Goal: Information Seeking & Learning: Find specific fact

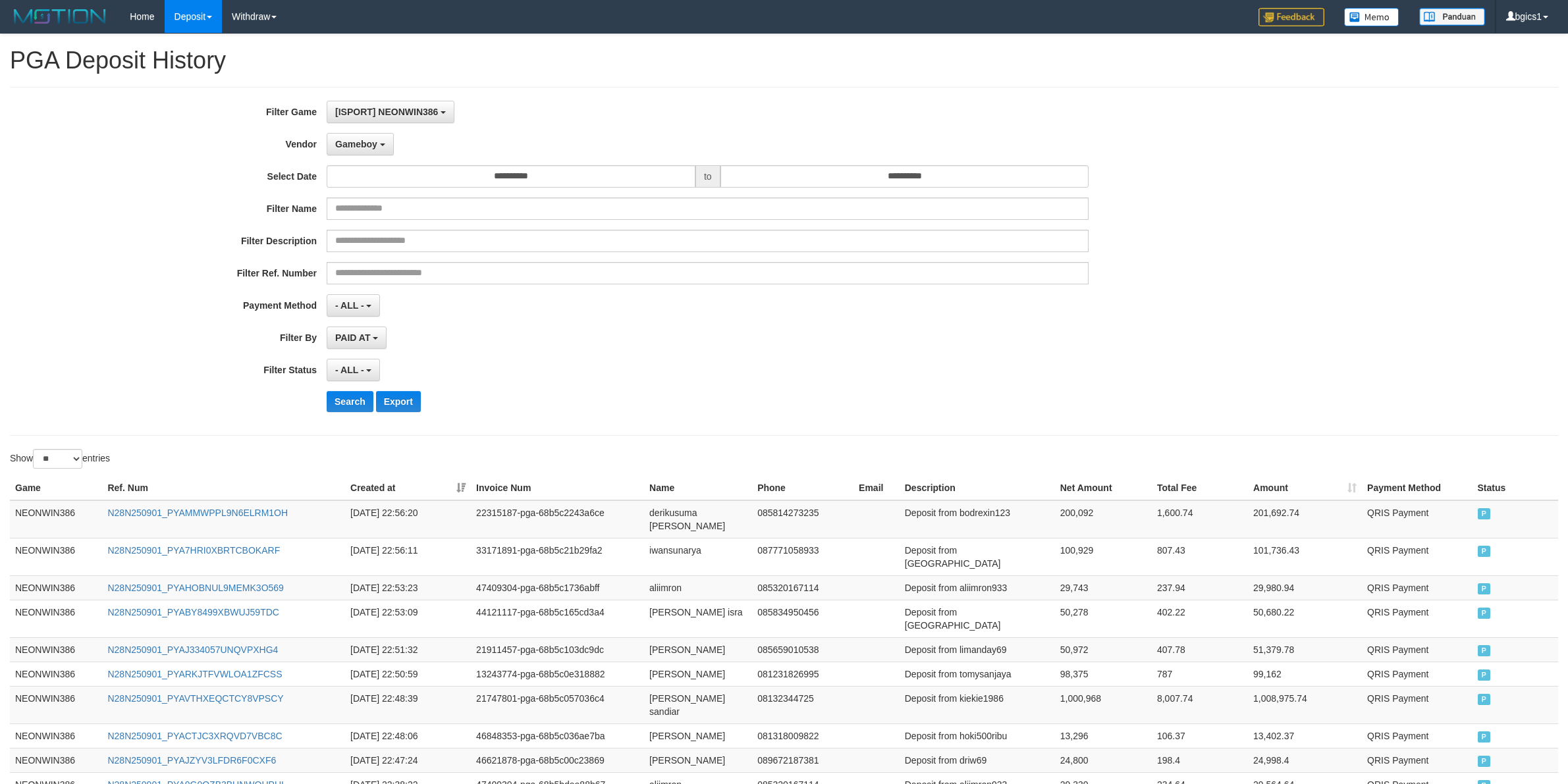
select select "**********"
select select "**"
click at [371, 143] on span "Gameboy" at bounding box center [356, 144] width 42 height 10
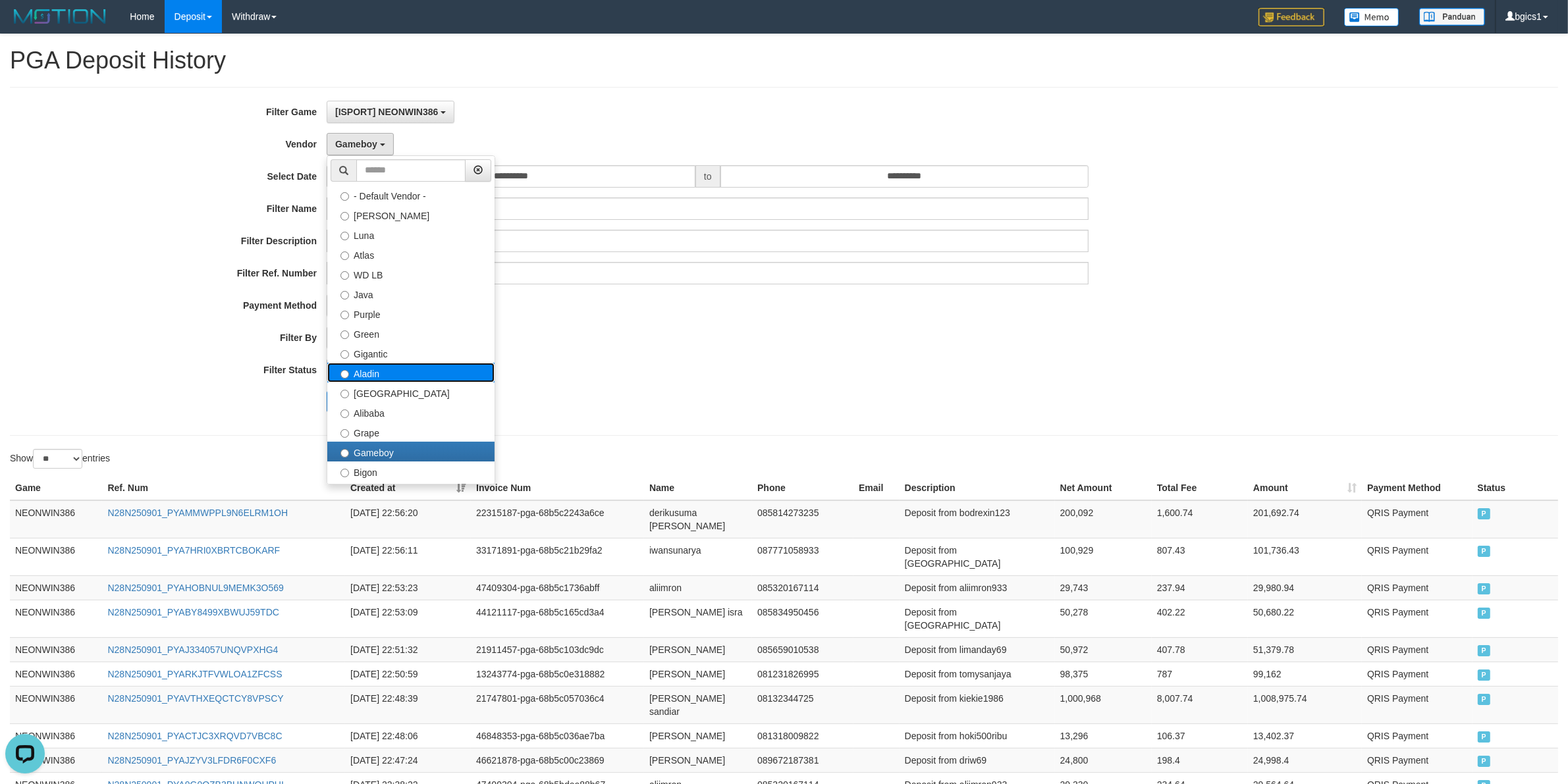
click at [400, 367] on label "Aladin" at bounding box center [410, 373] width 167 height 20
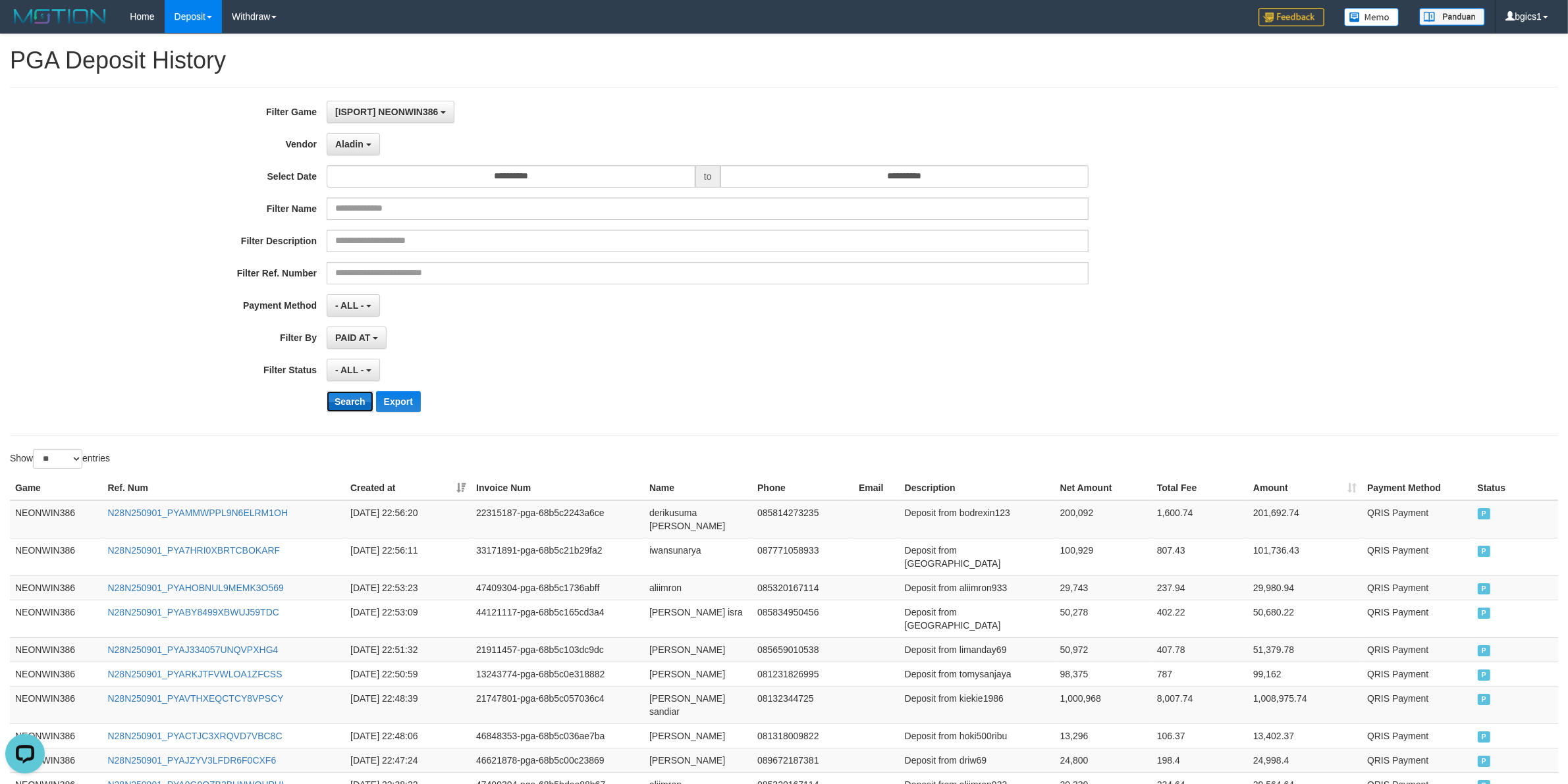
click at [337, 402] on button "Search" at bounding box center [350, 402] width 46 height 21
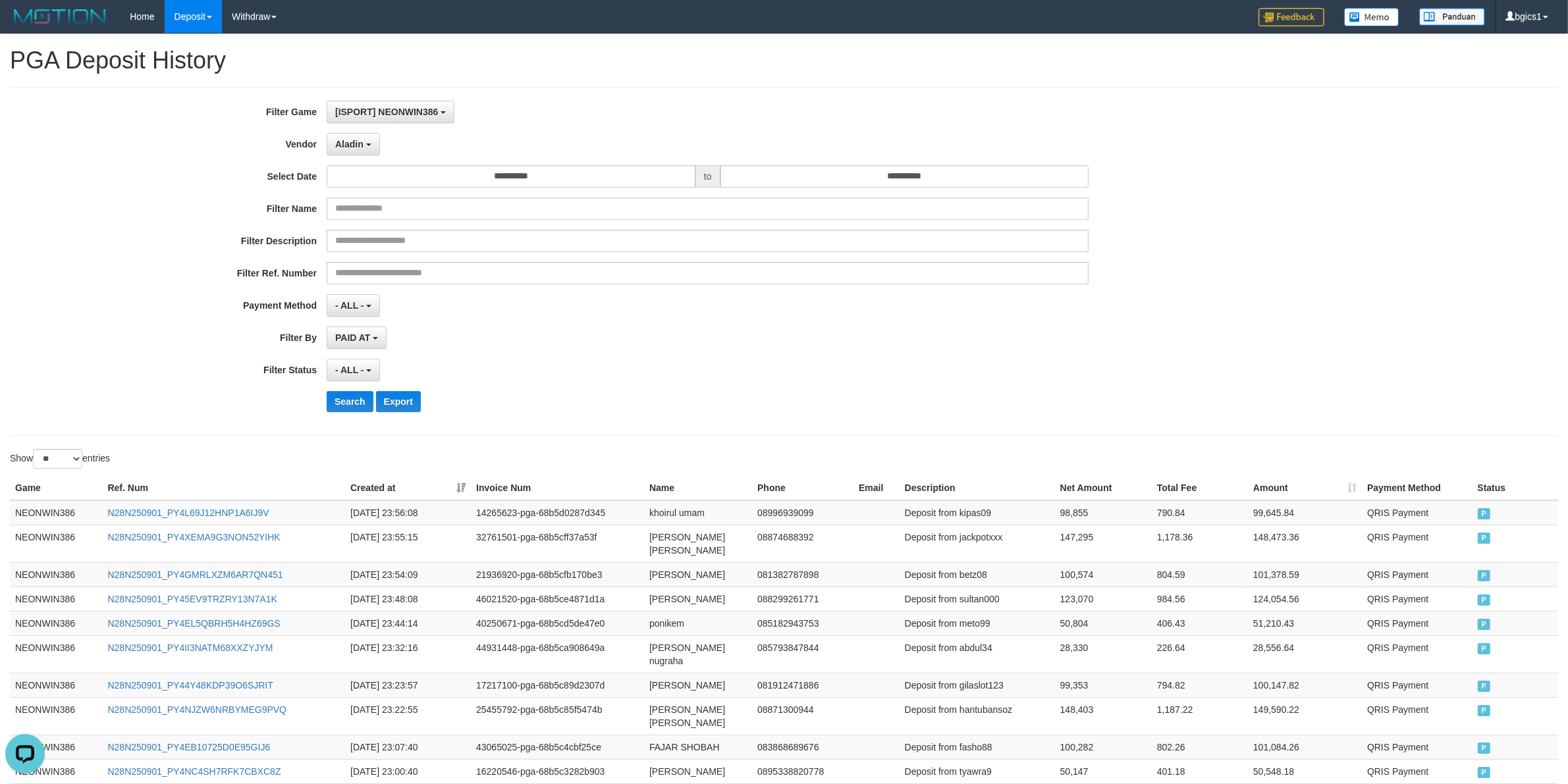
click at [849, 419] on div "**********" at bounding box center [653, 261] width 1306 height 321
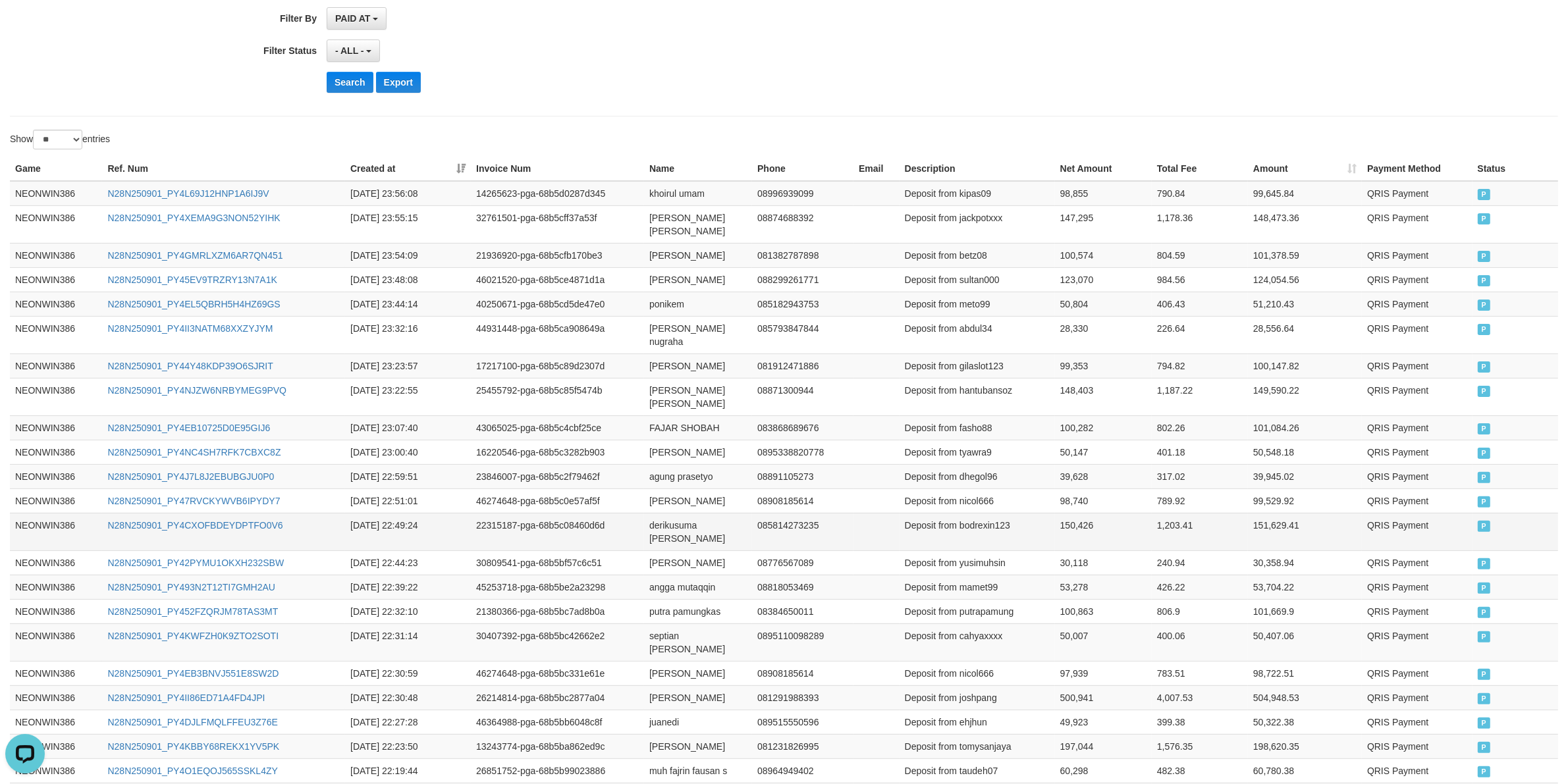
scroll to position [443, 0]
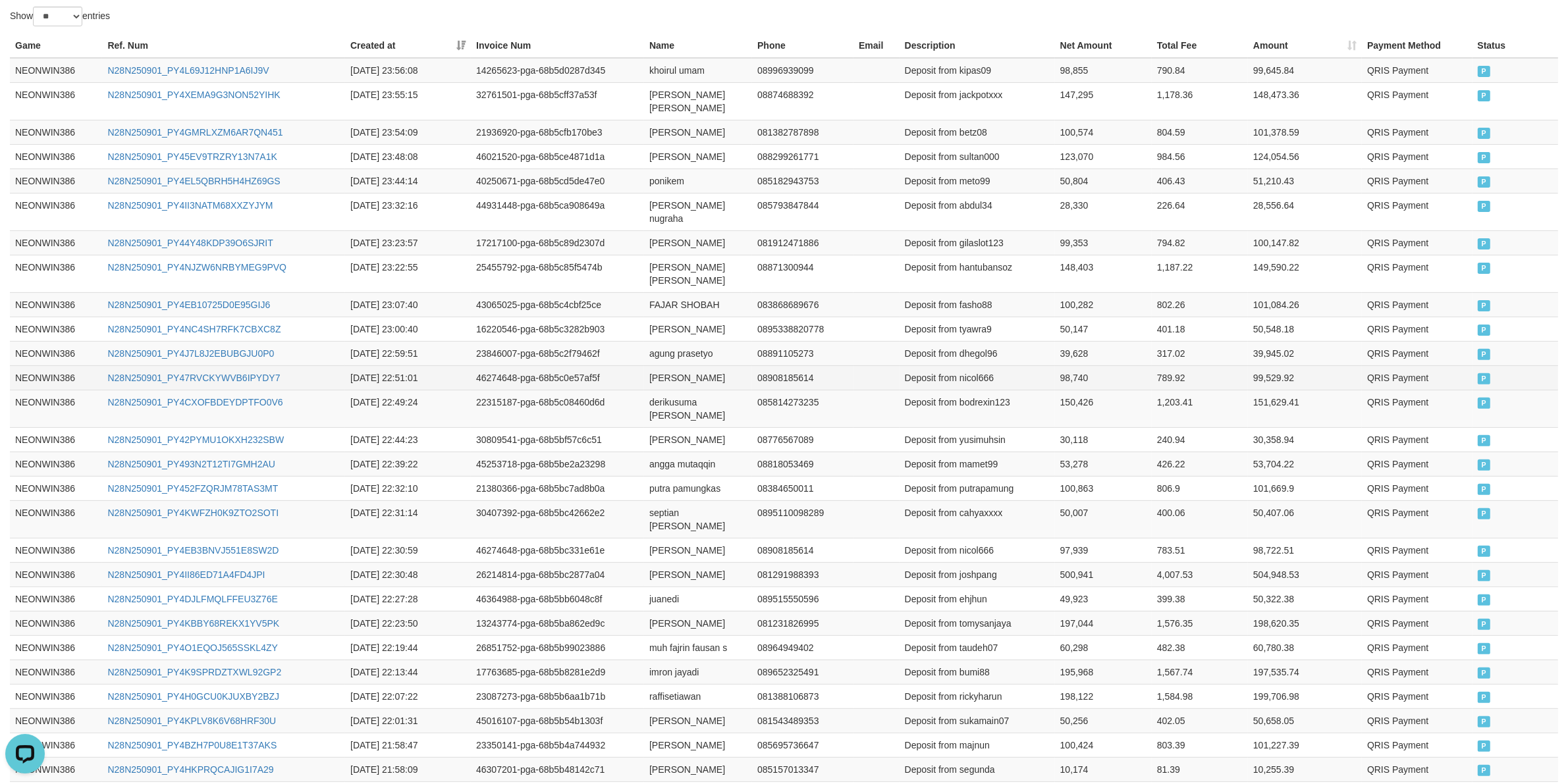
click at [660, 374] on td "[PERSON_NAME]" at bounding box center [698, 377] width 108 height 25
drag, startPoint x: 660, startPoint y: 374, endPoint x: 712, endPoint y: 374, distance: 52.0
click at [669, 374] on td "[PERSON_NAME]" at bounding box center [698, 377] width 108 height 25
click at [712, 374] on td "[PERSON_NAME]" at bounding box center [698, 377] width 108 height 25
copy td "[PERSON_NAME]"
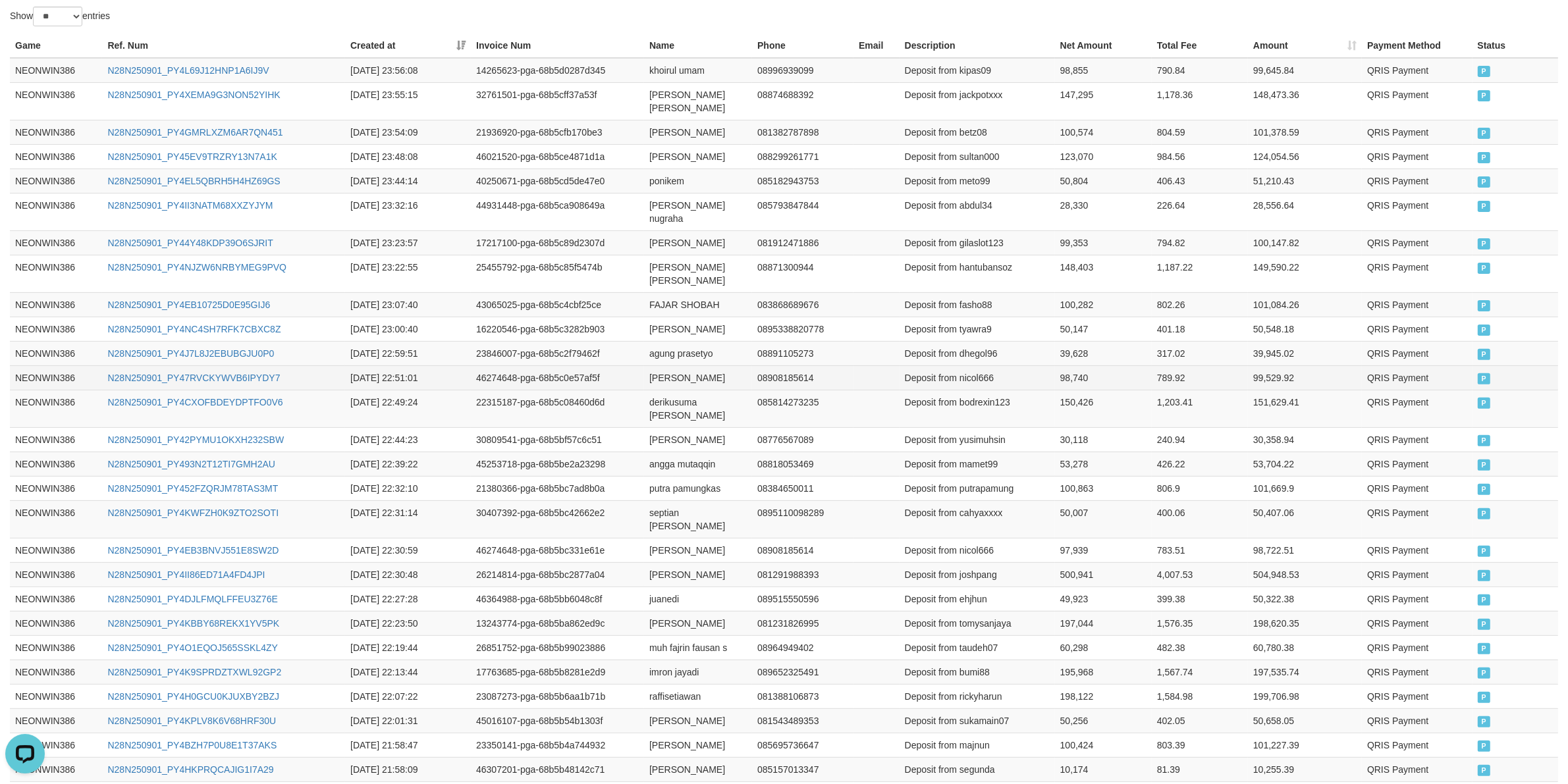
click at [972, 370] on td "Deposit from nicol666" at bounding box center [977, 377] width 155 height 25
copy td "nicol666"
click at [1070, 368] on td "98,740" at bounding box center [1103, 377] width 97 height 25
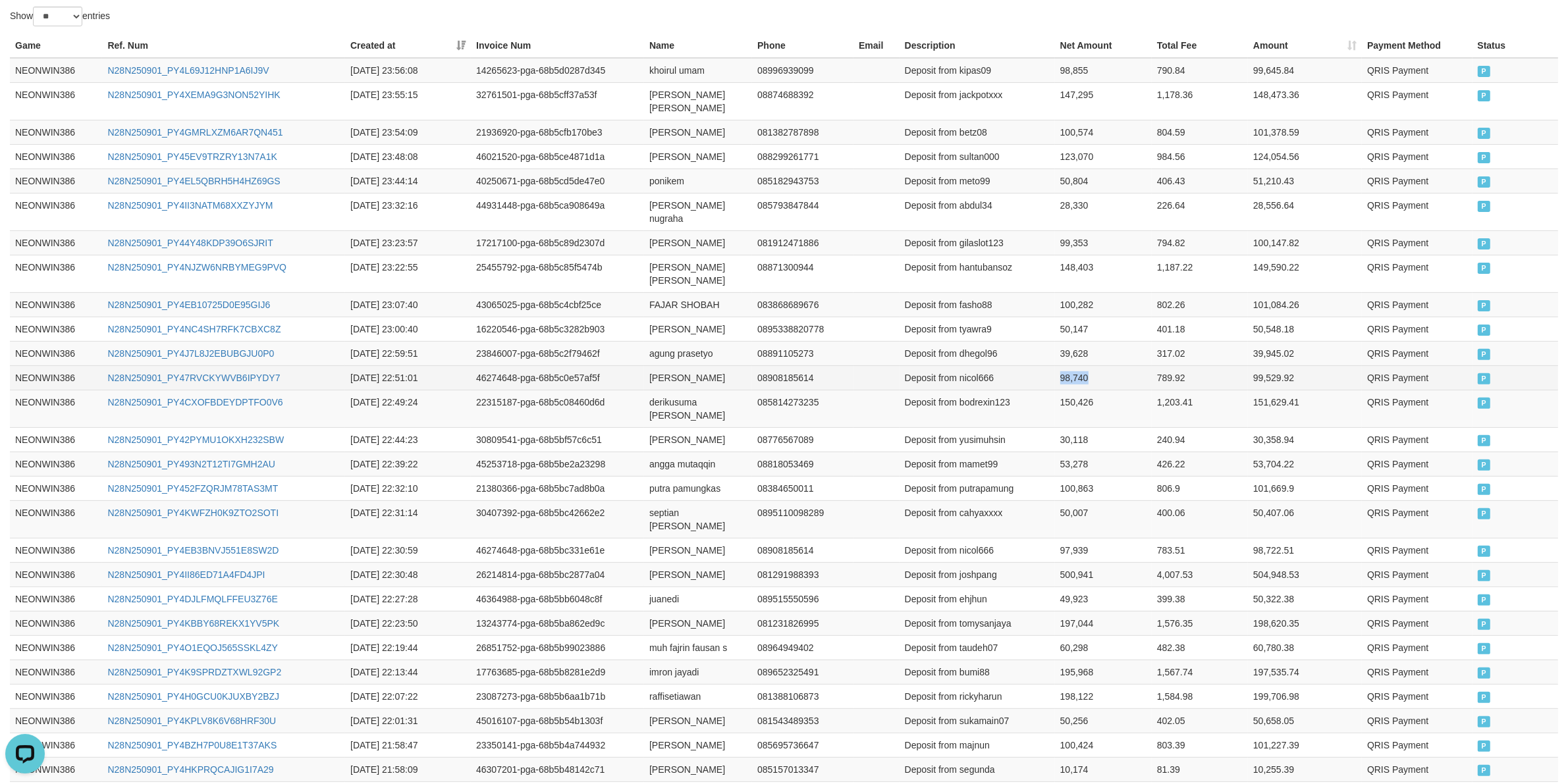
copy td "98,740"
click at [732, 451] on td "angga mutaqqin" at bounding box center [698, 464] width 108 height 25
click at [661, 351] on td "agung prasetyo" at bounding box center [698, 354] width 108 height 25
drag, startPoint x: 661, startPoint y: 351, endPoint x: 703, endPoint y: 349, distance: 42.0
click at [667, 350] on td "agung prasetyo" at bounding box center [698, 354] width 108 height 25
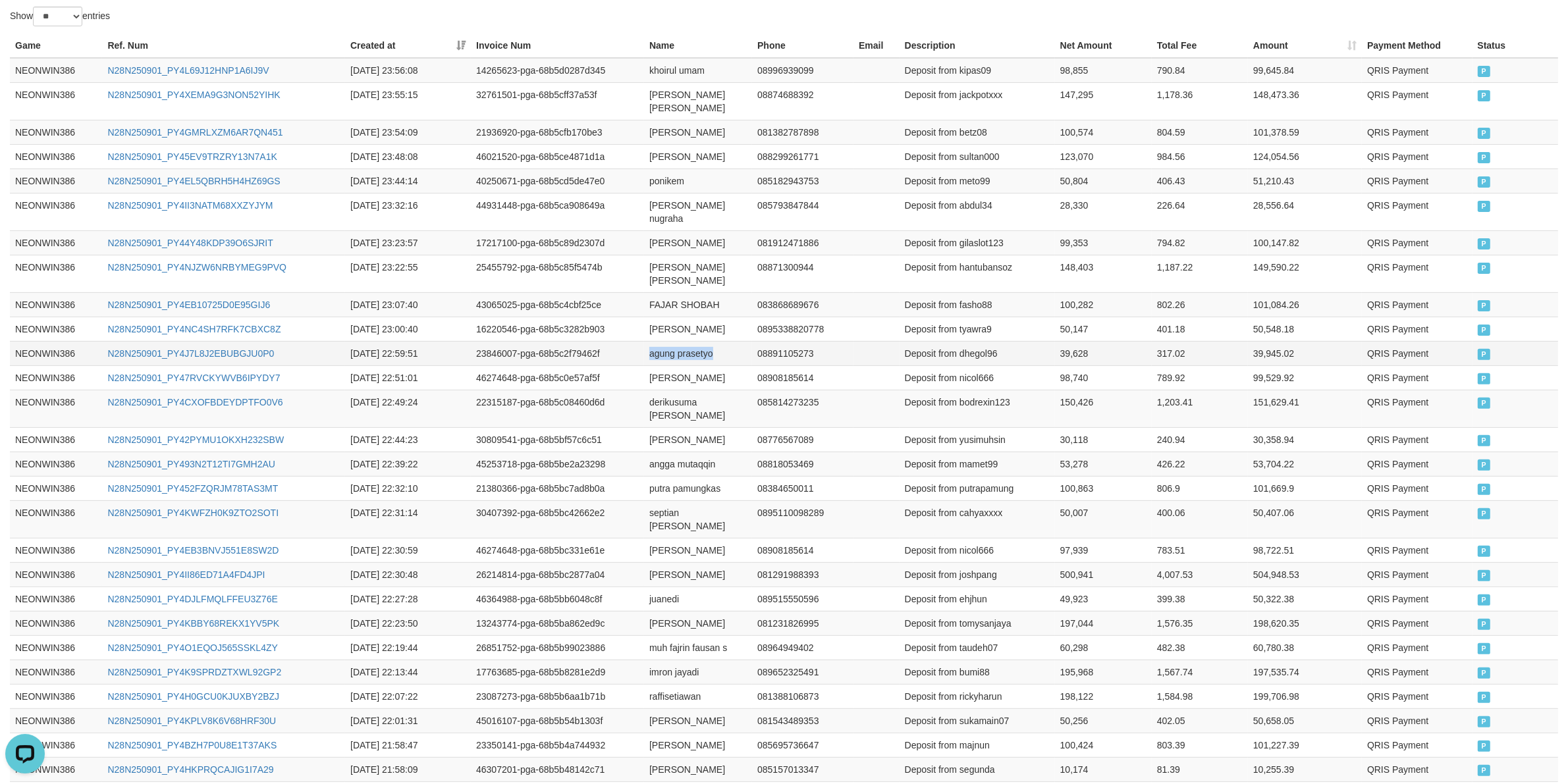
click at [703, 349] on td "agung prasetyo" at bounding box center [698, 354] width 108 height 25
copy td "agung prasetyo"
click at [968, 365] on td "Deposit from nicol666" at bounding box center [977, 377] width 155 height 25
copy td "nicol666"
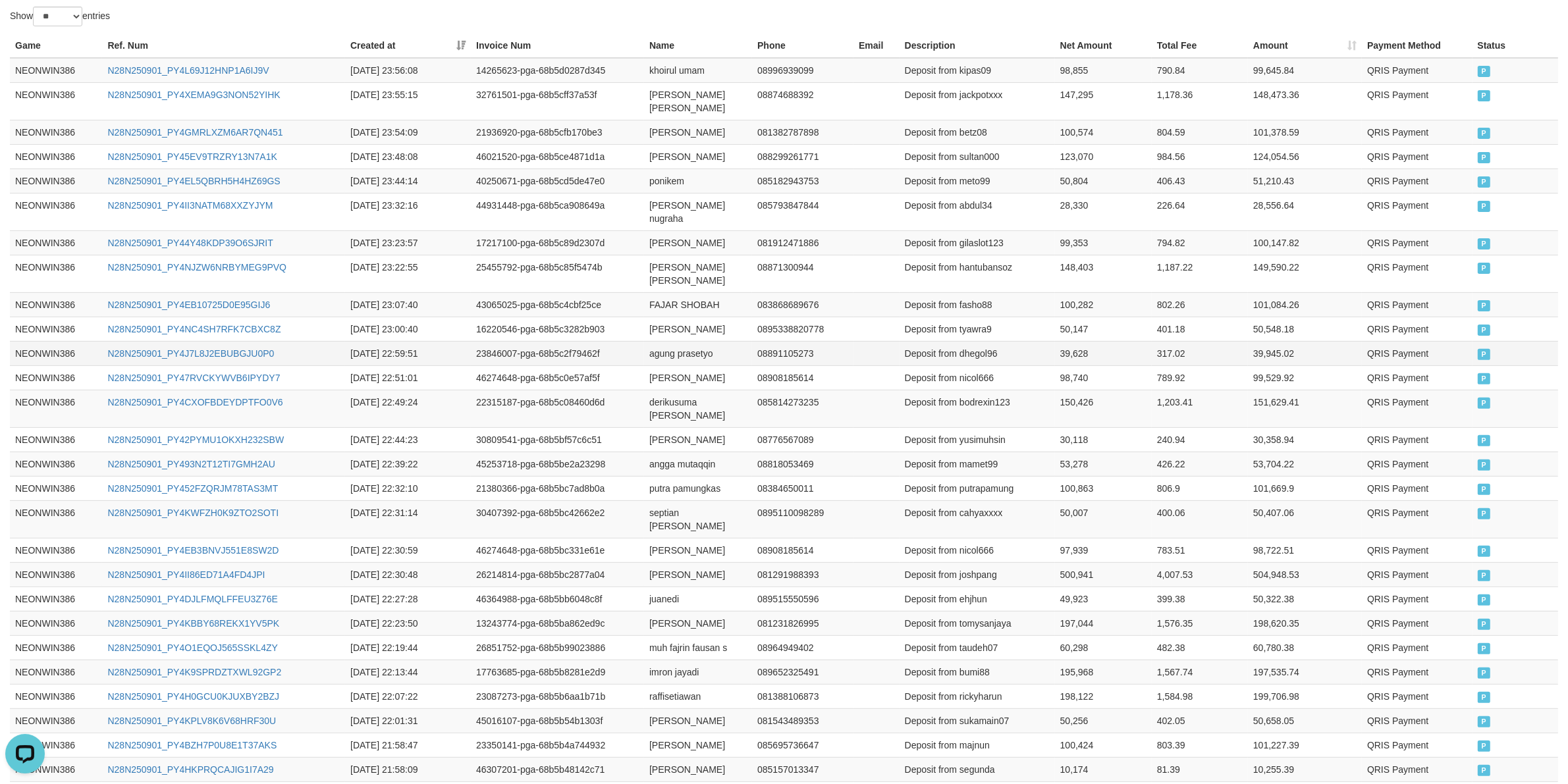
click at [962, 350] on td "Deposit from dhegol96" at bounding box center [977, 354] width 155 height 25
copy td "dhegol96"
click at [962, 350] on td "Deposit from dhegol96" at bounding box center [977, 354] width 155 height 25
click at [1073, 341] on td "39,628" at bounding box center [1103, 354] width 97 height 25
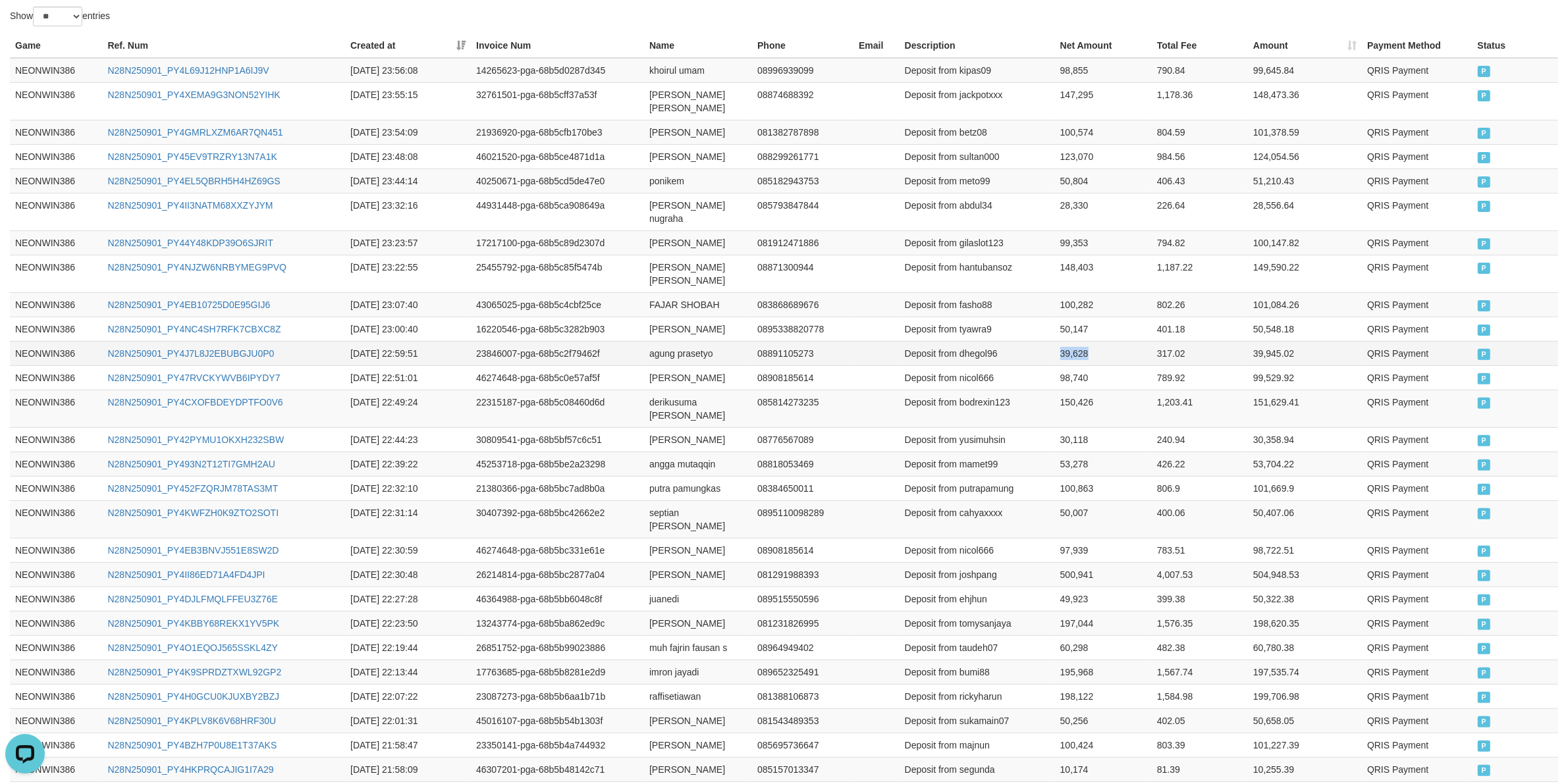
copy td "39,628"
click at [657, 318] on td "[PERSON_NAME]" at bounding box center [698, 329] width 108 height 25
drag, startPoint x: 657, startPoint y: 318, endPoint x: 682, endPoint y: 318, distance: 25.0
click at [659, 318] on td "[PERSON_NAME]" at bounding box center [698, 329] width 108 height 25
drag, startPoint x: 696, startPoint y: 318, endPoint x: 720, endPoint y: 318, distance: 24.0
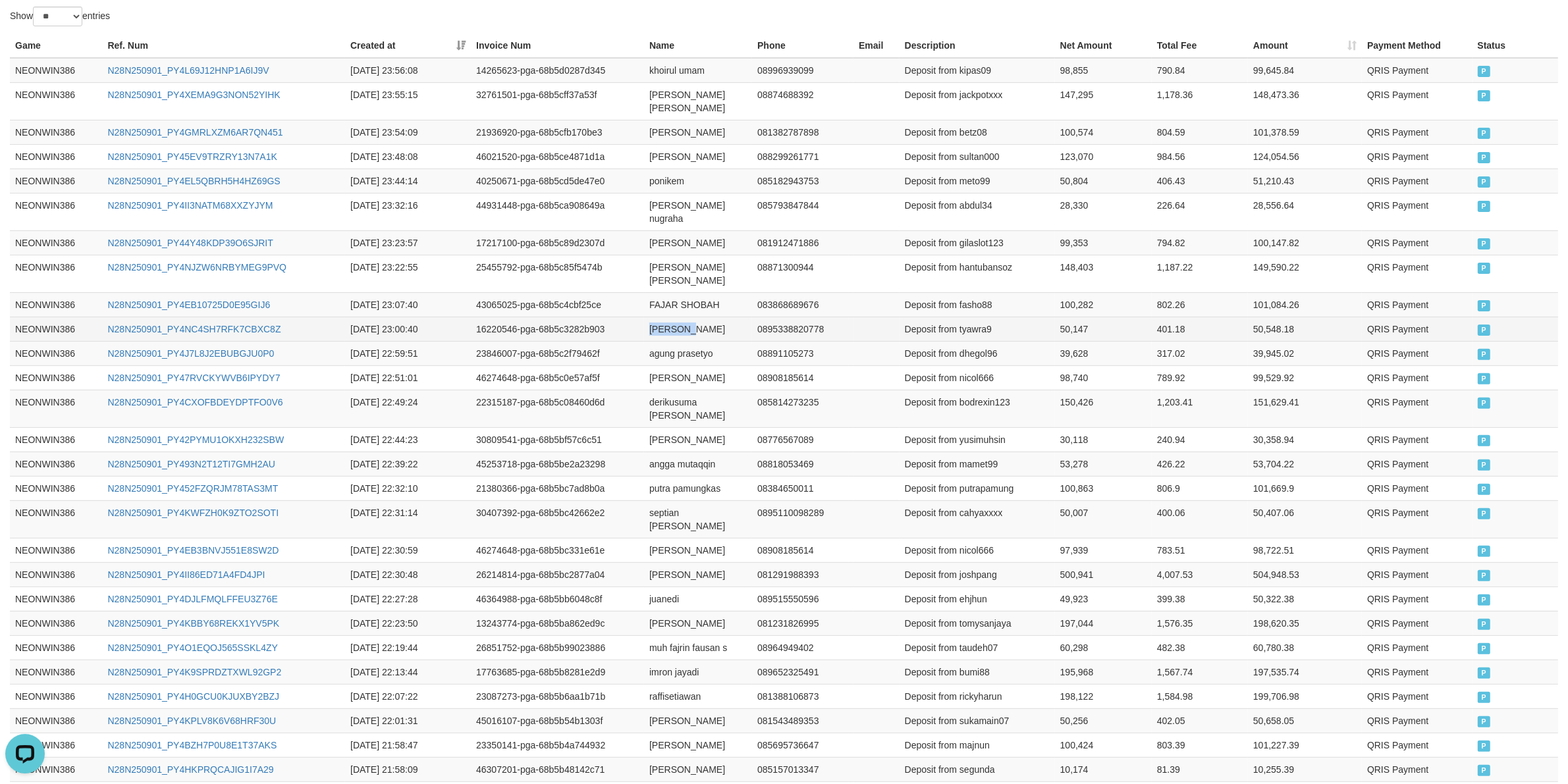
click at [698, 318] on td "[PERSON_NAME]" at bounding box center [698, 329] width 108 height 25
copy td "[PERSON_NAME]"
click at [983, 317] on td "Deposit from tyawra9" at bounding box center [977, 329] width 155 height 25
copy td "tyawra9"
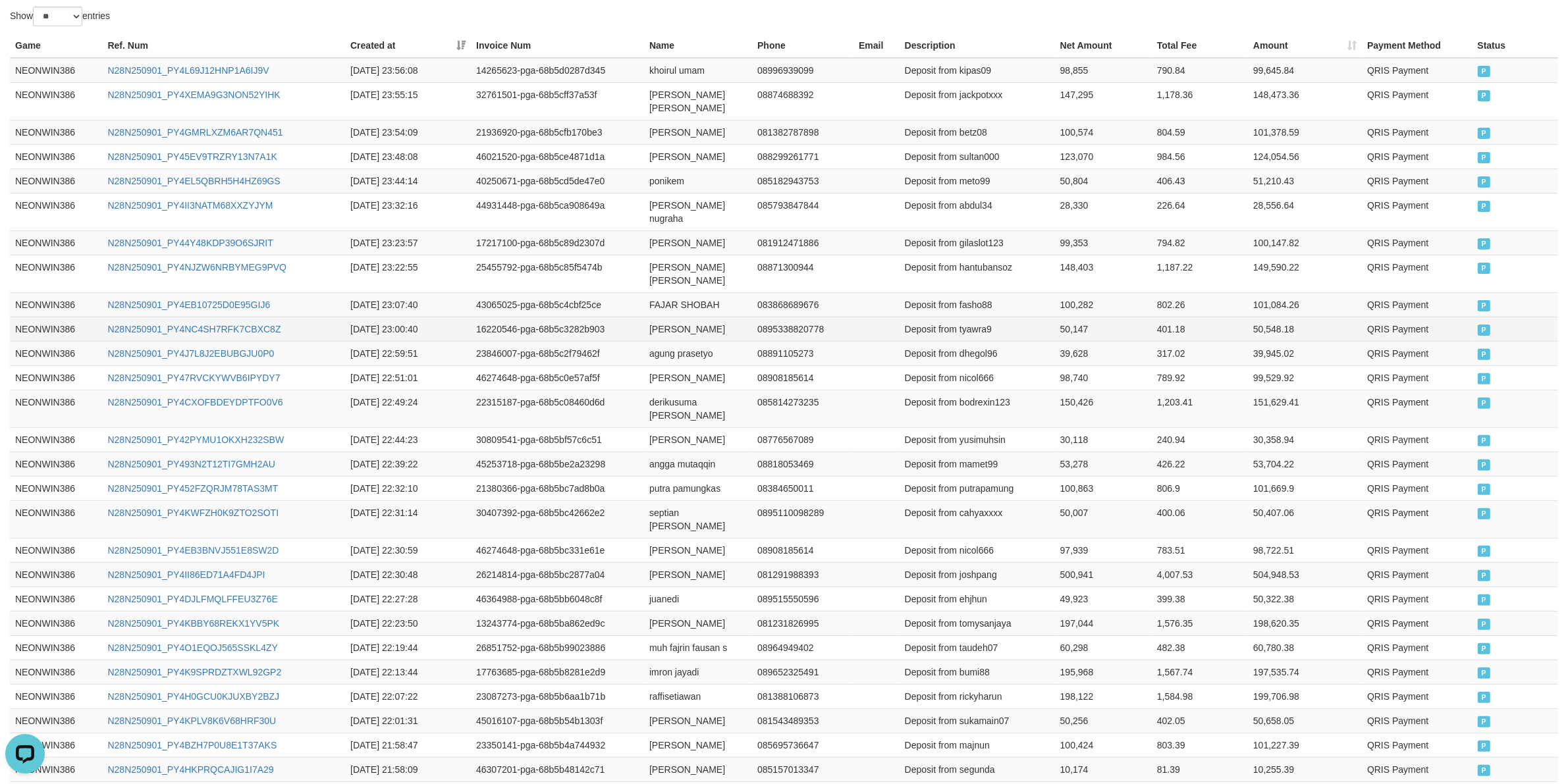
click at [1067, 317] on td "50,147" at bounding box center [1103, 329] width 97 height 25
copy td "50,147"
click at [659, 292] on td "FAJAR SHOBAH" at bounding box center [698, 304] width 108 height 25
drag, startPoint x: 659, startPoint y: 288, endPoint x: 674, endPoint y: 288, distance: 15.0
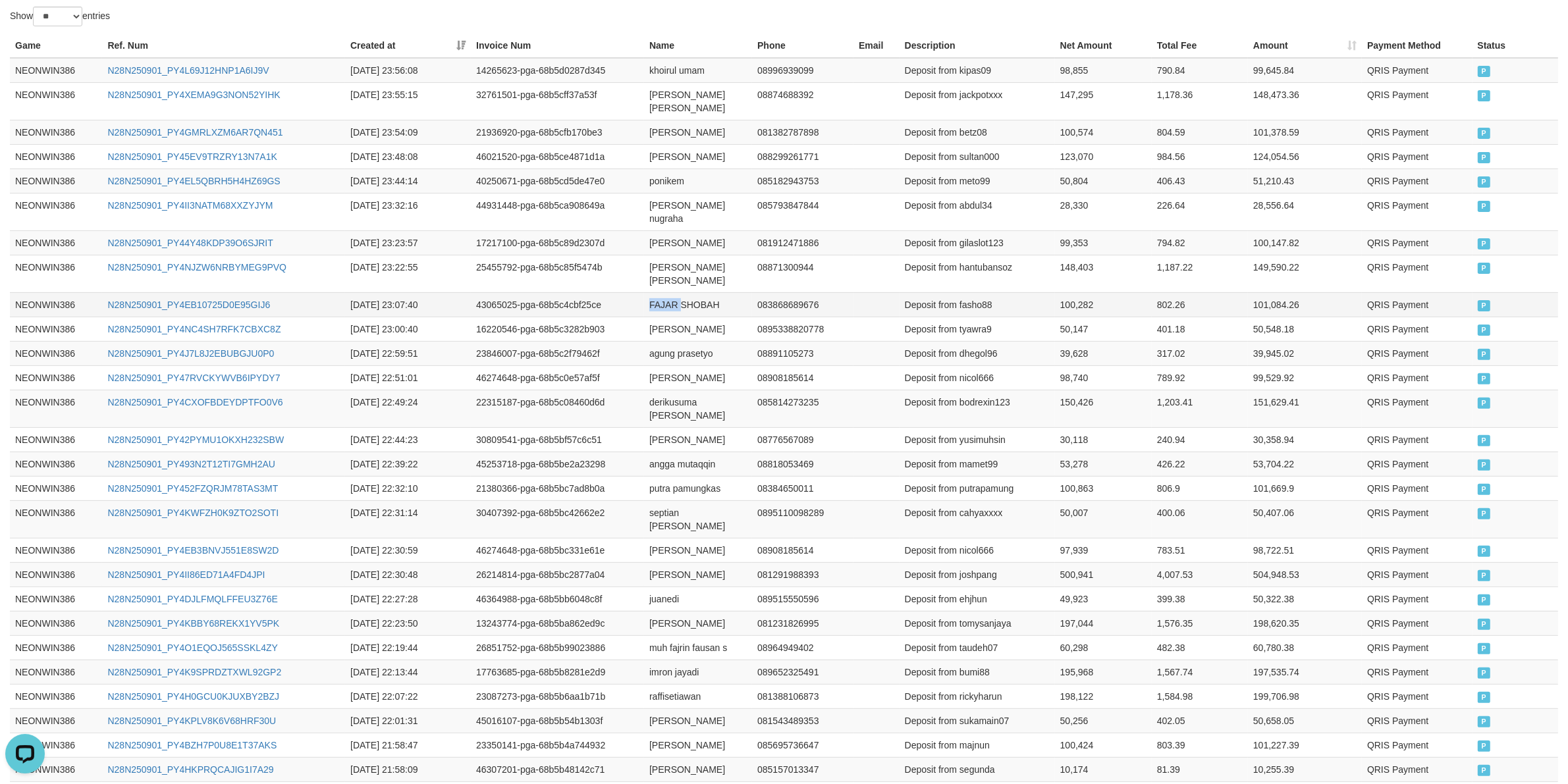
click at [664, 292] on td "FAJAR SHOBAH" at bounding box center [698, 304] width 108 height 25
click at [702, 292] on td "FAJAR SHOBAH" at bounding box center [698, 304] width 108 height 25
click at [977, 292] on td "Deposit from fasho88" at bounding box center [977, 304] width 155 height 25
click at [1055, 300] on td "100,282" at bounding box center [1103, 304] width 97 height 25
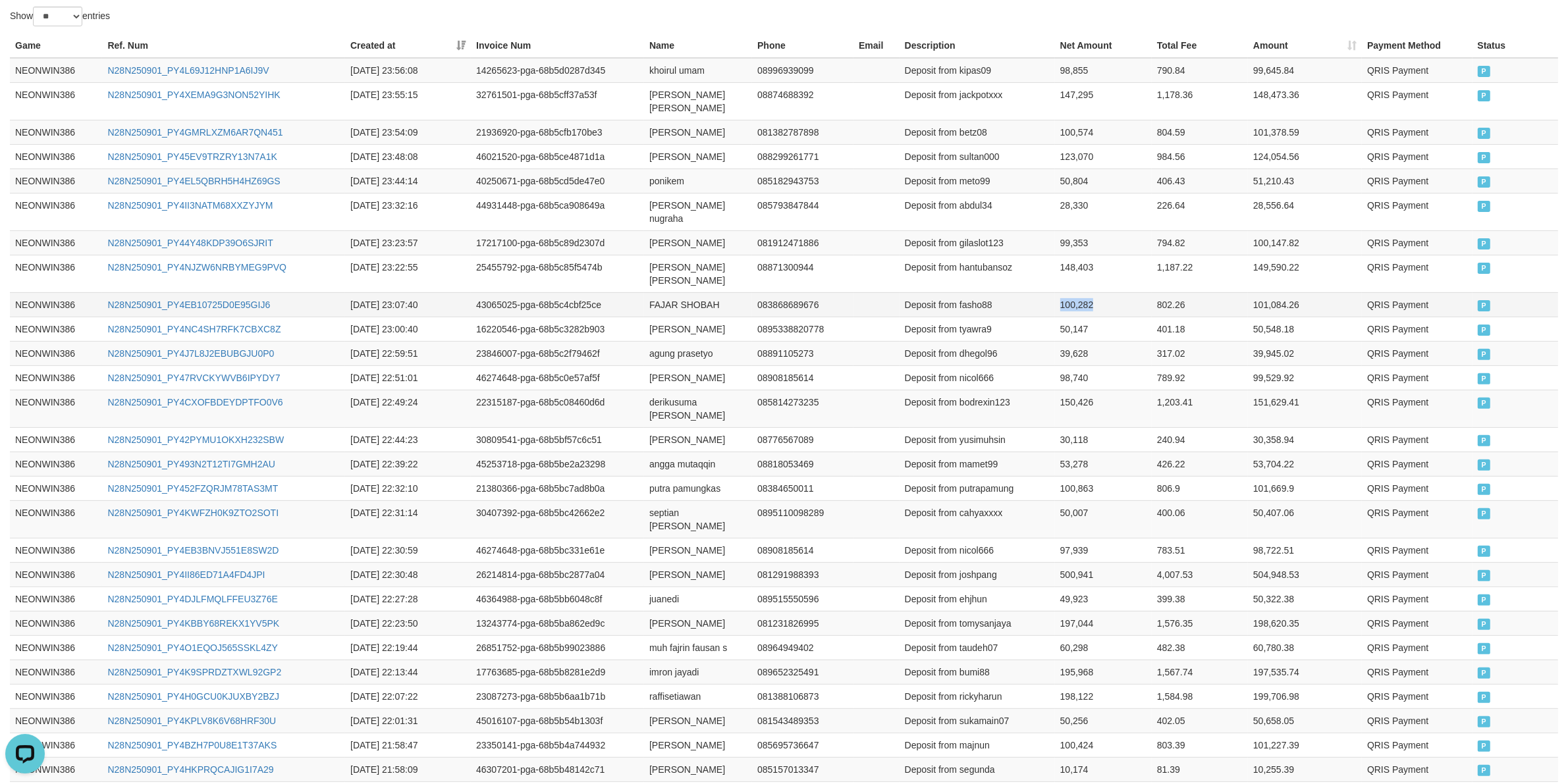
click at [1055, 300] on td "100,282" at bounding box center [1103, 304] width 97 height 25
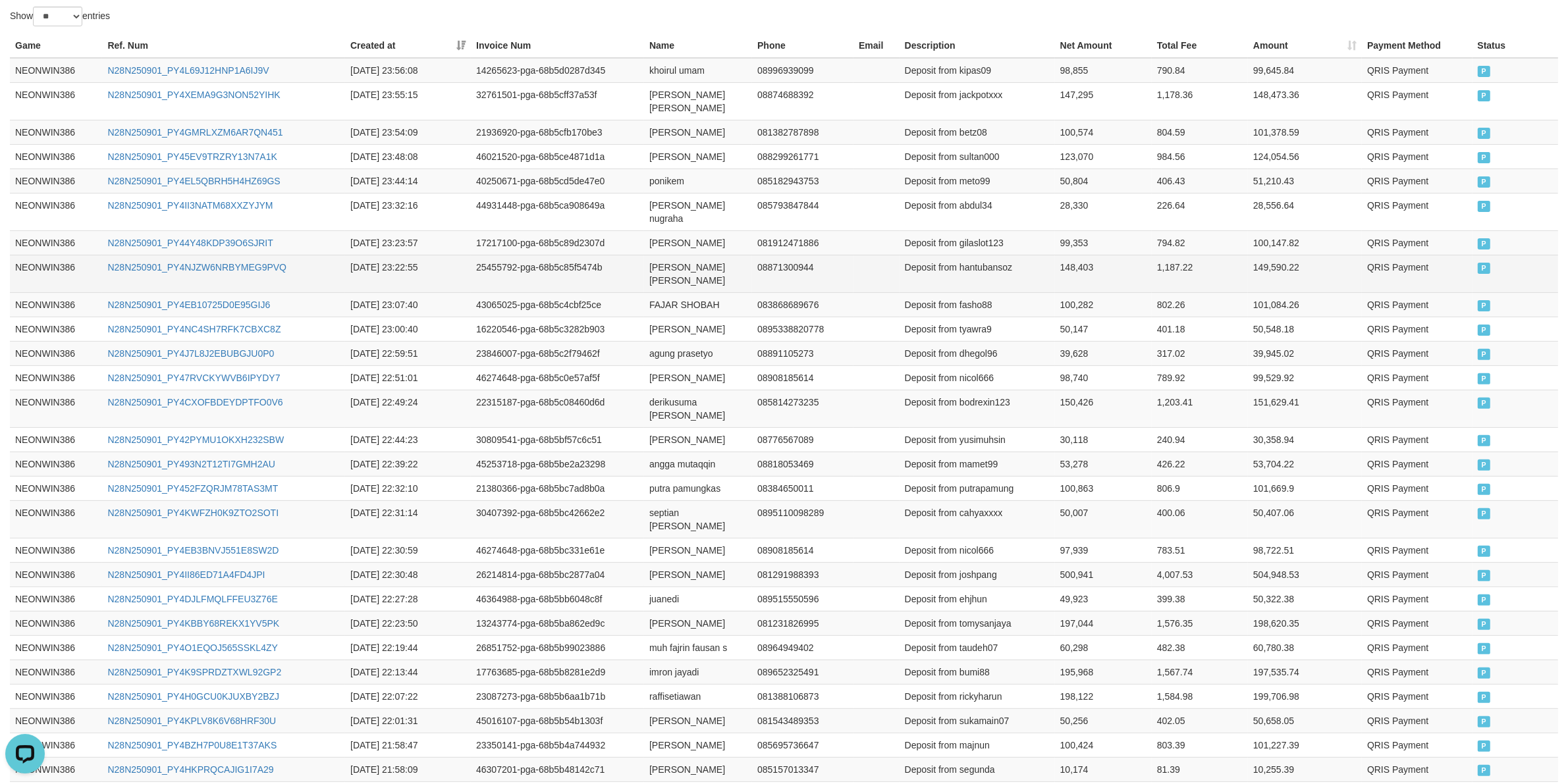
click at [661, 259] on td "[PERSON_NAME] [PERSON_NAME]" at bounding box center [698, 274] width 108 height 38
drag, startPoint x: 661, startPoint y: 259, endPoint x: 671, endPoint y: 274, distance: 18.0
click at [669, 270] on td "[PERSON_NAME] [PERSON_NAME]" at bounding box center [698, 274] width 108 height 38
click at [671, 274] on td "[PERSON_NAME] [PERSON_NAME]" at bounding box center [698, 274] width 108 height 38
click at [965, 255] on td "Deposit from hantubansoz" at bounding box center [977, 274] width 155 height 38
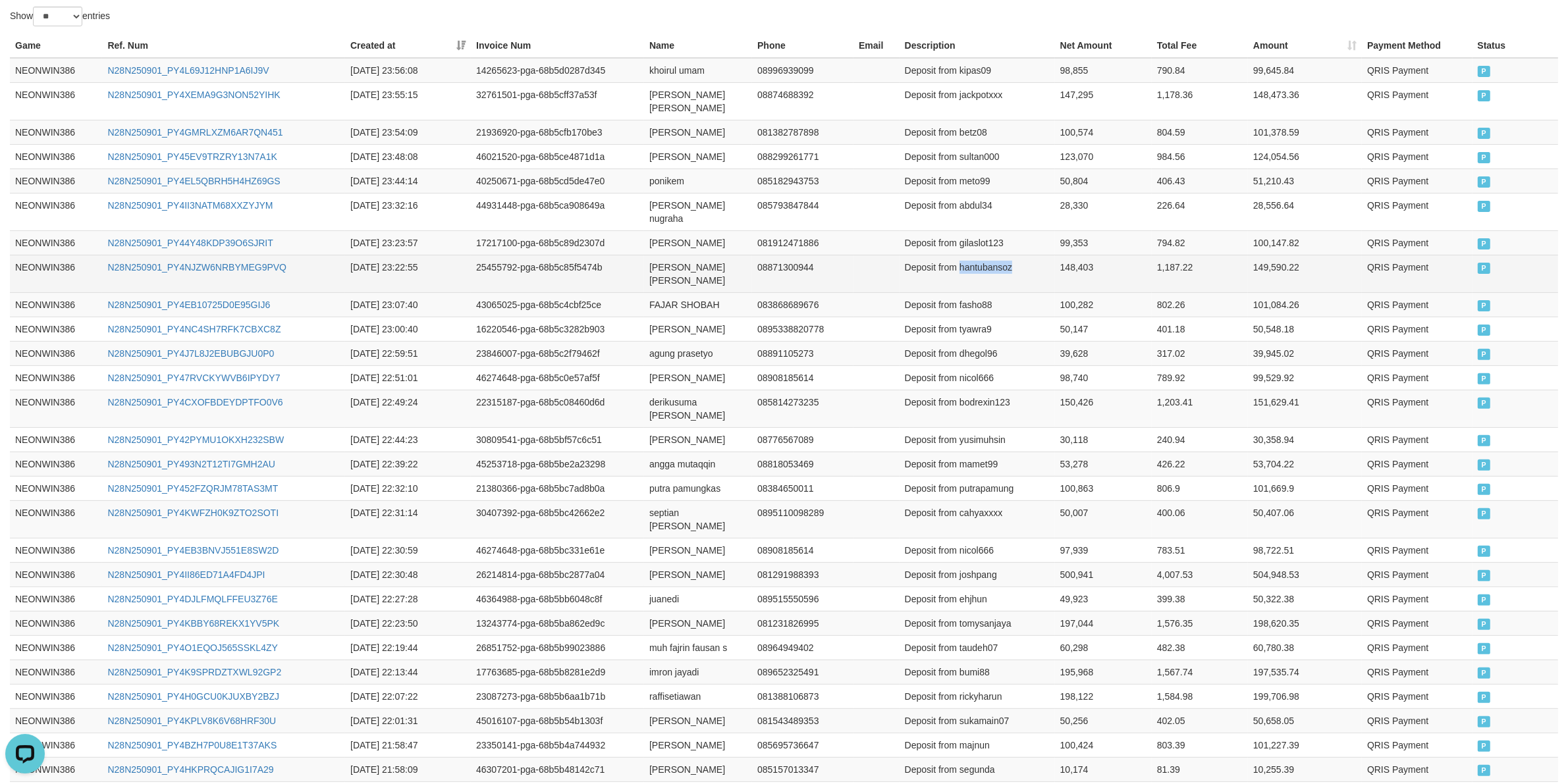
click at [965, 255] on td "Deposit from hantubansoz" at bounding box center [977, 274] width 155 height 38
click at [1079, 257] on td "148,403" at bounding box center [1103, 274] width 97 height 38
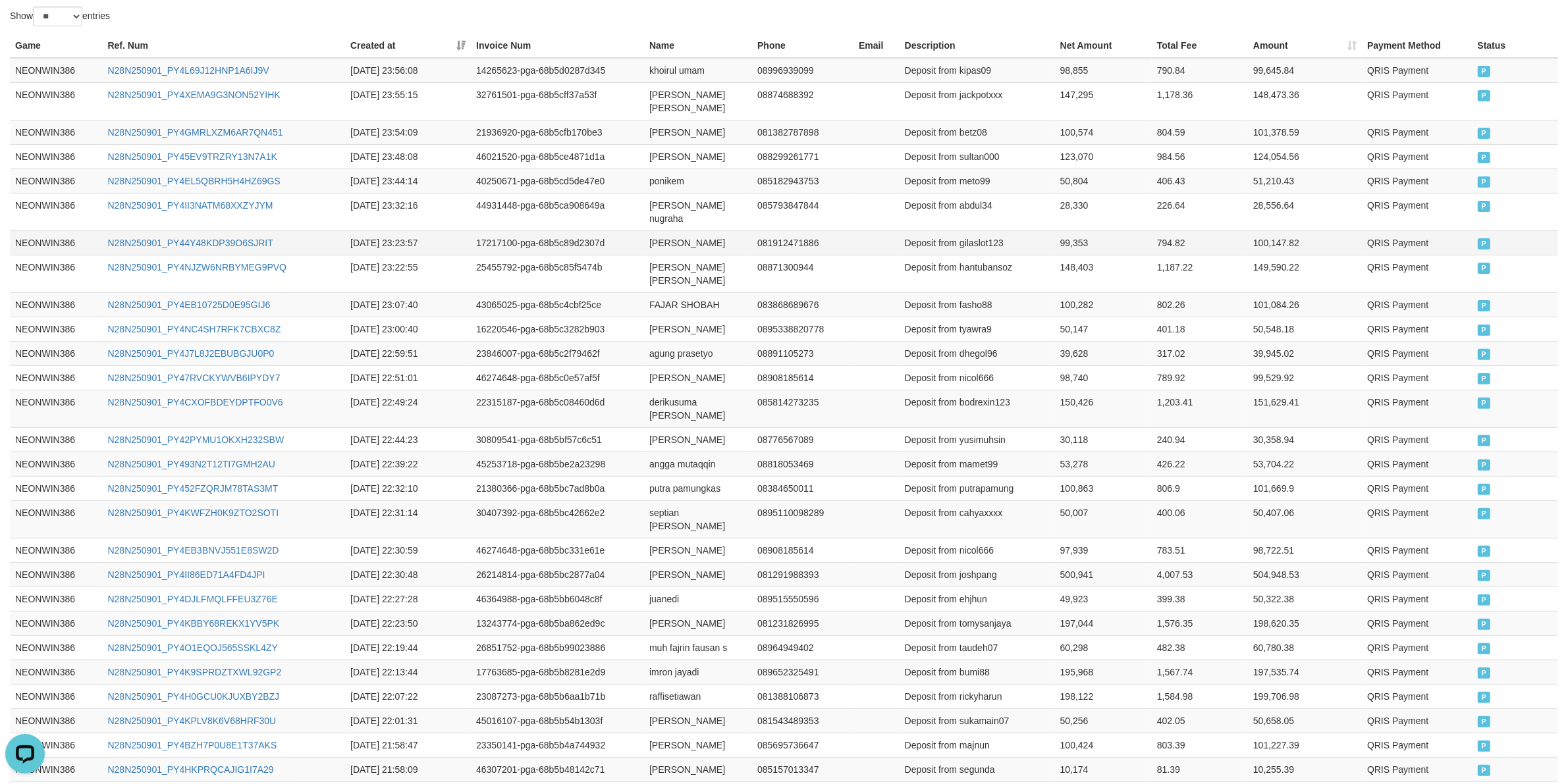
click at [663, 232] on td "[PERSON_NAME]" at bounding box center [698, 243] width 108 height 25
drag, startPoint x: 663, startPoint y: 232, endPoint x: 708, endPoint y: 238, distance: 45.4
click at [667, 232] on td "[PERSON_NAME]" at bounding box center [698, 243] width 108 height 25
click at [708, 238] on td "[PERSON_NAME]" at bounding box center [698, 243] width 108 height 25
click at [975, 230] on td "Deposit from gilaslot123" at bounding box center [977, 243] width 155 height 25
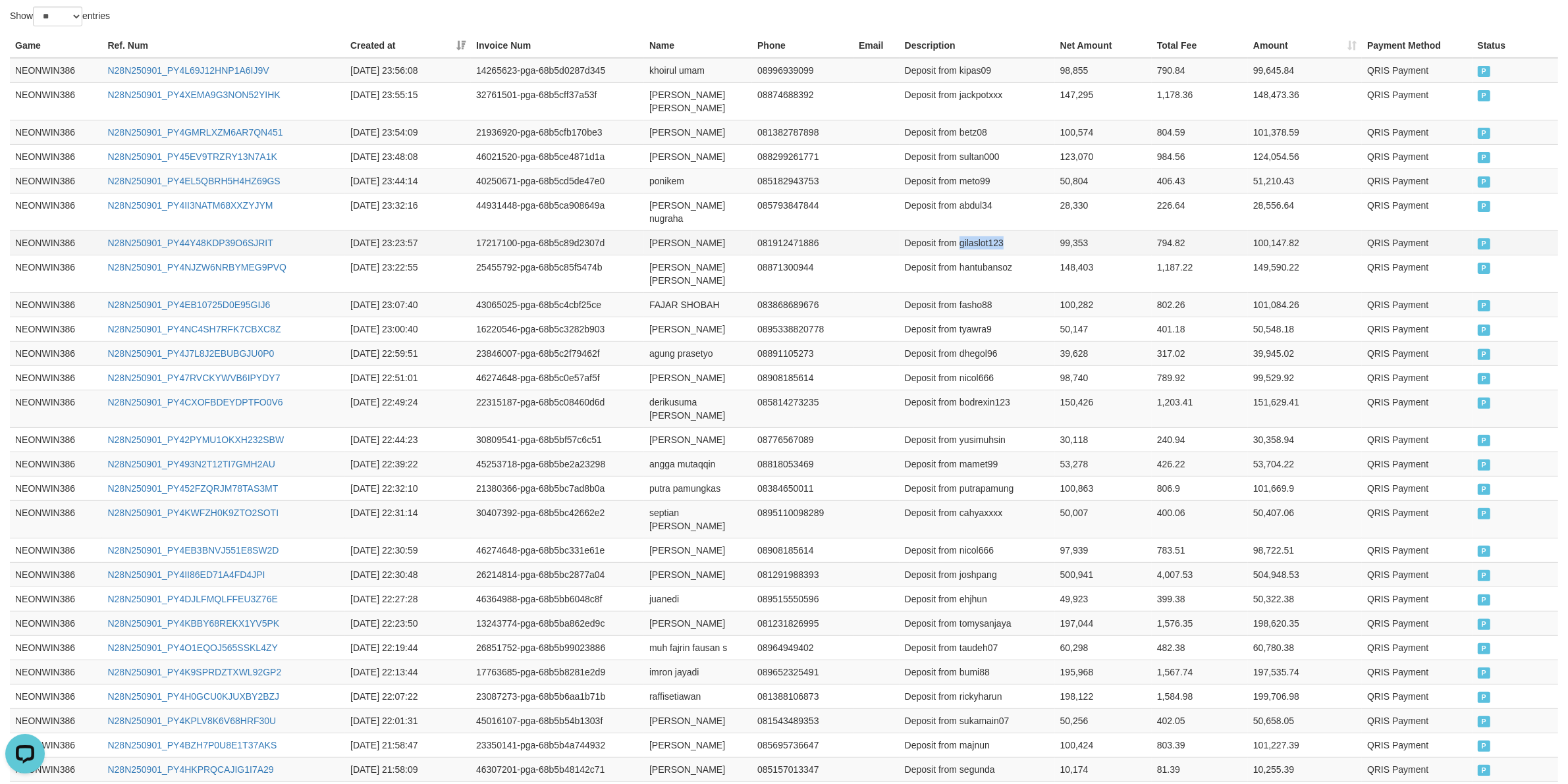
click at [975, 230] on td "Deposit from gilaslot123" at bounding box center [977, 243] width 155 height 25
click at [1087, 232] on td "99,353" at bounding box center [1103, 243] width 97 height 25
click at [1068, 237] on td "99,353" at bounding box center [1103, 243] width 97 height 25
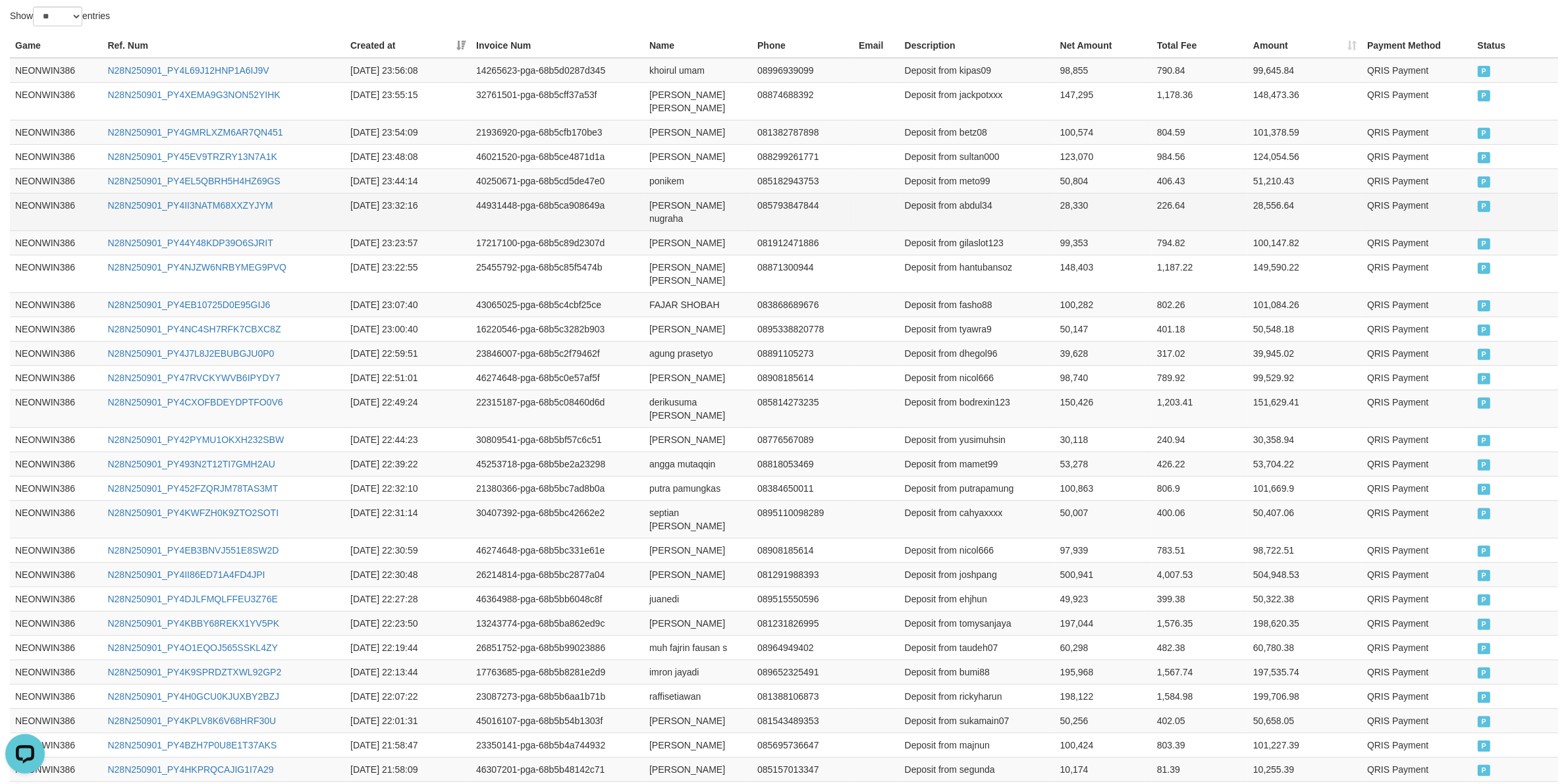
click at [665, 214] on td "[PERSON_NAME] nugraha" at bounding box center [698, 212] width 108 height 38
click at [669, 214] on td "[PERSON_NAME] nugraha" at bounding box center [698, 212] width 108 height 38
click at [708, 214] on td "[PERSON_NAME] nugraha" at bounding box center [698, 212] width 108 height 38
click at [958, 208] on td "Deposit from abdul34" at bounding box center [977, 212] width 155 height 38
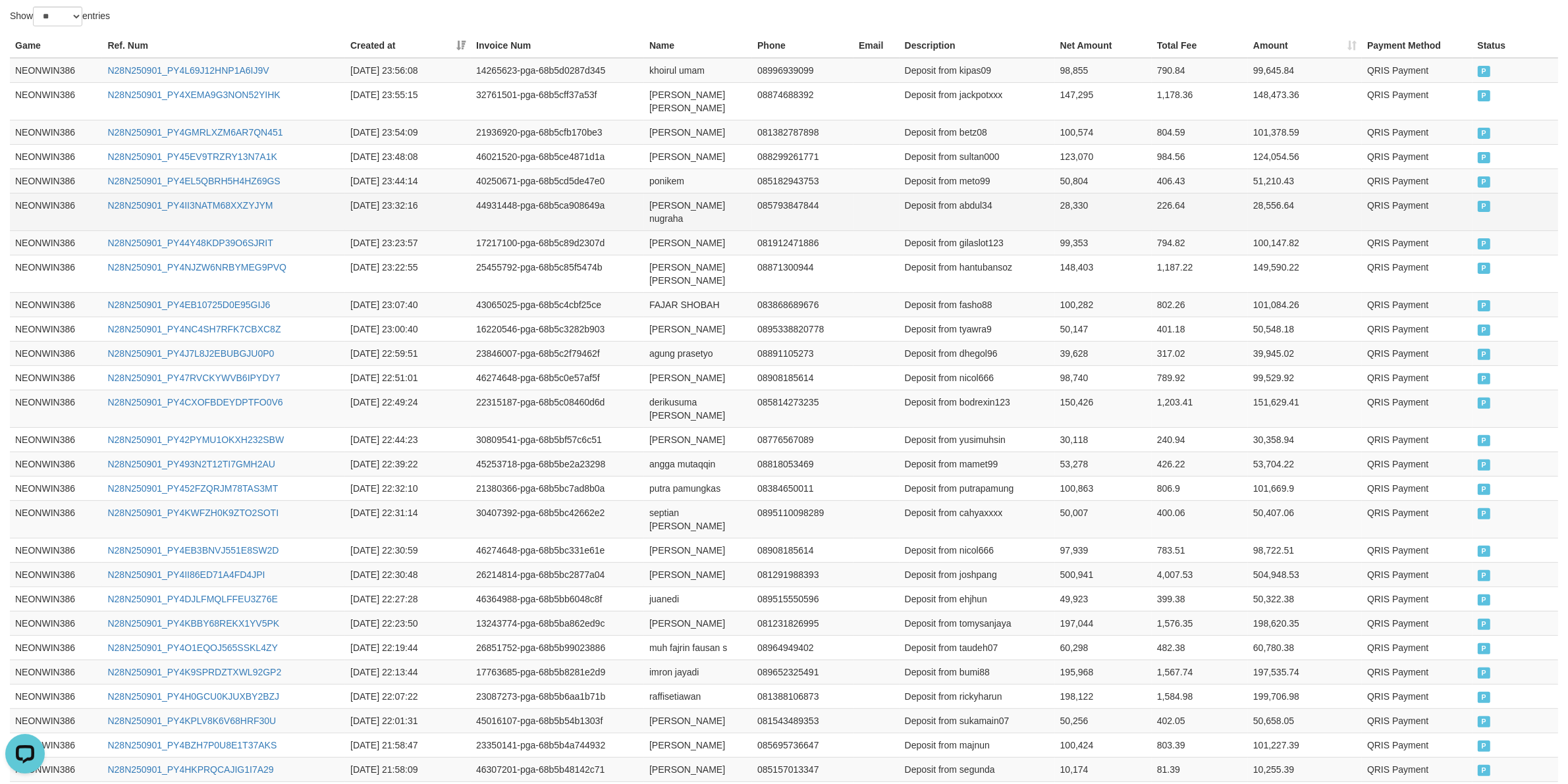
click at [975, 204] on td "Deposit from abdul34" at bounding box center [977, 212] width 155 height 38
drag, startPoint x: 1093, startPoint y: 208, endPoint x: 1084, endPoint y: 208, distance: 9.0
click at [1093, 208] on td "28,330" at bounding box center [1103, 212] width 97 height 38
click at [1084, 208] on td "28,330" at bounding box center [1103, 212] width 97 height 38
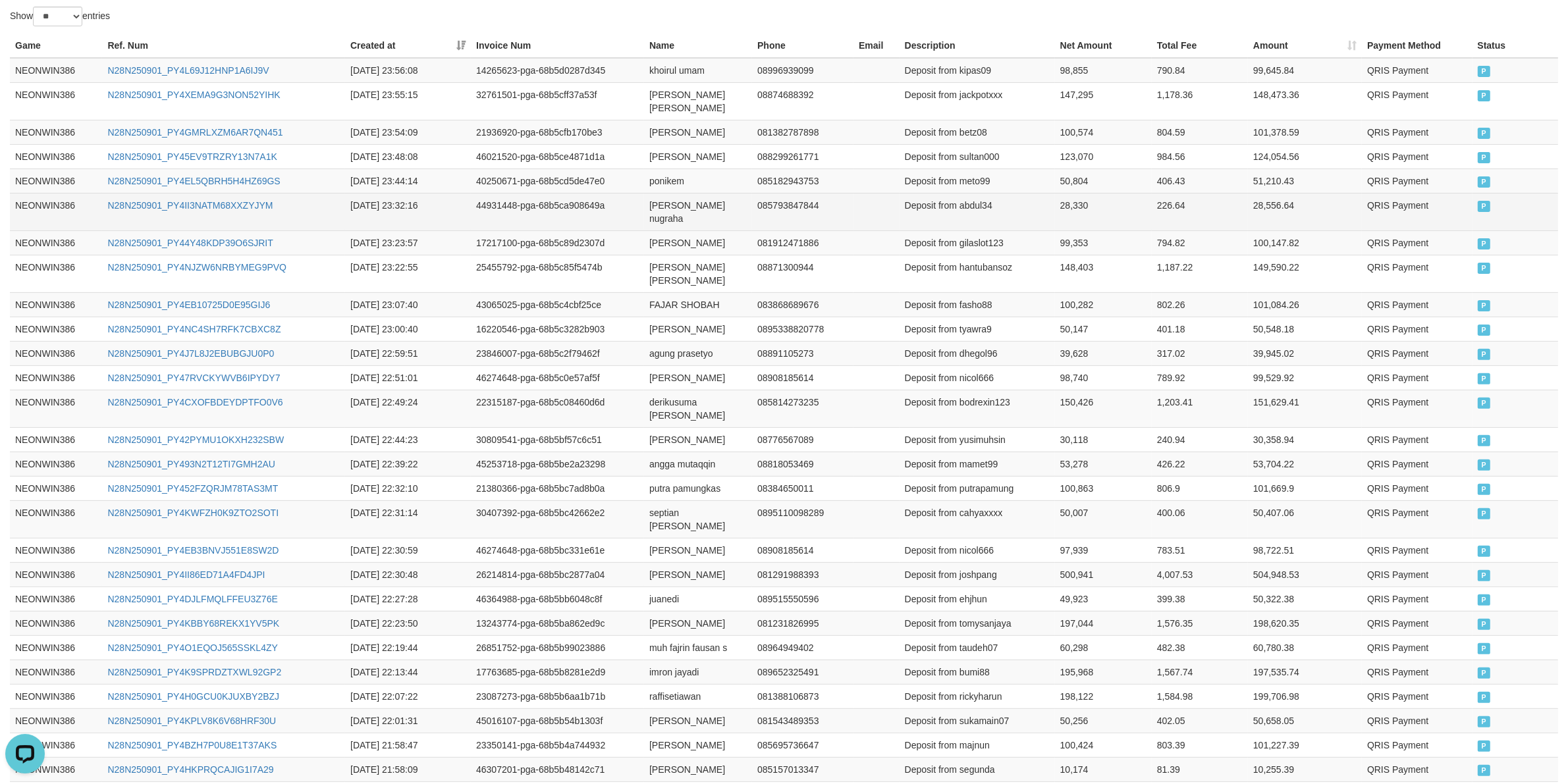
click at [1081, 208] on td "28,330" at bounding box center [1103, 212] width 97 height 38
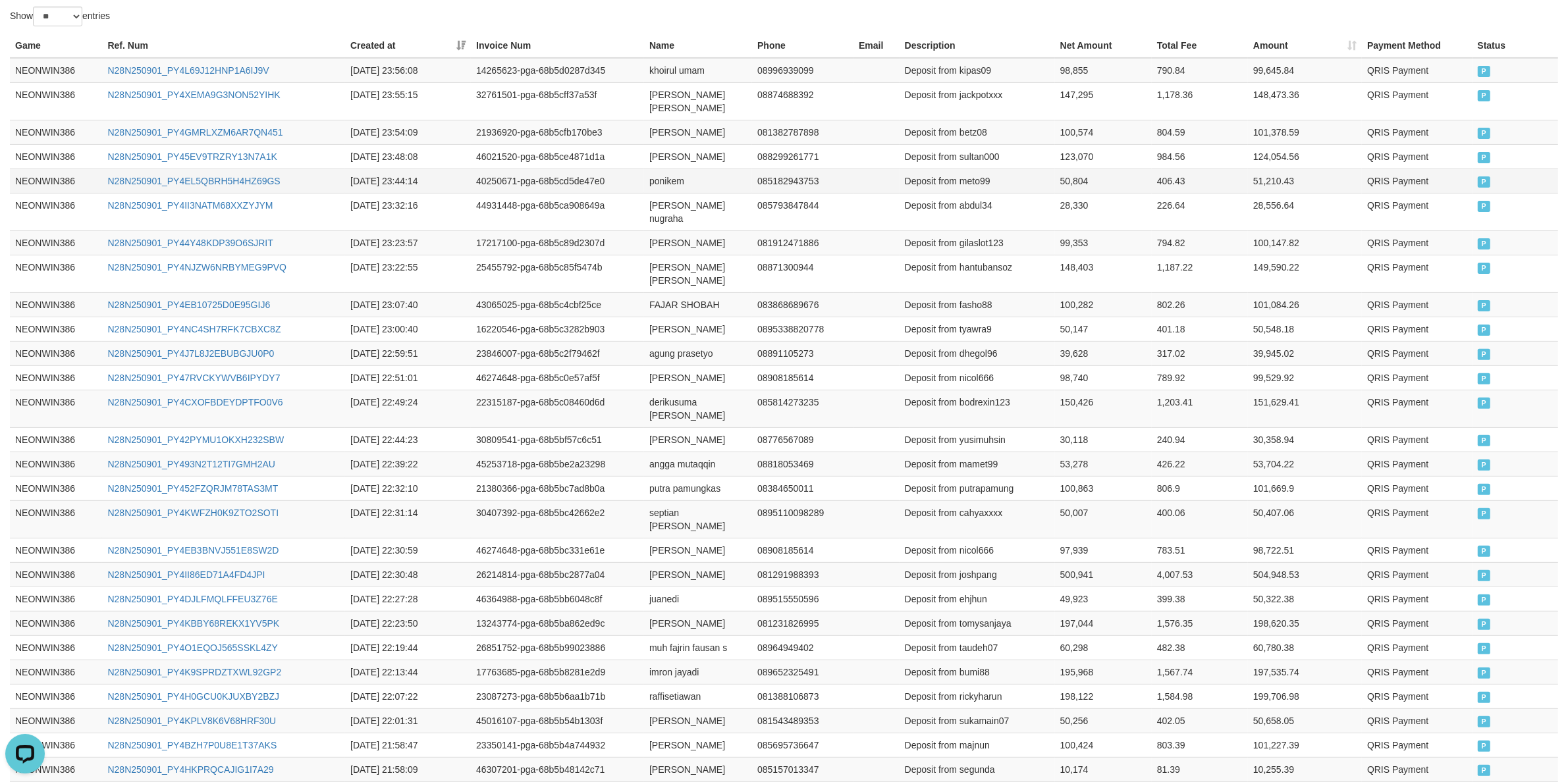
click at [655, 188] on td "ponikem" at bounding box center [698, 181] width 108 height 25
click at [976, 179] on td "Deposit from meto99" at bounding box center [977, 181] width 155 height 25
drag, startPoint x: 976, startPoint y: 179, endPoint x: 959, endPoint y: 190, distance: 20.2
click at [976, 182] on td "Deposit from meto99" at bounding box center [977, 181] width 155 height 25
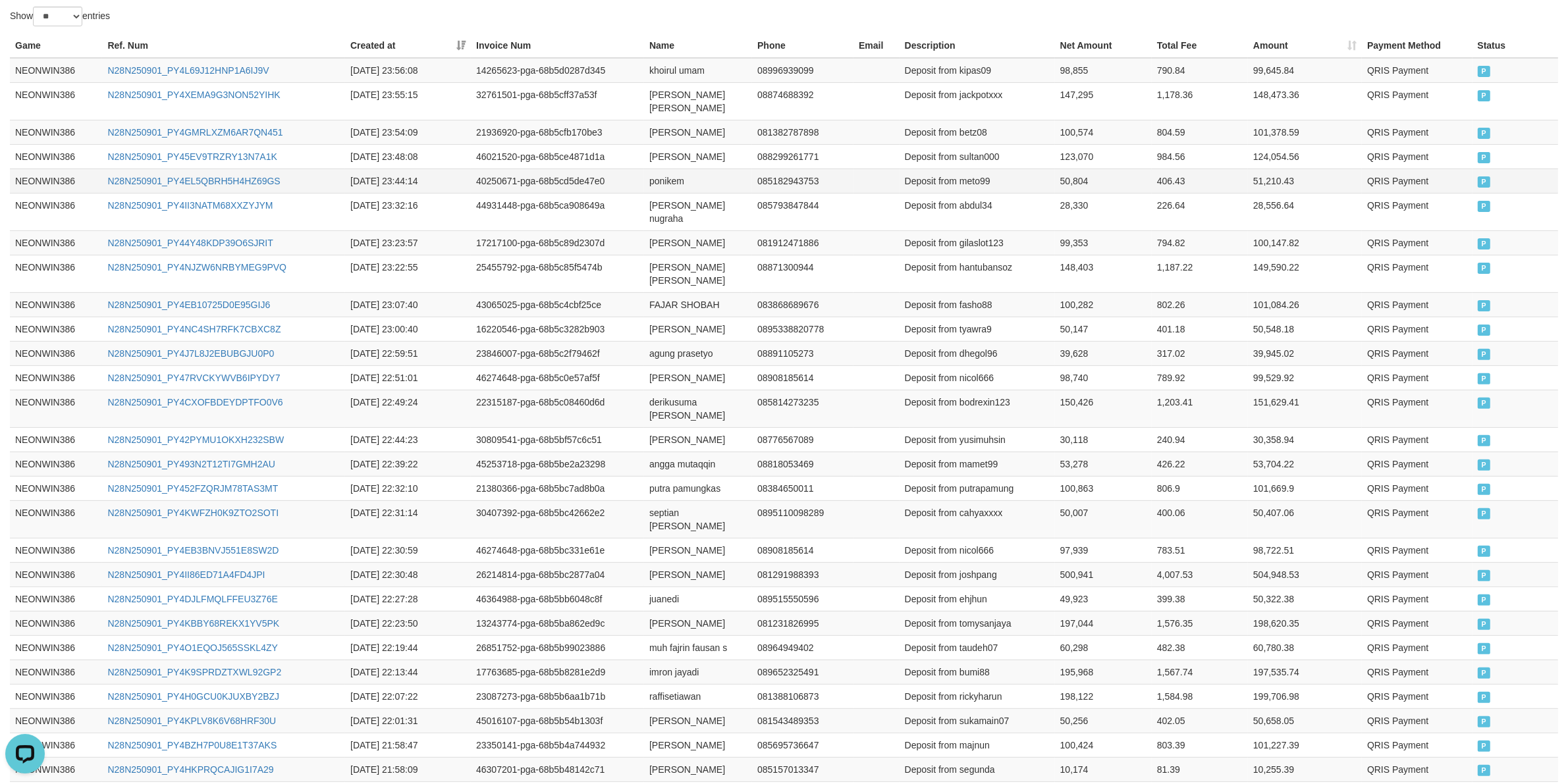
click at [1061, 184] on td "50,804" at bounding box center [1103, 181] width 97 height 25
click at [650, 163] on td "[PERSON_NAME]" at bounding box center [698, 156] width 108 height 25
drag, startPoint x: 650, startPoint y: 163, endPoint x: 704, endPoint y: 163, distance: 54.0
click at [670, 163] on td "[PERSON_NAME]" at bounding box center [698, 156] width 108 height 25
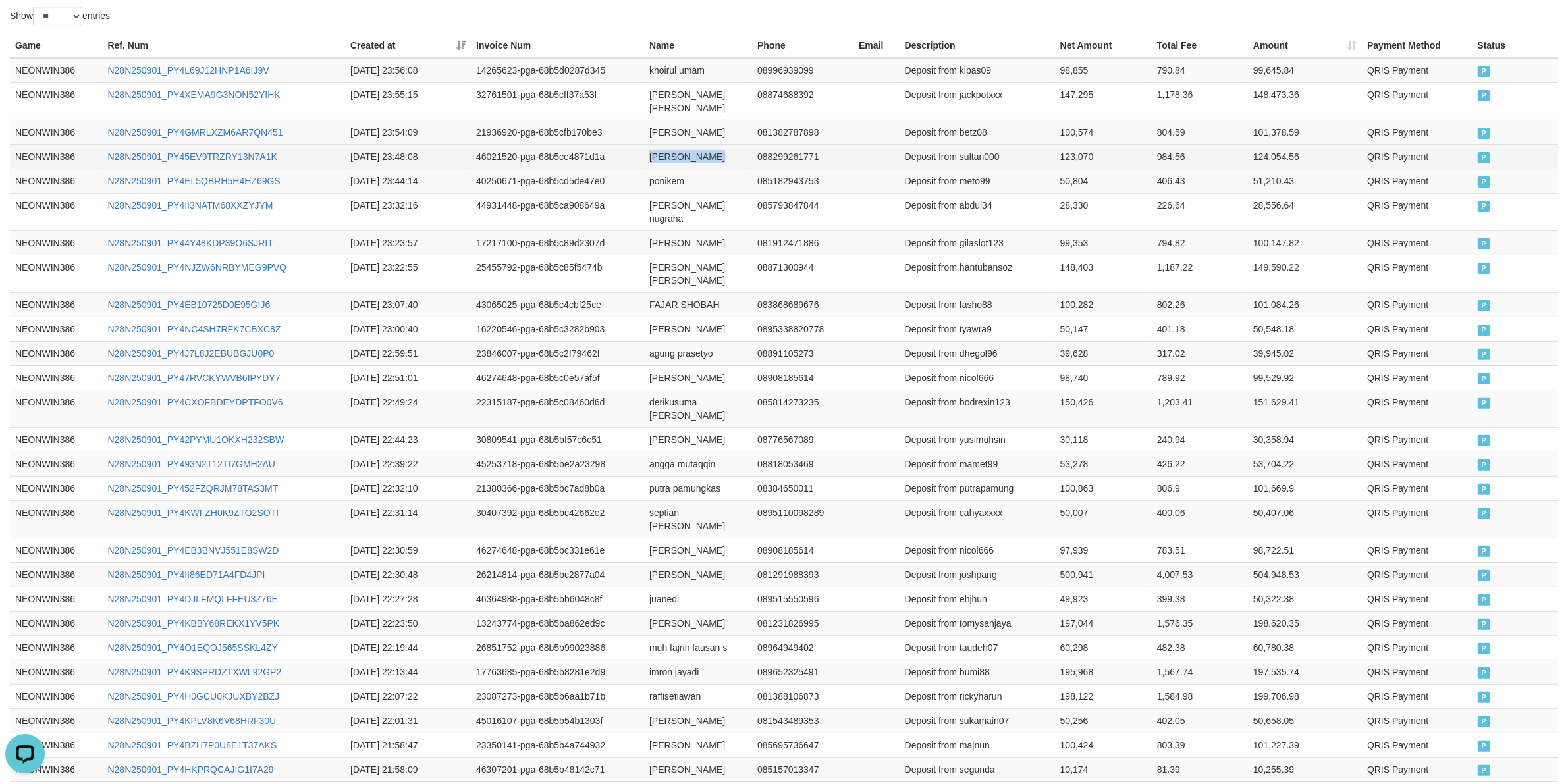
click at [736, 163] on td "[PERSON_NAME]" at bounding box center [698, 156] width 108 height 25
click at [974, 138] on td "Deposit from betz08" at bounding box center [977, 132] width 155 height 25
click at [982, 166] on td "Deposit from sultan000" at bounding box center [977, 156] width 155 height 25
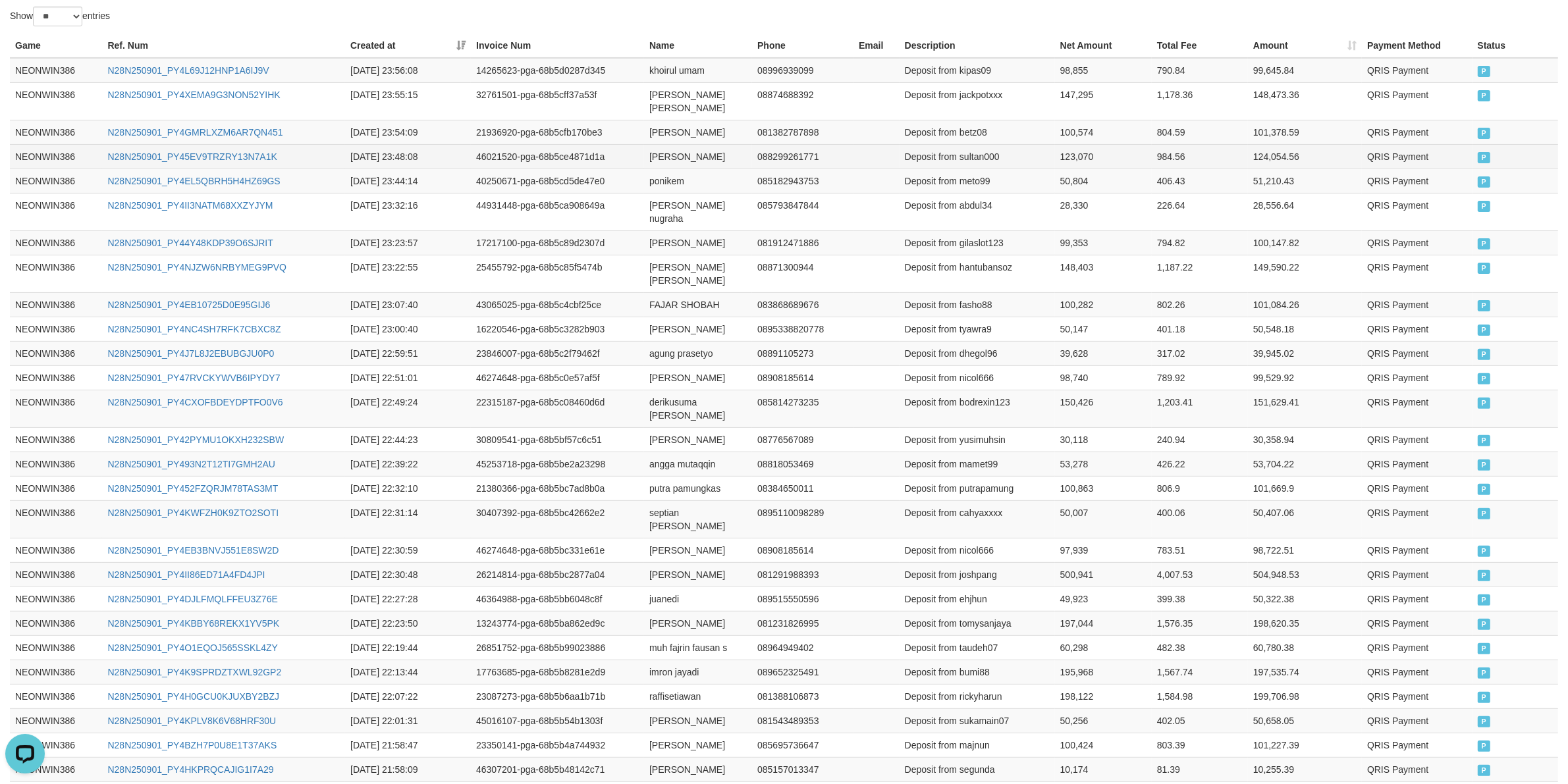
click at [1077, 169] on td "123,070" at bounding box center [1103, 156] width 97 height 25
click at [652, 137] on td "[PERSON_NAME]" at bounding box center [698, 132] width 108 height 25
drag, startPoint x: 652, startPoint y: 137, endPoint x: 702, endPoint y: 139, distance: 50.0
click at [665, 139] on td "[PERSON_NAME]" at bounding box center [698, 132] width 108 height 25
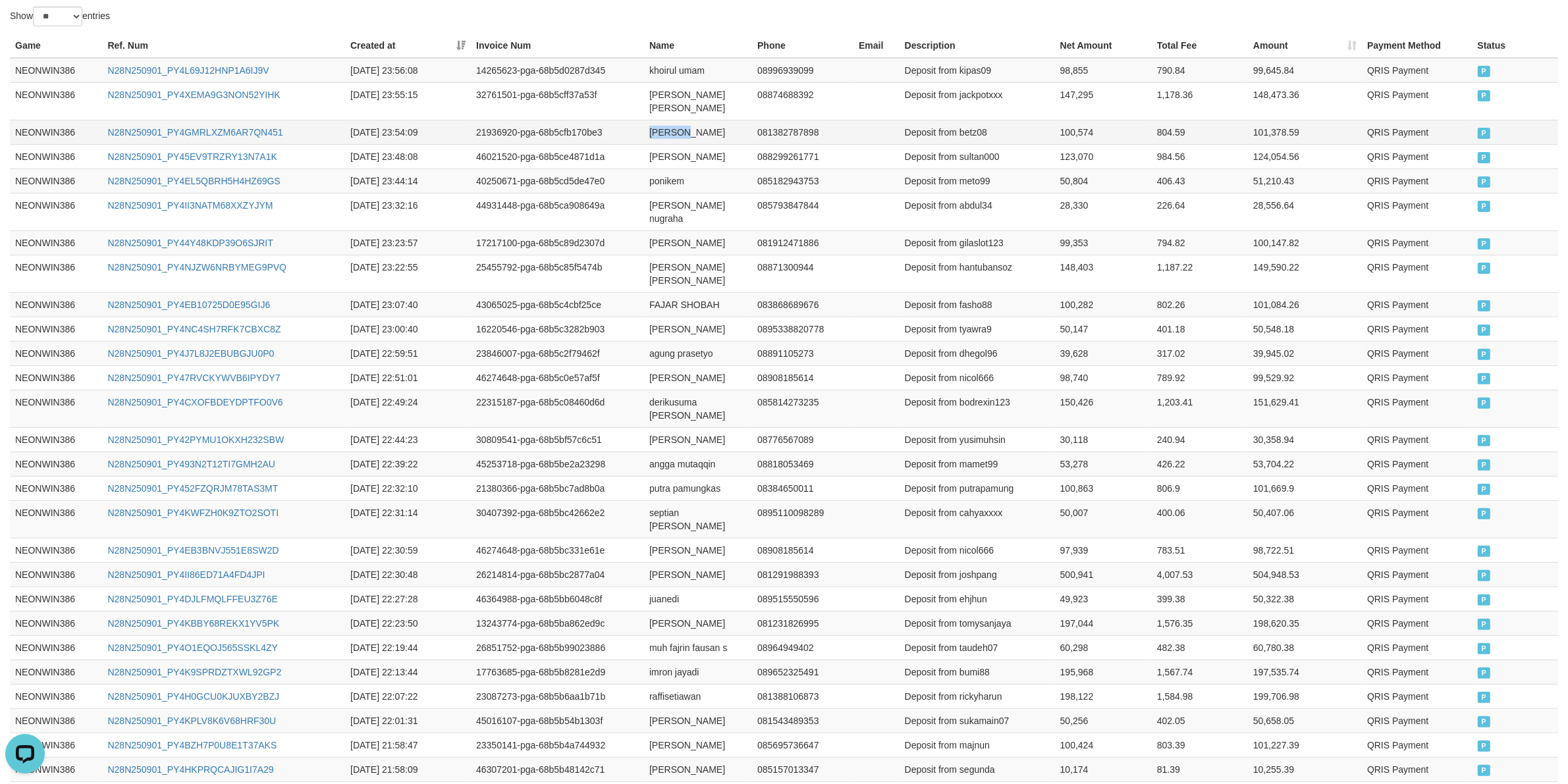
click at [702, 139] on td "[PERSON_NAME]" at bounding box center [698, 132] width 108 height 25
click at [967, 136] on td "Deposit from betz08" at bounding box center [977, 132] width 155 height 25
click at [1068, 132] on td "100,574" at bounding box center [1103, 132] width 97 height 25
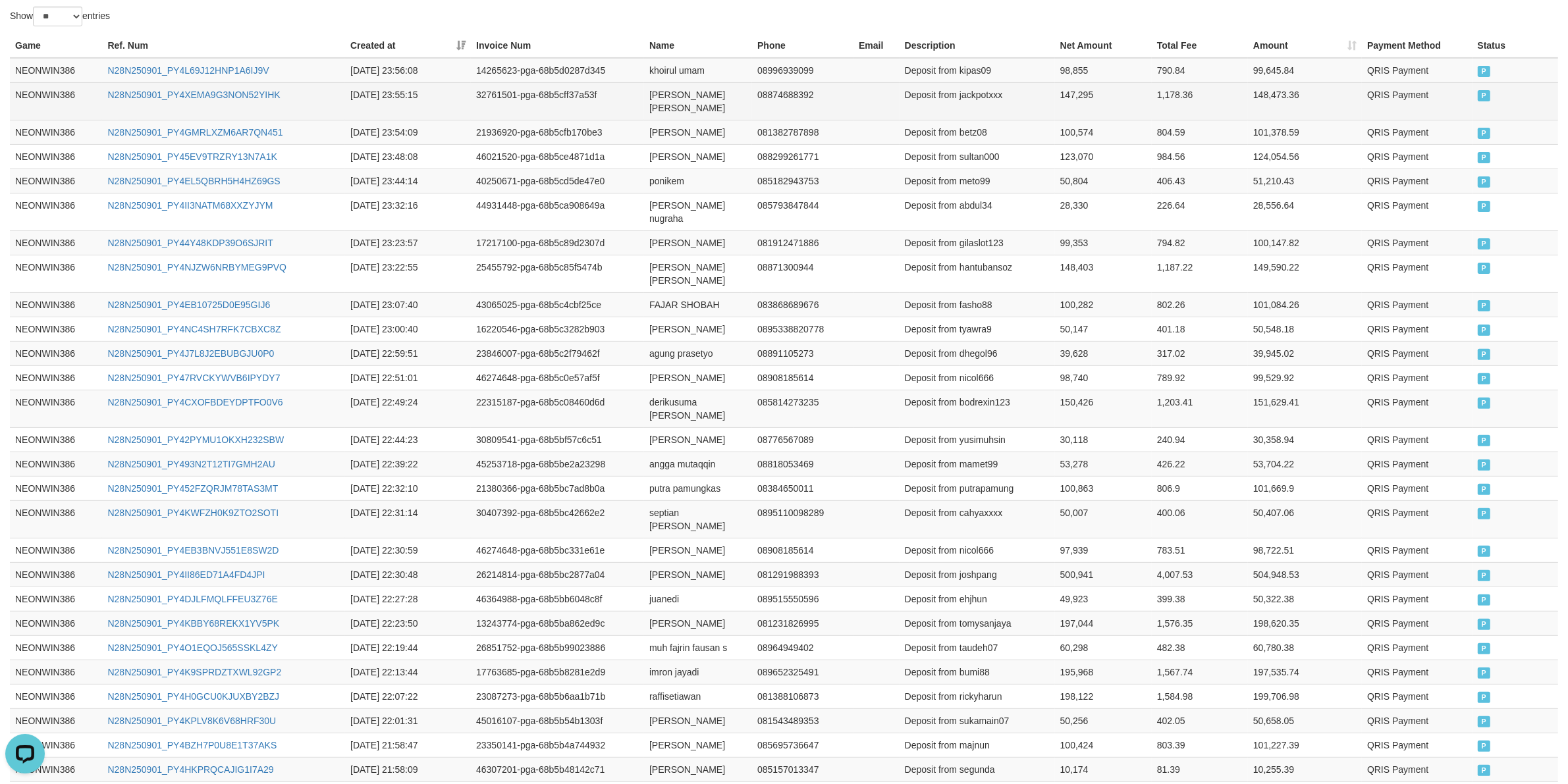
click at [661, 98] on td "[PERSON_NAME] [PERSON_NAME]" at bounding box center [698, 101] width 108 height 38
click at [667, 114] on td "[PERSON_NAME] [PERSON_NAME]" at bounding box center [698, 101] width 108 height 38
click at [982, 98] on td "Deposit from jackpotxxx" at bounding box center [977, 101] width 155 height 38
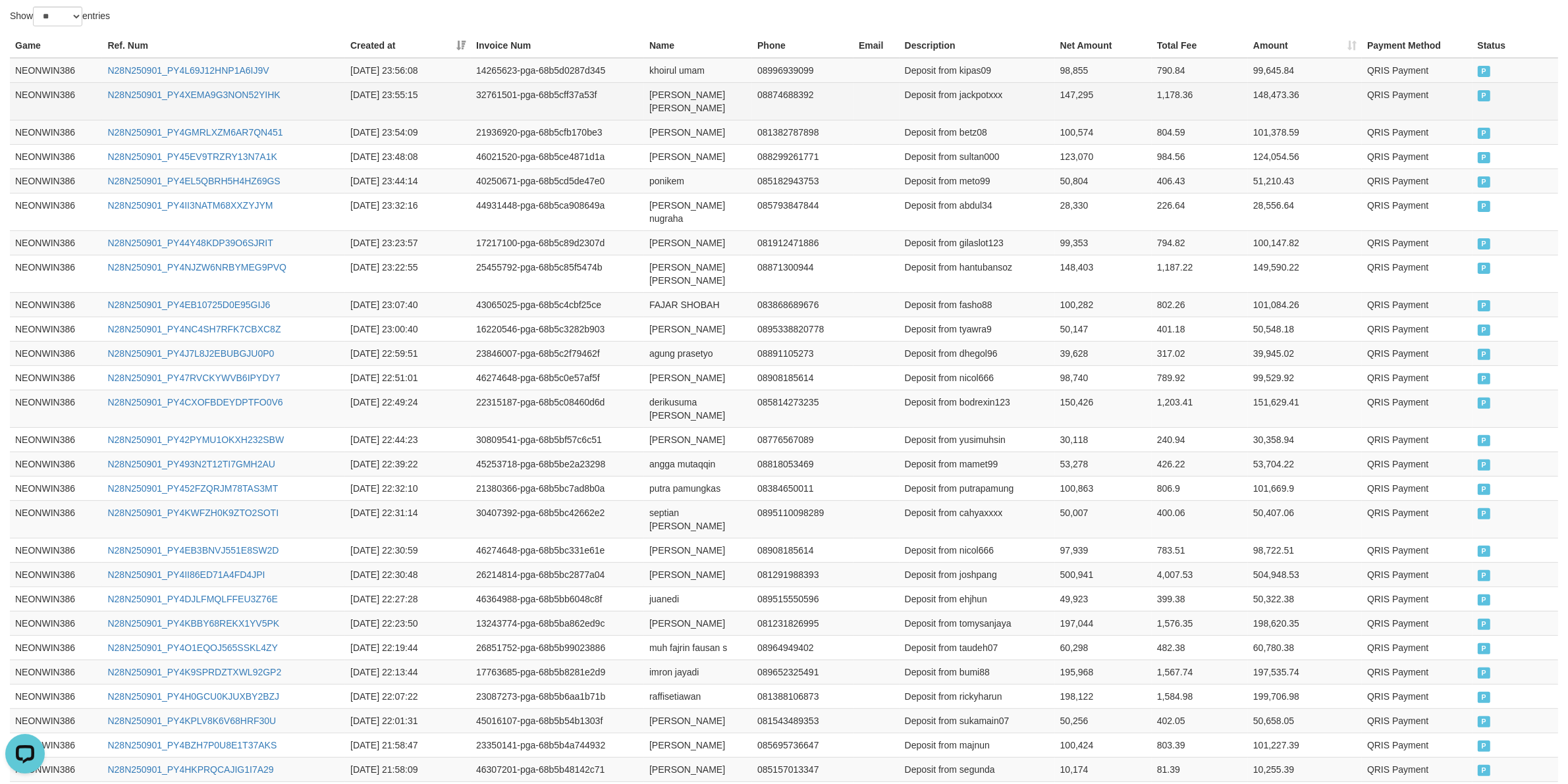
click at [1082, 96] on td "147,295" at bounding box center [1103, 101] width 97 height 38
click at [668, 83] on td "[PERSON_NAME] [PERSON_NAME]" at bounding box center [698, 101] width 108 height 38
click at [702, 83] on td "[PERSON_NAME] [PERSON_NAME]" at bounding box center [698, 101] width 108 height 38
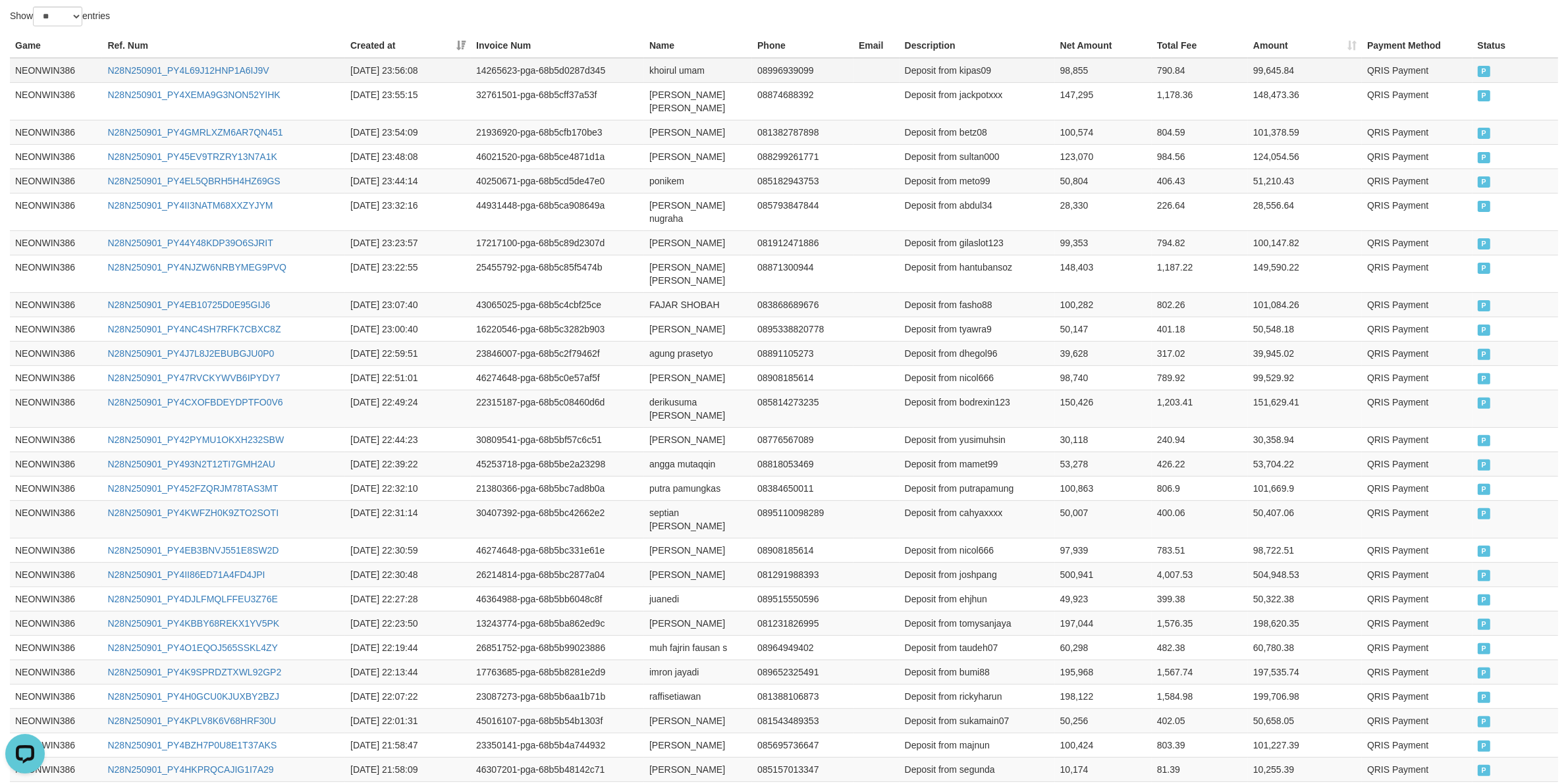
click at [664, 73] on td "khoirul umam" at bounding box center [698, 70] width 108 height 25
drag, startPoint x: 664, startPoint y: 73, endPoint x: 706, endPoint y: 72, distance: 42.0
click at [688, 72] on td "khoirul umam" at bounding box center [698, 70] width 108 height 25
click at [706, 72] on td "khoirul umam" at bounding box center [698, 70] width 108 height 25
click at [984, 77] on td "Deposit from kipas09" at bounding box center [977, 70] width 155 height 25
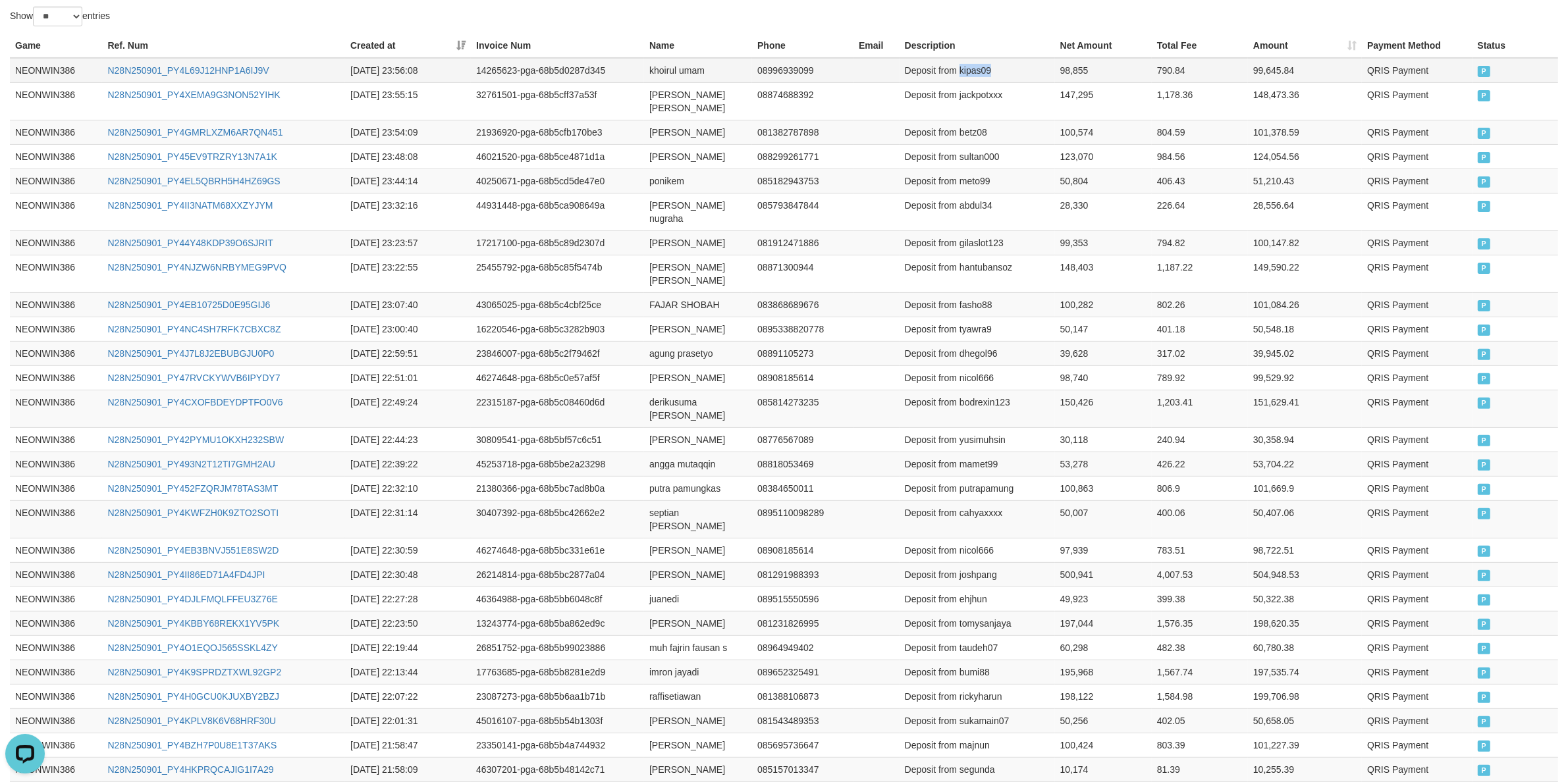
click at [984, 77] on td "Deposit from kipas09" at bounding box center [977, 70] width 155 height 25
click at [1067, 70] on td "98,855" at bounding box center [1103, 70] width 97 height 25
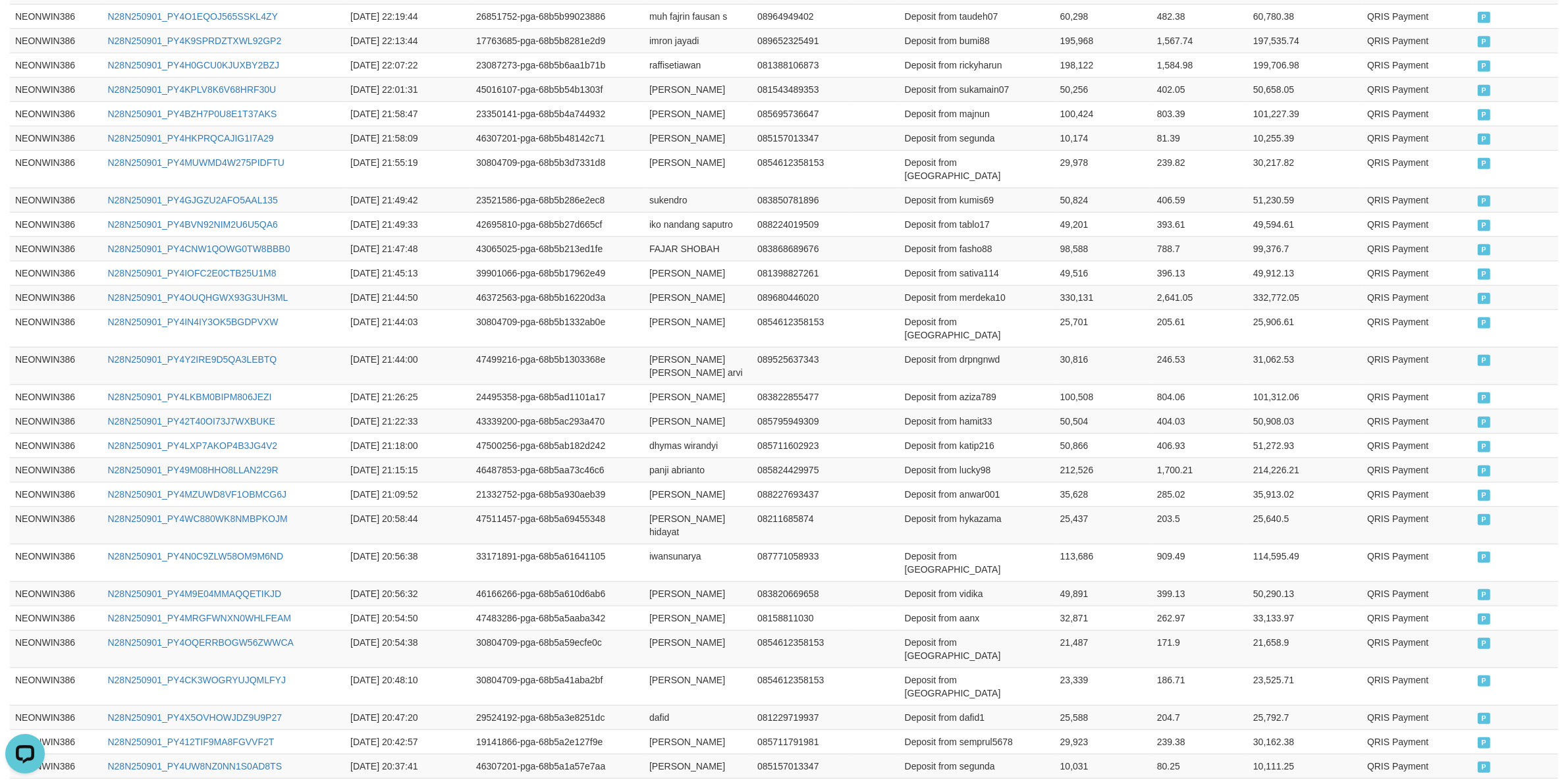
scroll to position [1113, 0]
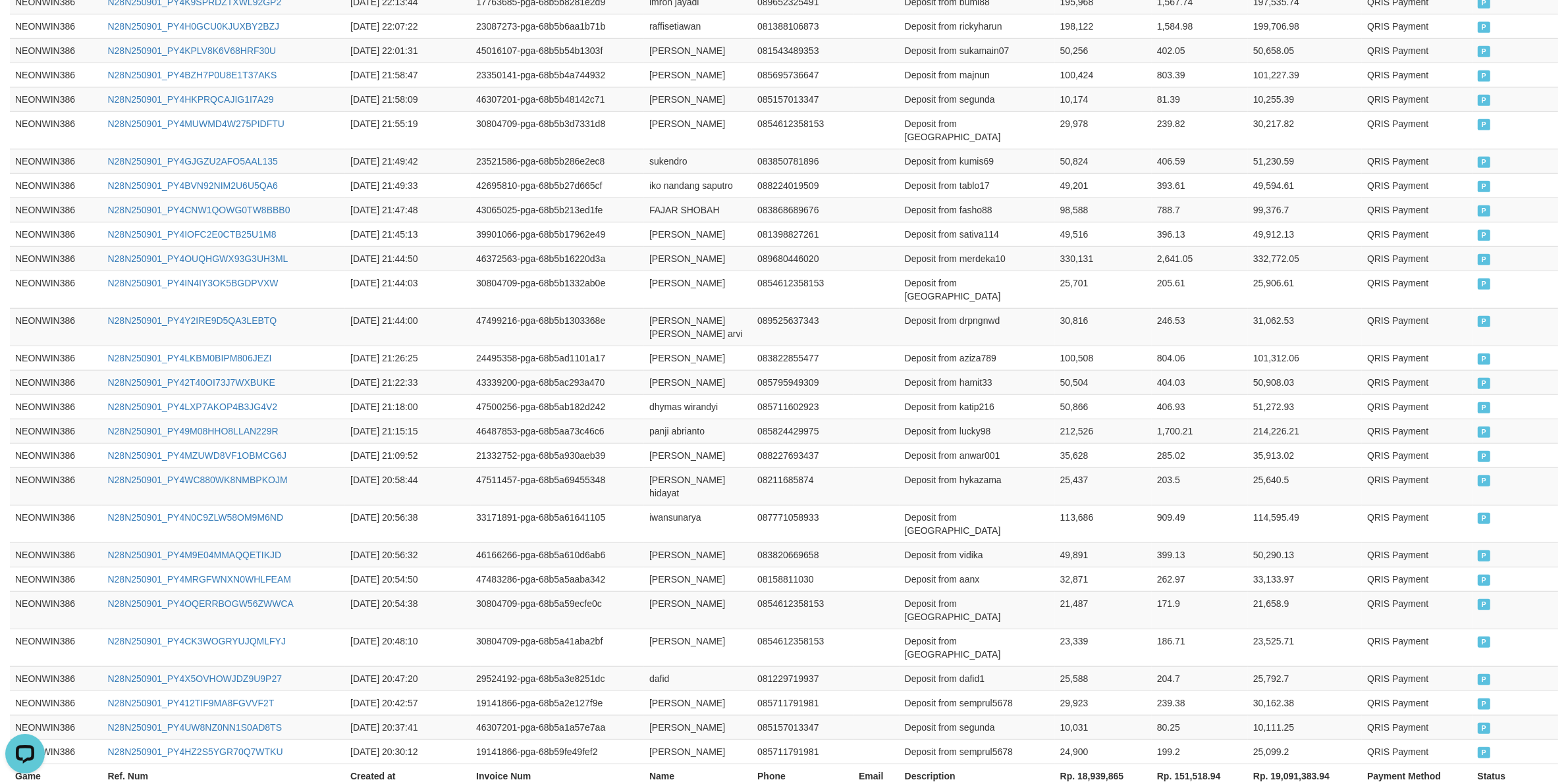
click at [1096, 680] on div "Game Ref. Num Created at Invoice Num Name Phone Email Description Net Amount To…" at bounding box center [784, 75] width 1568 height 1432
click at [1107, 764] on th "Rp. 18,939,865" at bounding box center [1103, 776] width 97 height 25
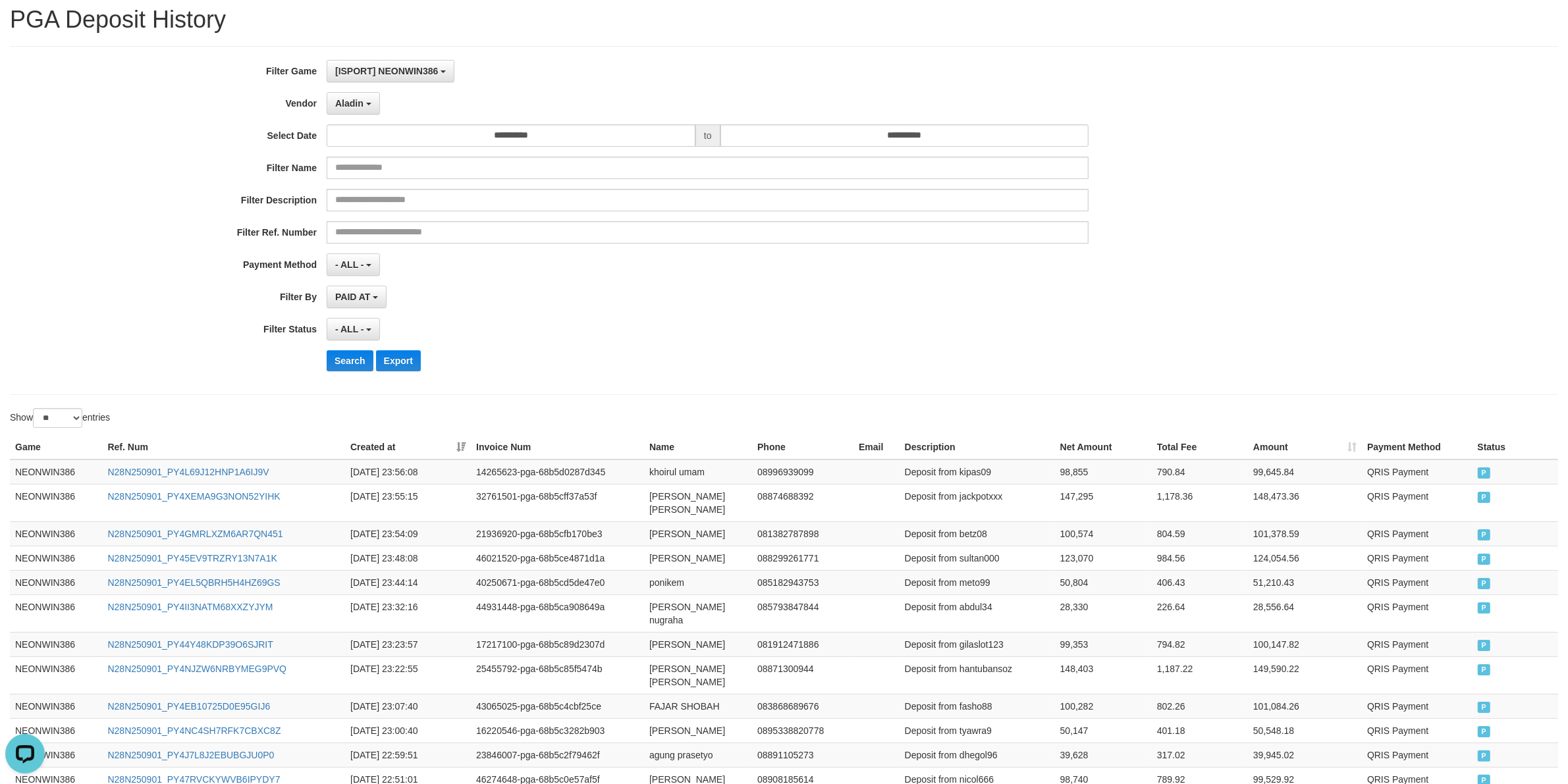
scroll to position [0, 0]
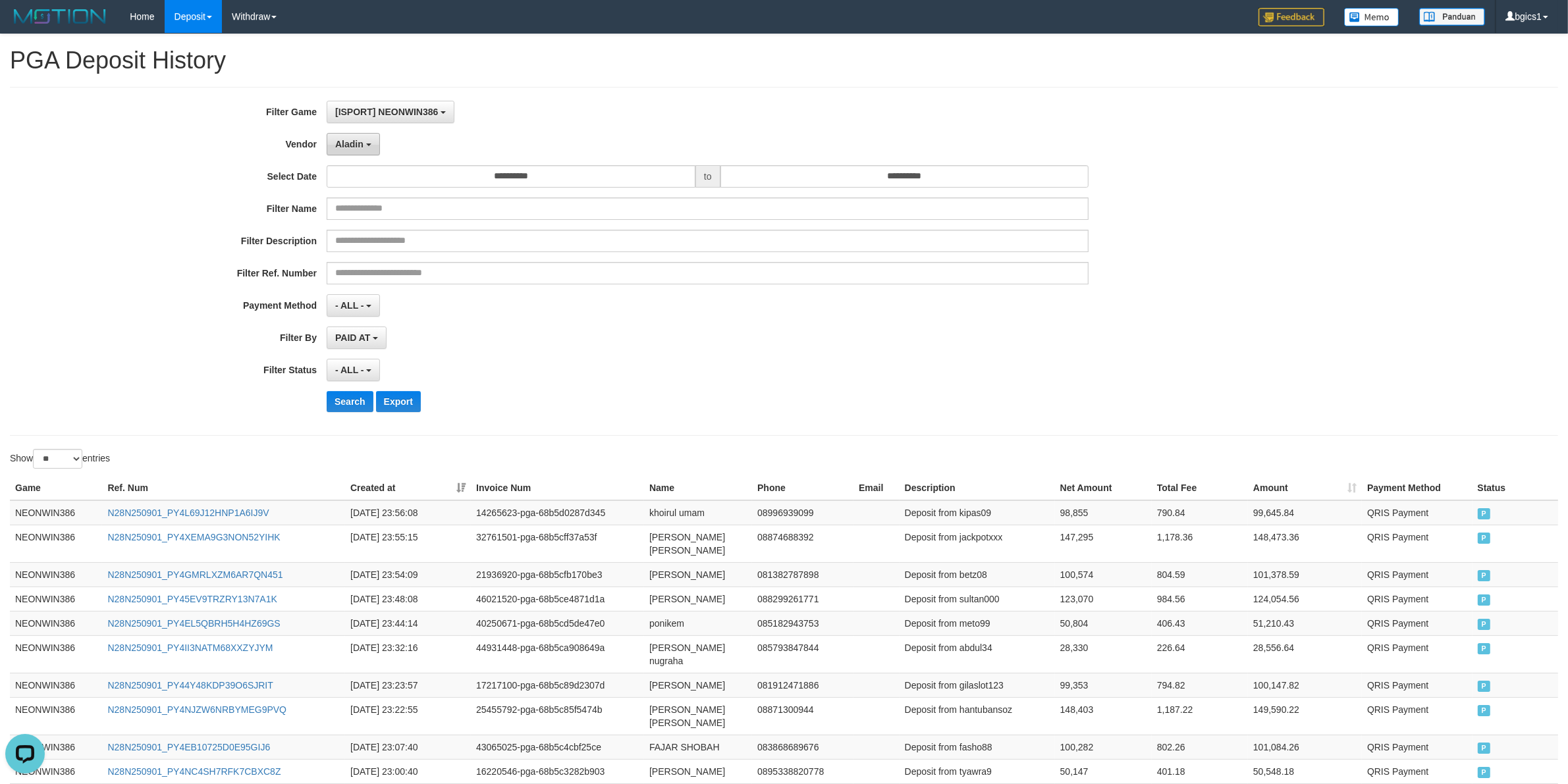
click at [354, 137] on button "Aladin" at bounding box center [354, 144] width 53 height 23
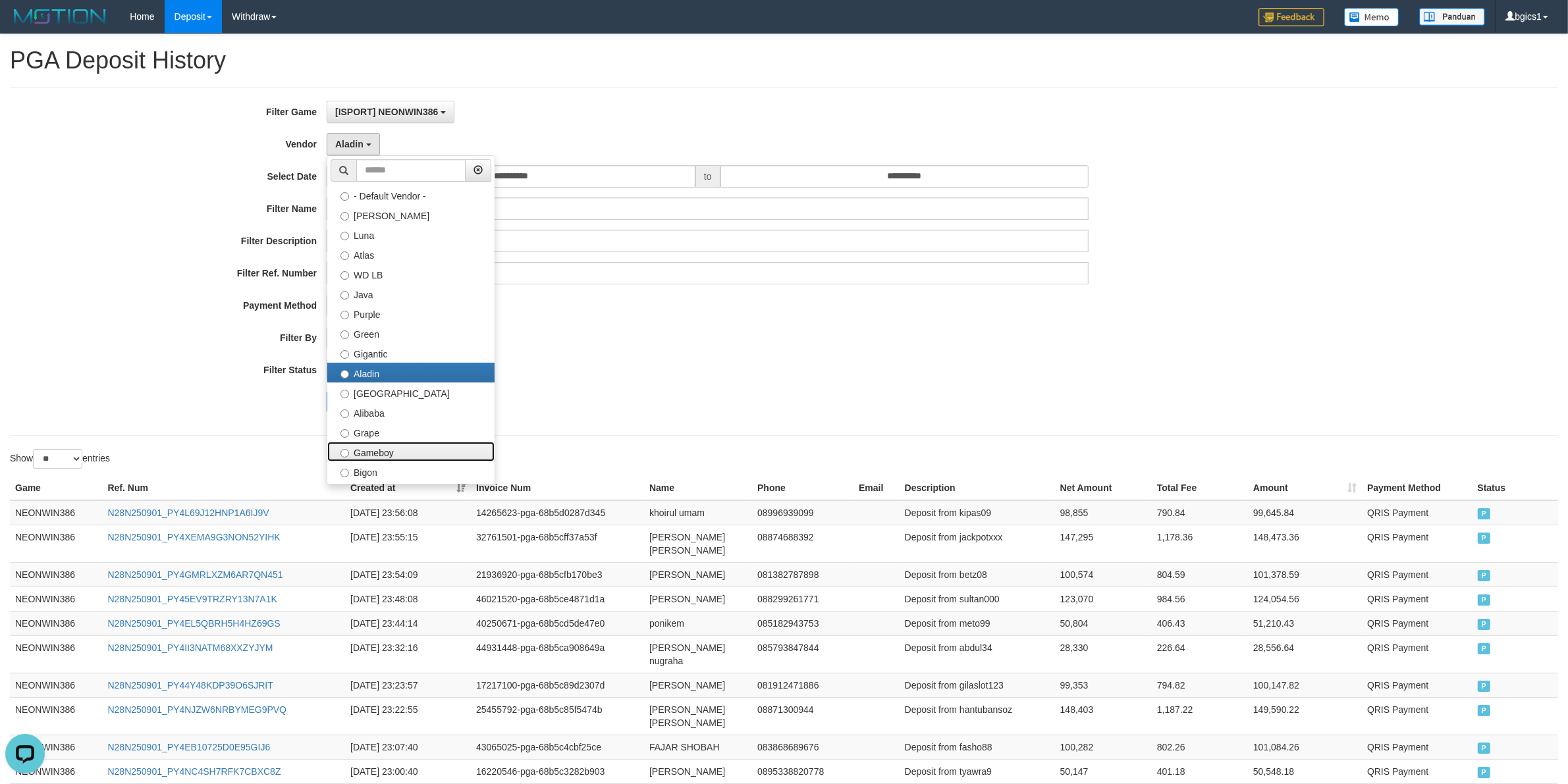
drag, startPoint x: 379, startPoint y: 453, endPoint x: 365, endPoint y: 456, distance: 14.3
click at [378, 453] on label "Gameboy" at bounding box center [410, 451] width 167 height 20
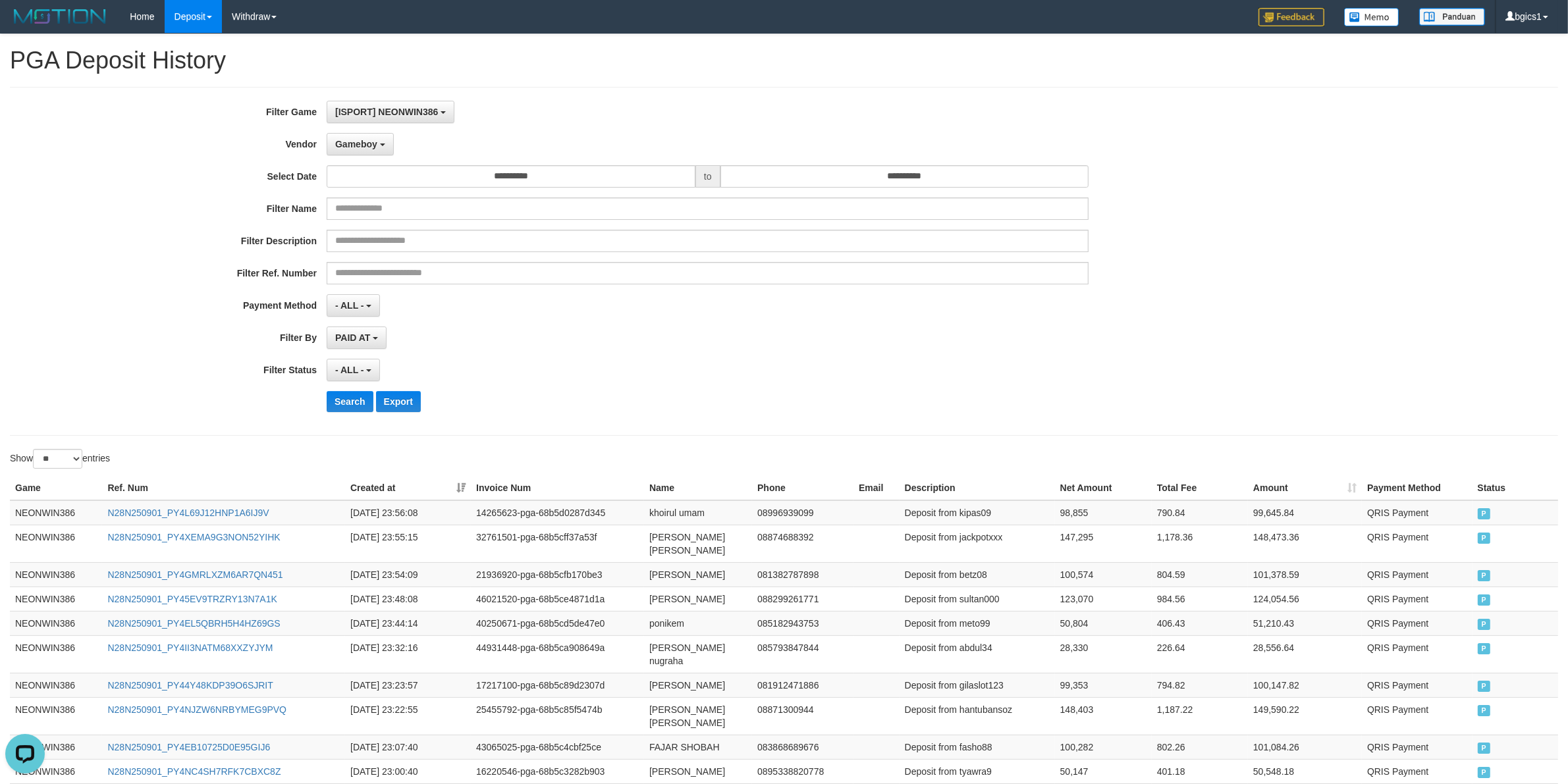
click at [357, 422] on div "**********" at bounding box center [653, 261] width 1306 height 321
click at [357, 402] on button "Search" at bounding box center [350, 402] width 46 height 21
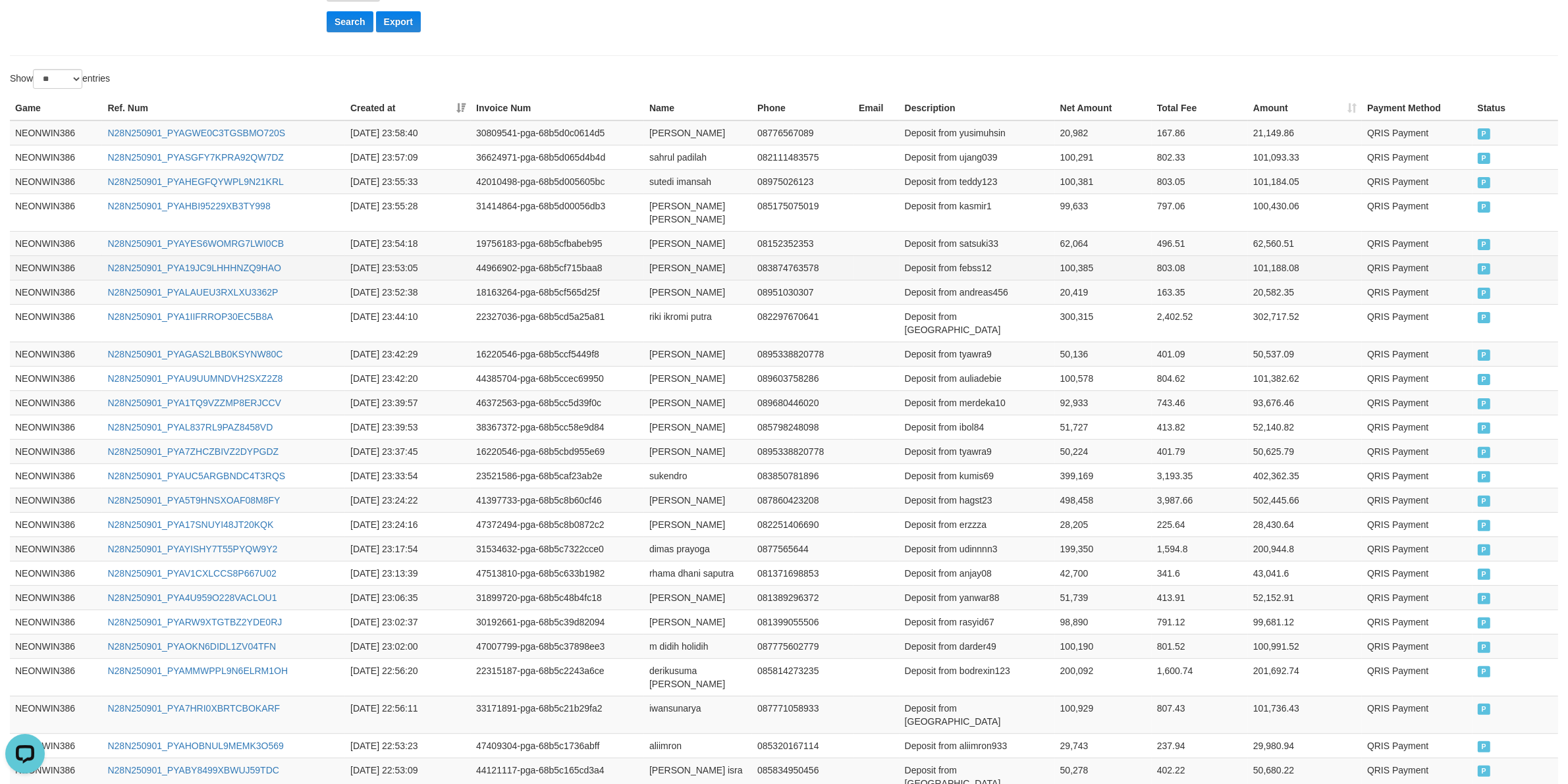
scroll to position [376, 0]
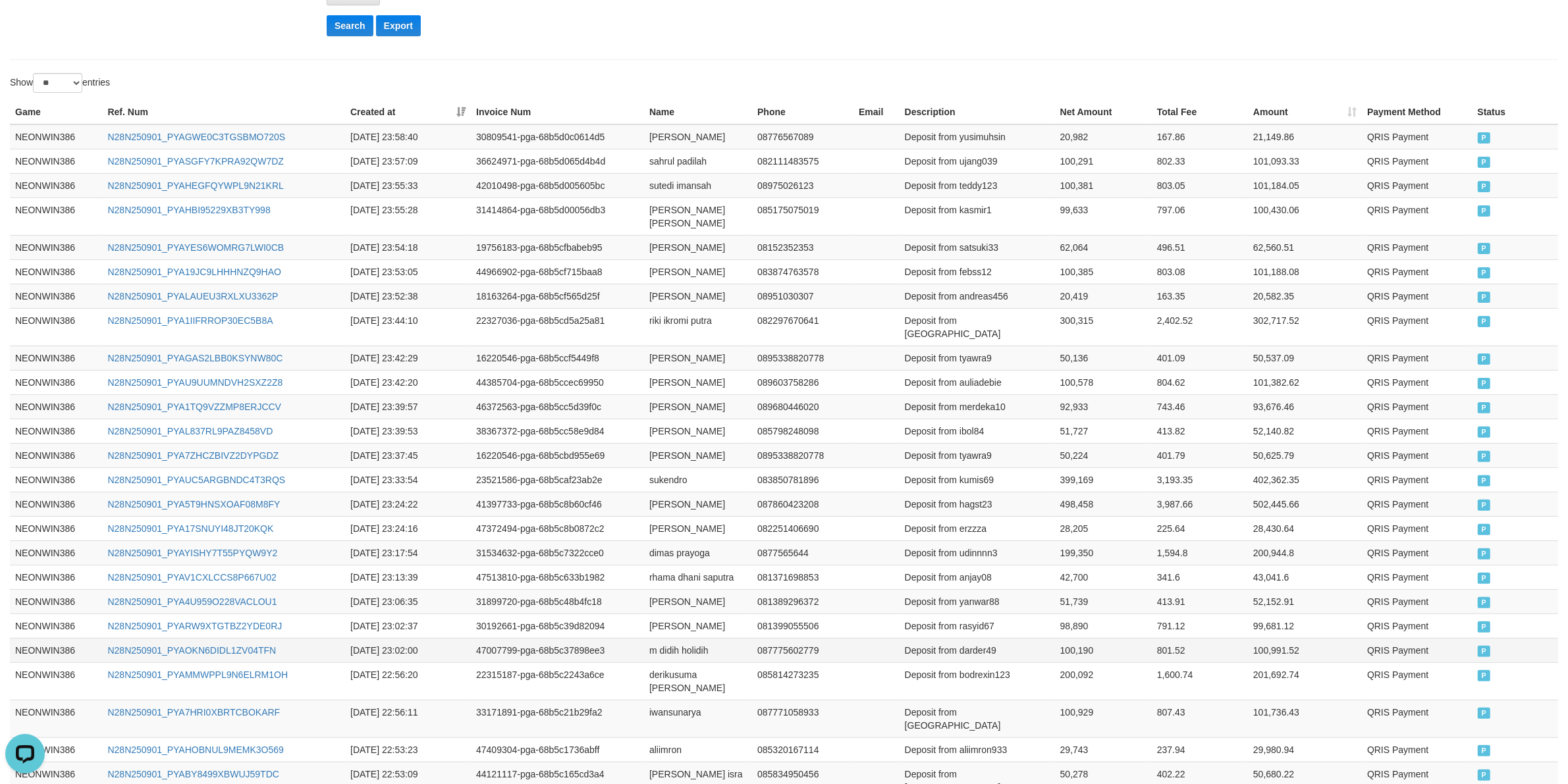
click at [661, 646] on td "m didih holidih" at bounding box center [698, 650] width 108 height 25
click at [654, 646] on td "m didih holidih" at bounding box center [698, 650] width 108 height 25
click at [652, 646] on td "m didih holidih" at bounding box center [698, 650] width 108 height 25
click at [652, 644] on td "m didih holidih" at bounding box center [698, 650] width 108 height 25
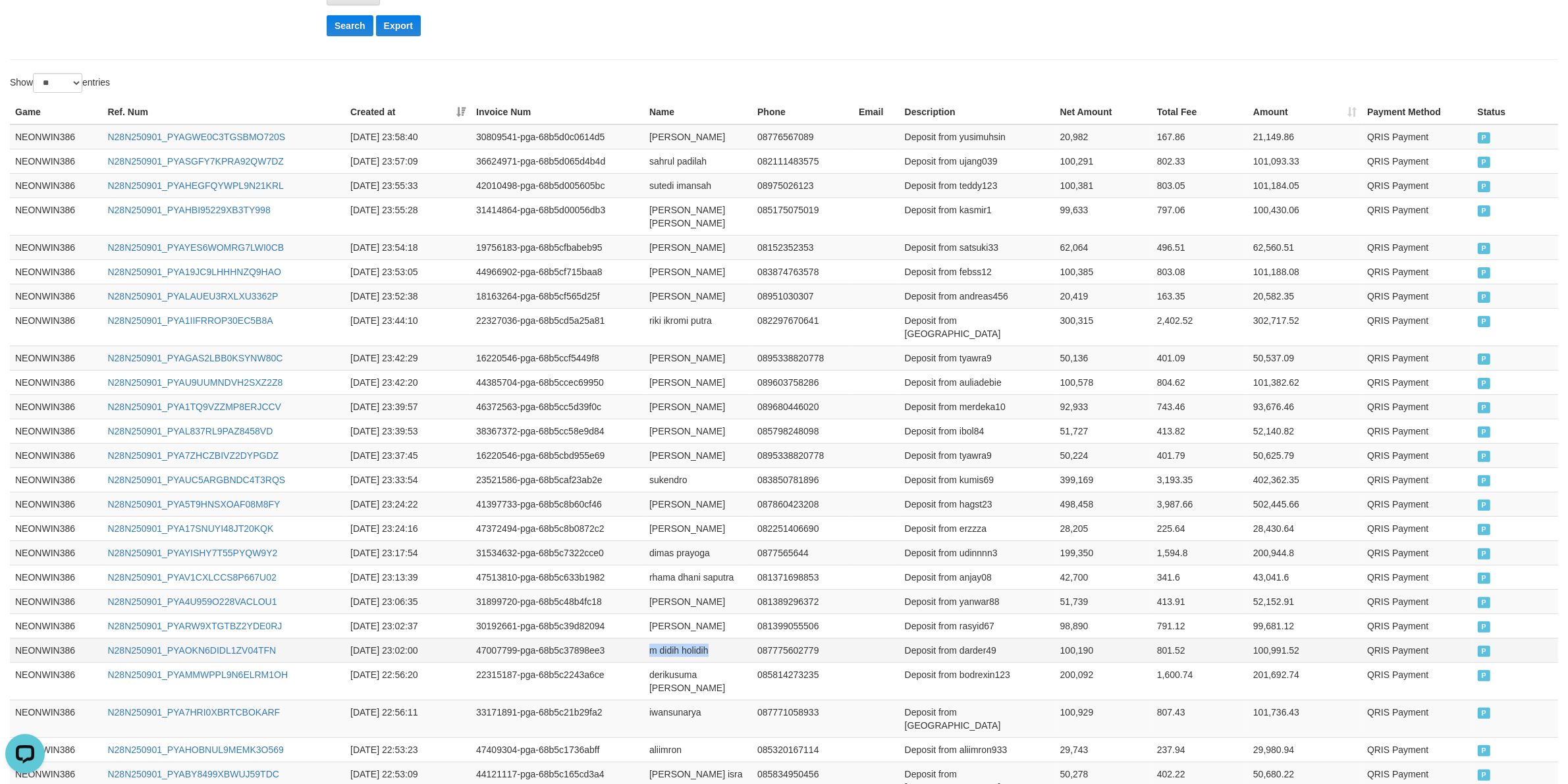
click at [685, 644] on td "m didih holidih" at bounding box center [698, 650] width 108 height 25
click at [973, 643] on td "Deposit from darder49" at bounding box center [977, 650] width 155 height 25
click at [1071, 638] on td "100,190" at bounding box center [1103, 650] width 97 height 25
drag, startPoint x: 1071, startPoint y: 633, endPoint x: 1080, endPoint y: 630, distance: 9.5
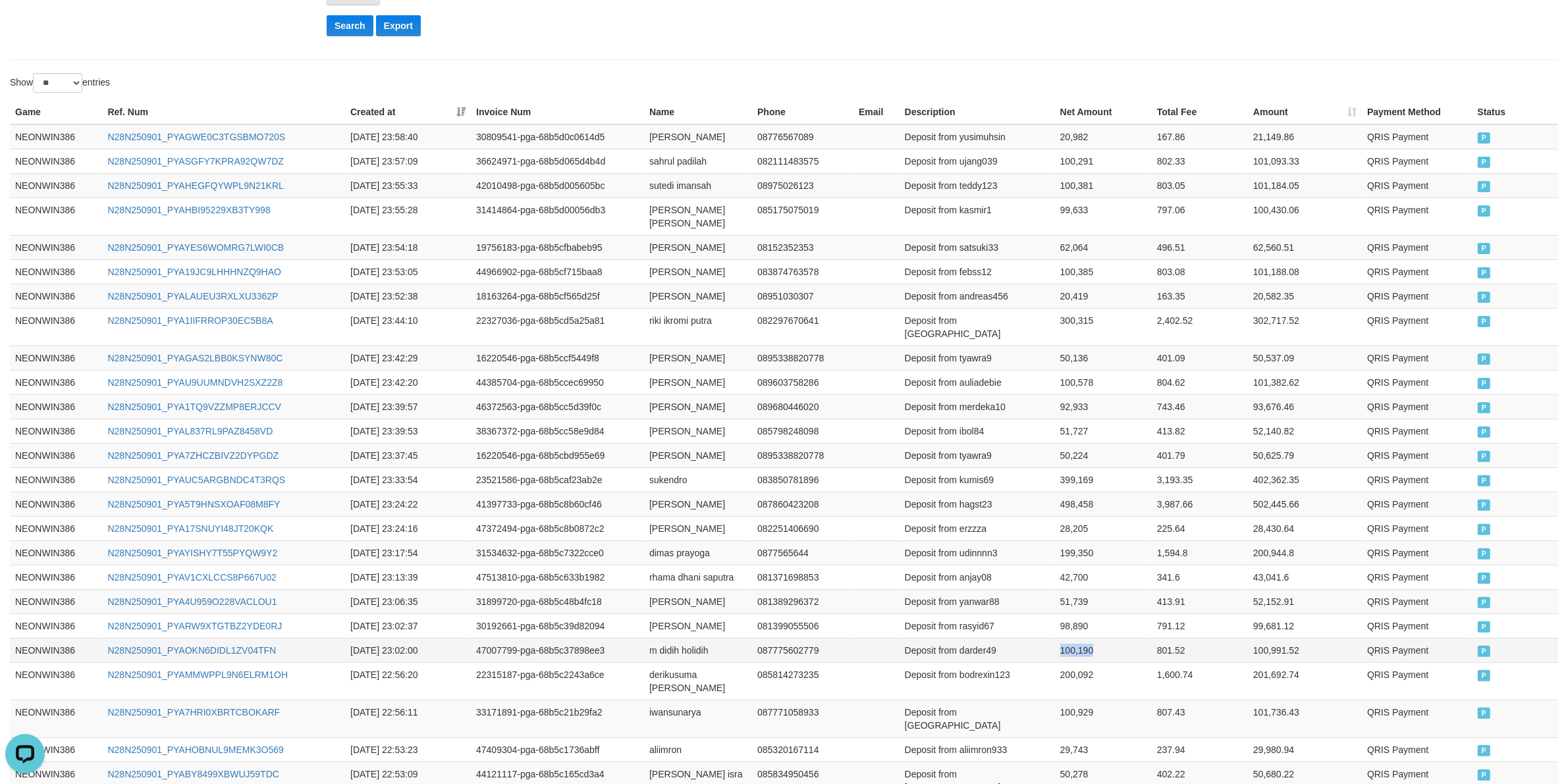
click at [1071, 638] on td "100,190" at bounding box center [1103, 650] width 97 height 25
click at [654, 527] on td "[PERSON_NAME]" at bounding box center [698, 529] width 108 height 25
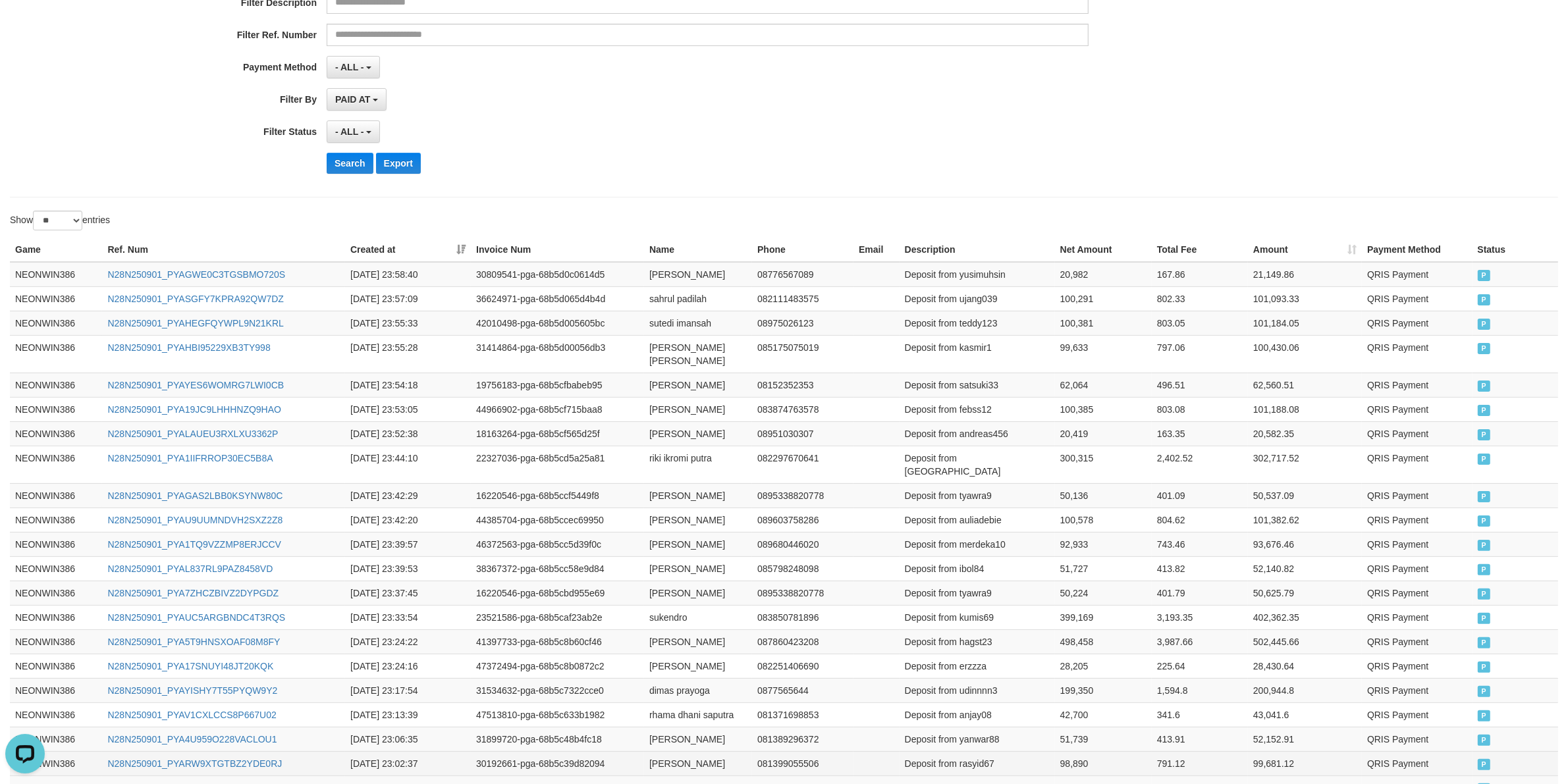
click at [657, 757] on td "[PERSON_NAME]" at bounding box center [698, 764] width 108 height 25
click at [692, 755] on td "[PERSON_NAME]" at bounding box center [698, 764] width 108 height 25
click at [993, 752] on td "Deposit from rasyid67" at bounding box center [977, 764] width 155 height 25
click at [990, 756] on td "Deposit from rasyid67" at bounding box center [977, 764] width 155 height 25
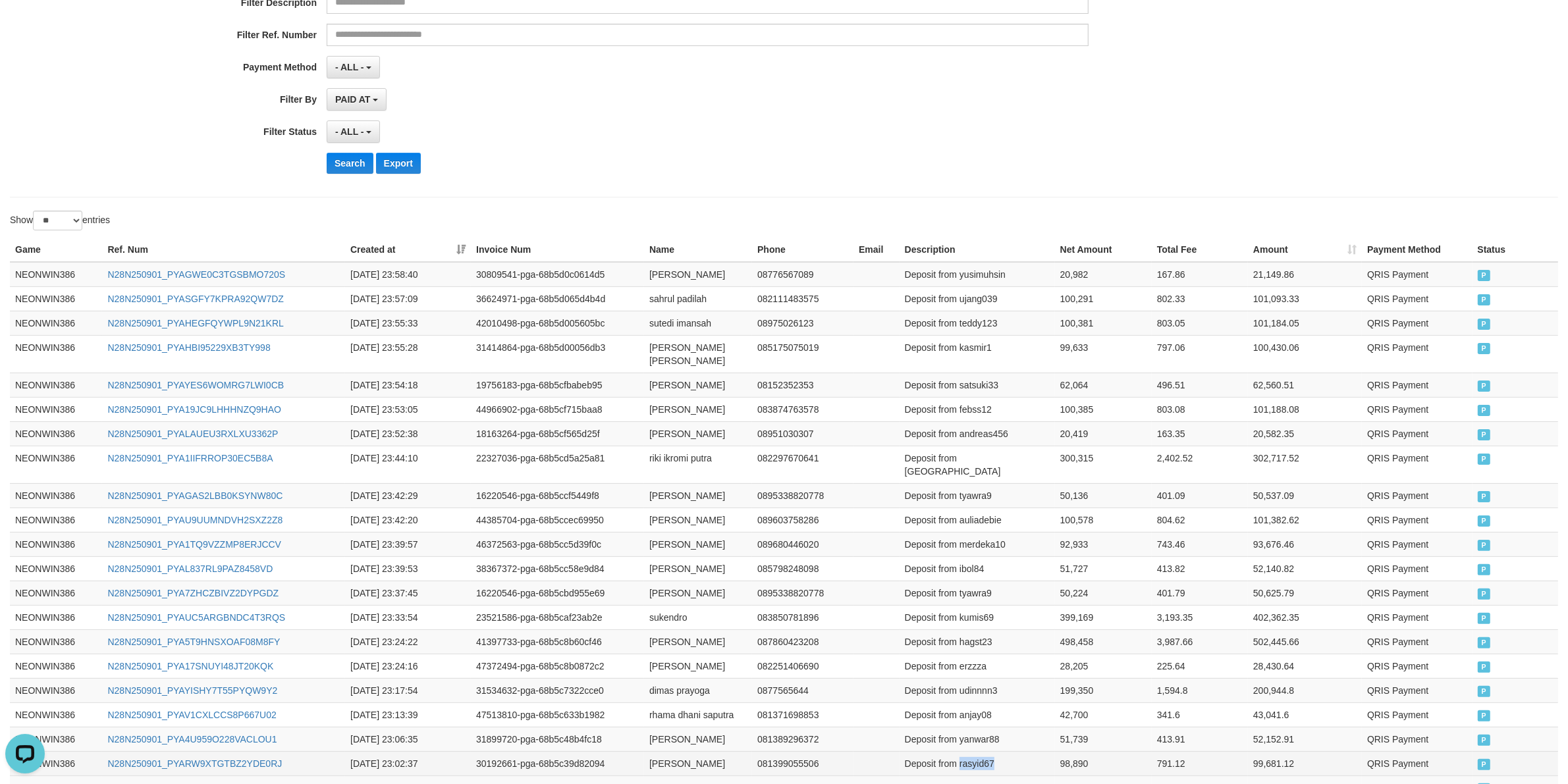
click at [990, 756] on td "Deposit from rasyid67" at bounding box center [977, 764] width 155 height 25
click at [1071, 752] on td "98,890" at bounding box center [1103, 764] width 97 height 25
click at [649, 729] on td "[PERSON_NAME]" at bounding box center [698, 739] width 108 height 25
drag, startPoint x: 649, startPoint y: 729, endPoint x: 711, endPoint y: 729, distance: 62.0
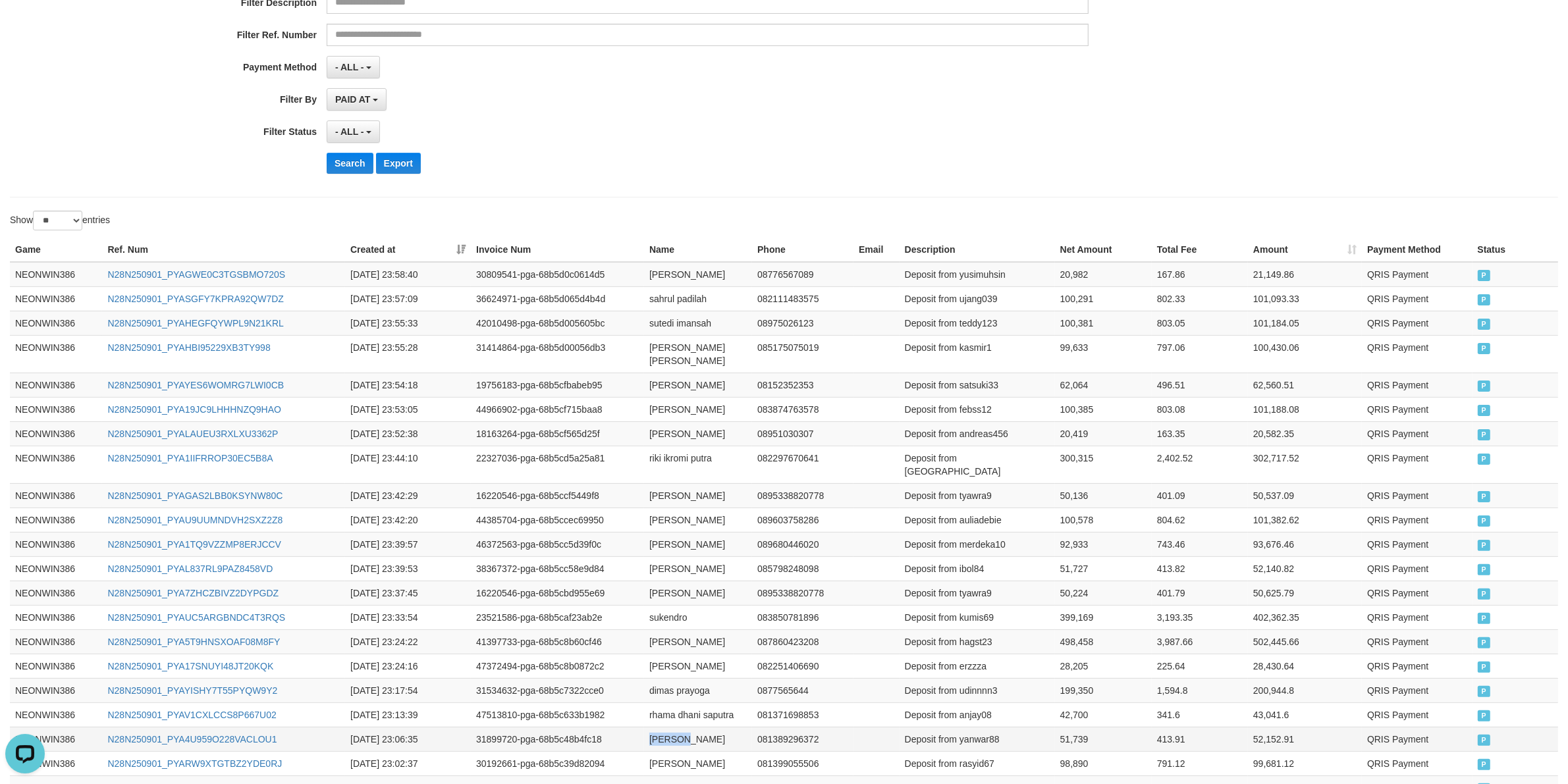
click at [650, 729] on td "[PERSON_NAME]" at bounding box center [698, 739] width 108 height 25
click at [711, 729] on td "[PERSON_NAME]" at bounding box center [698, 739] width 108 height 25
click at [715, 728] on td "[PERSON_NAME]" at bounding box center [698, 739] width 108 height 25
click at [731, 728] on td "[PERSON_NAME]" at bounding box center [698, 739] width 108 height 25
click at [982, 738] on td "Deposit from yanwar88" at bounding box center [977, 739] width 155 height 25
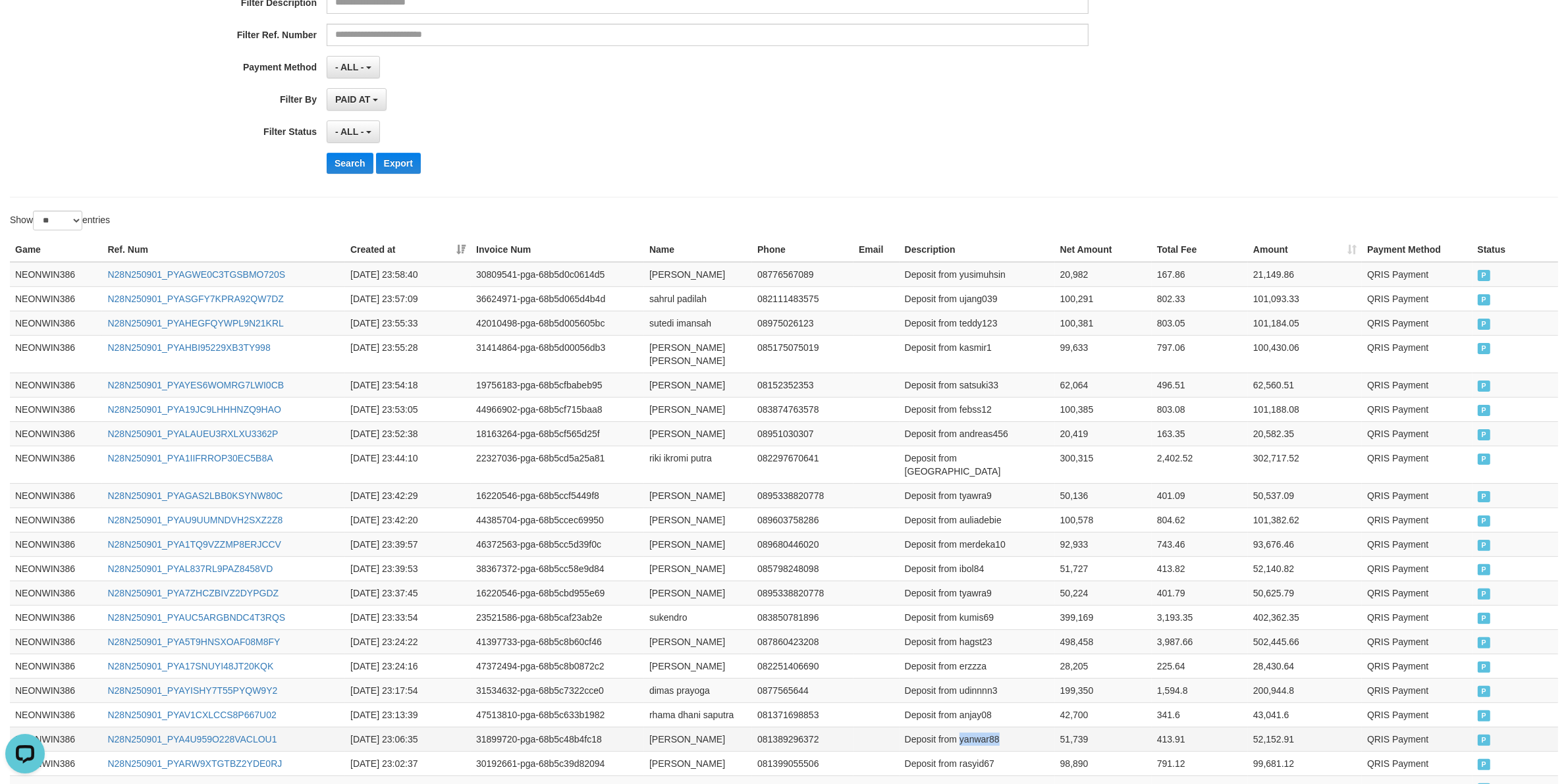
click at [982, 738] on td "Deposit from yanwar88" at bounding box center [977, 739] width 155 height 25
click at [976, 752] on td "Deposit from rasyid67" at bounding box center [977, 764] width 155 height 25
click at [980, 727] on td "Deposit from yanwar88" at bounding box center [977, 739] width 155 height 25
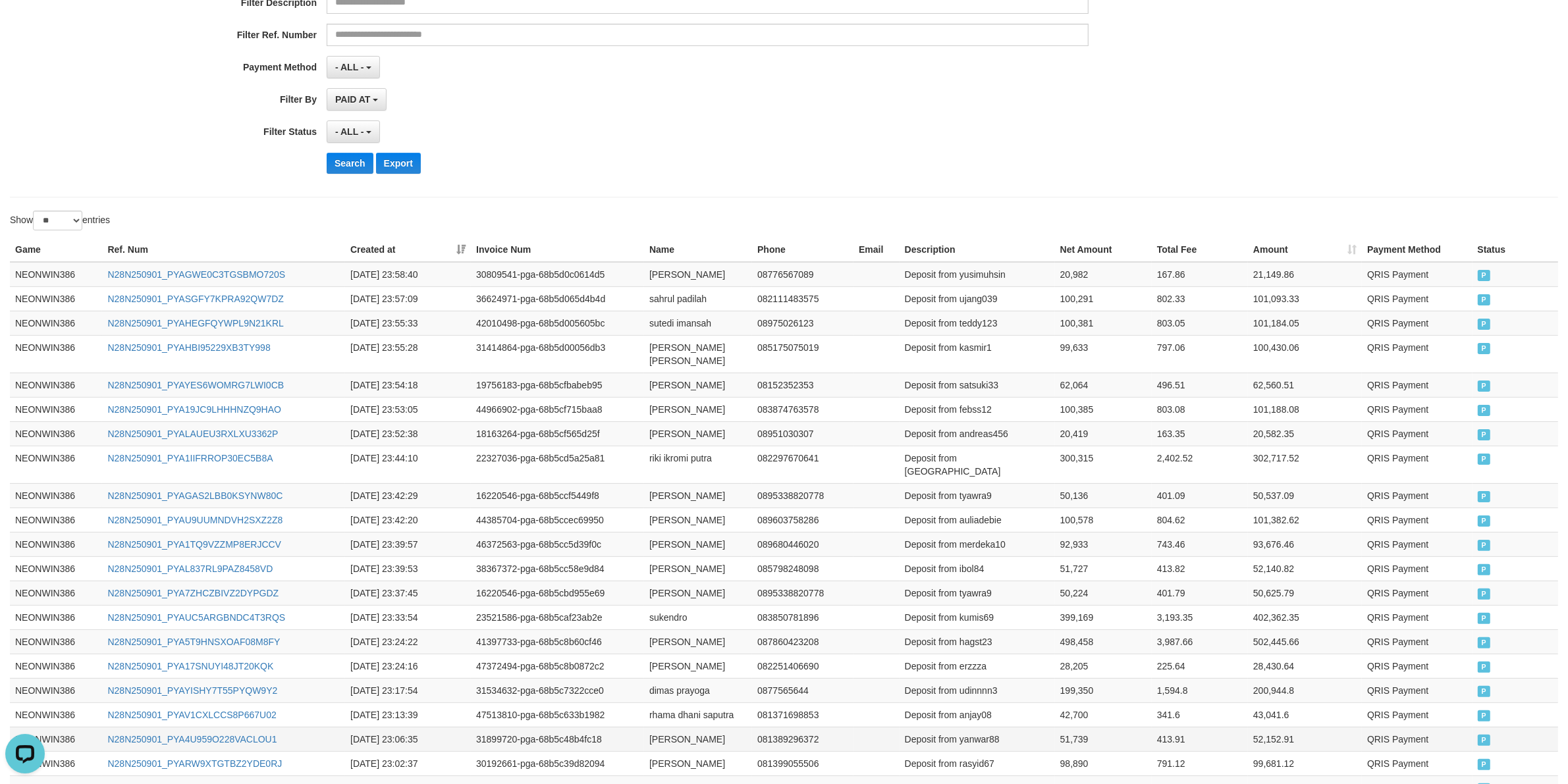
click at [1062, 732] on td "51,739" at bounding box center [1103, 739] width 97 height 25
drag, startPoint x: 1062, startPoint y: 732, endPoint x: 1072, endPoint y: 730, distance: 10.2
click at [1062, 732] on td "51,739" at bounding box center [1103, 739] width 97 height 25
click at [665, 711] on td "rhama dhani saputra" at bounding box center [698, 715] width 108 height 25
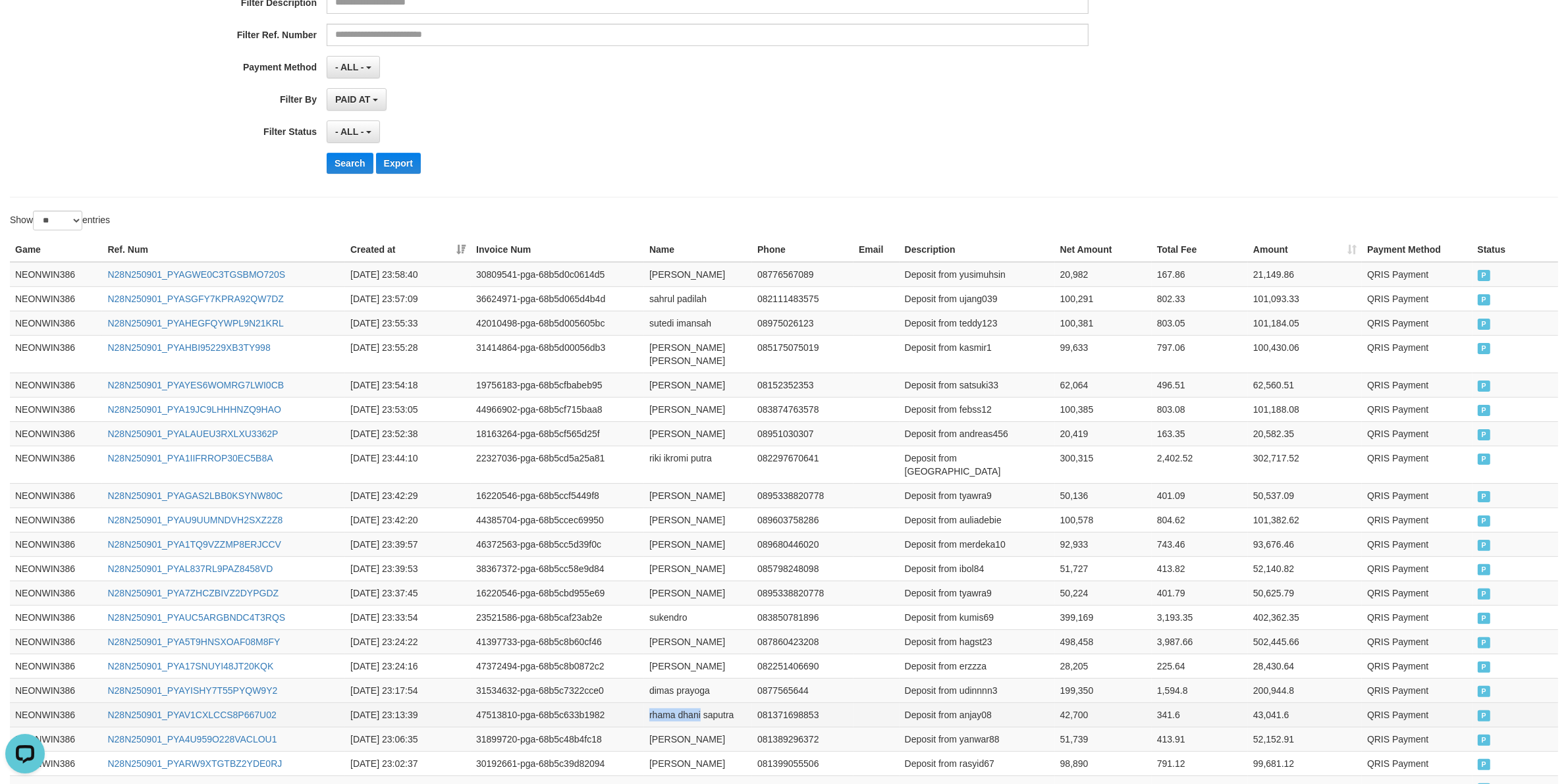
drag, startPoint x: 697, startPoint y: 711, endPoint x: 715, endPoint y: 712, distance: 18.0
click at [699, 711] on td "rhama dhani saputra" at bounding box center [698, 715] width 108 height 25
click at [717, 712] on td "rhama dhani saputra" at bounding box center [698, 715] width 108 height 25
click at [967, 711] on td "Deposit from anjay08" at bounding box center [977, 715] width 155 height 25
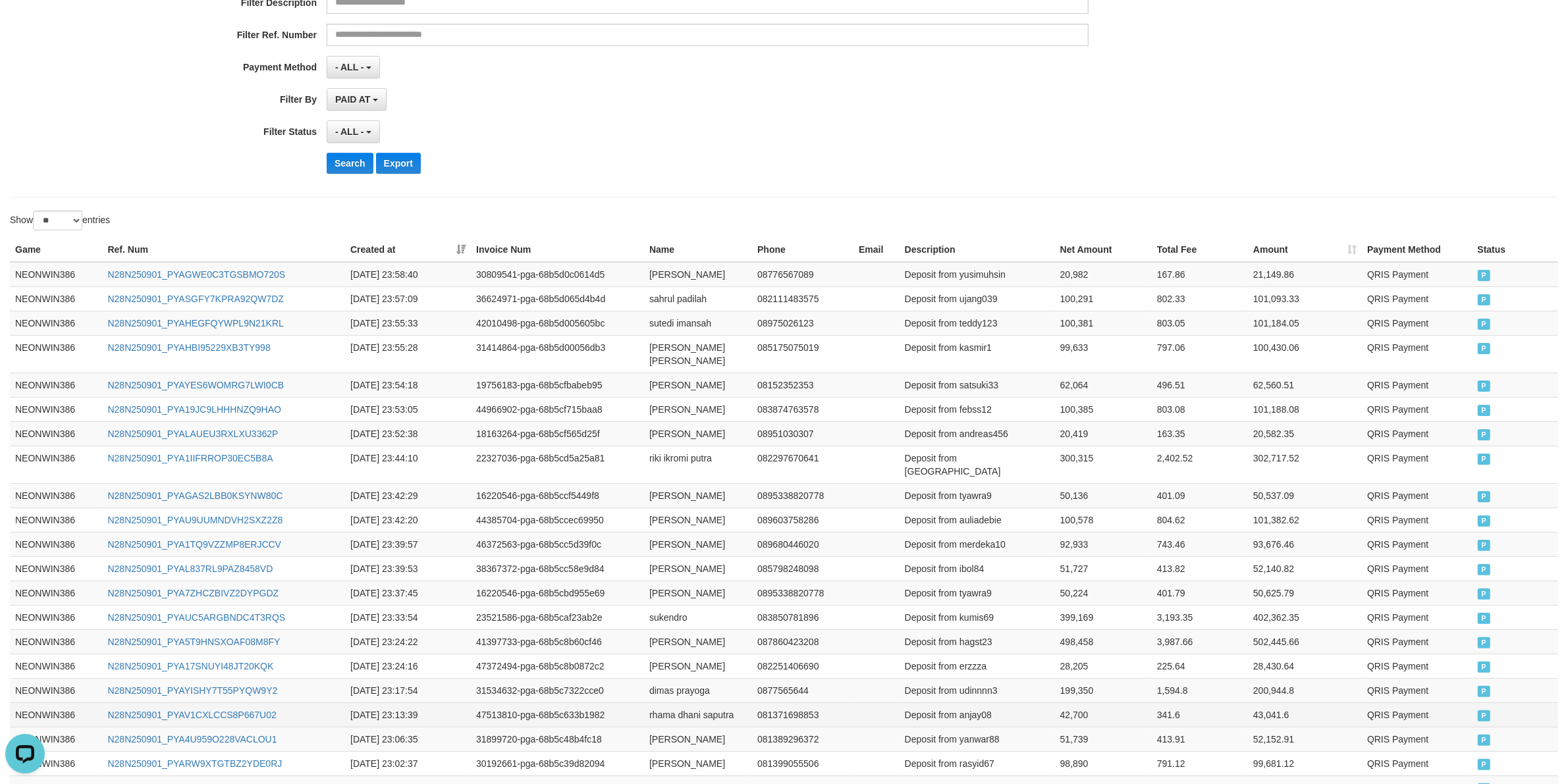
click at [1082, 703] on td "42,700" at bounding box center [1103, 715] width 97 height 25
click at [662, 684] on td "dimas prayoga" at bounding box center [698, 690] width 108 height 25
drag, startPoint x: 662, startPoint y: 684, endPoint x: 713, endPoint y: 683, distance: 51.0
click at [669, 683] on td "dimas prayoga" at bounding box center [698, 690] width 108 height 25
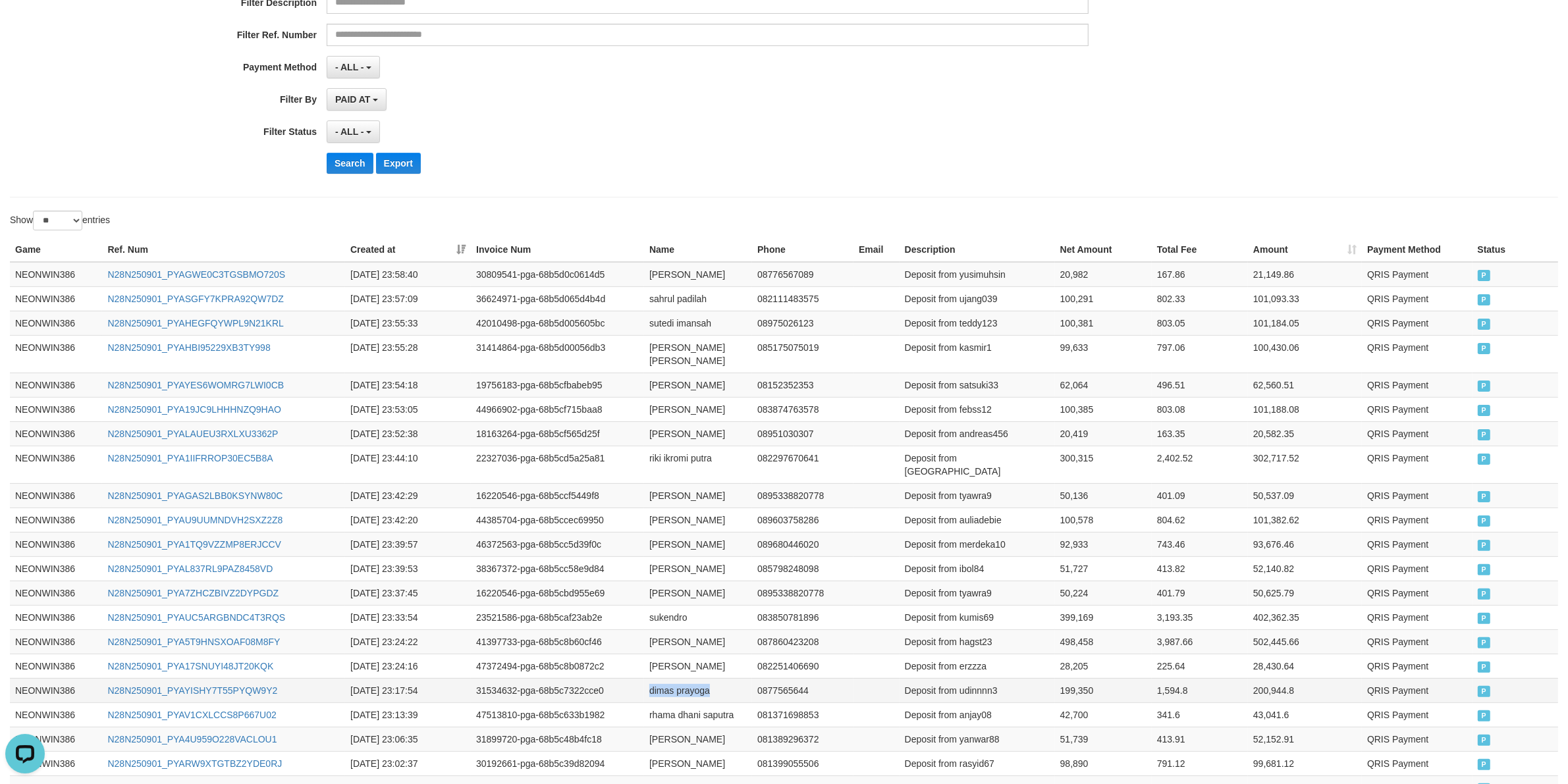
click at [713, 683] on td "dimas prayoga" at bounding box center [698, 690] width 108 height 25
click at [975, 678] on td "Deposit from udinnnn3" at bounding box center [977, 690] width 155 height 25
drag, startPoint x: 975, startPoint y: 678, endPoint x: 966, endPoint y: 659, distance: 21.0
click at [975, 678] on td "Deposit from udinnnn3" at bounding box center [977, 690] width 155 height 25
click at [1067, 689] on td "199,350" at bounding box center [1103, 690] width 97 height 25
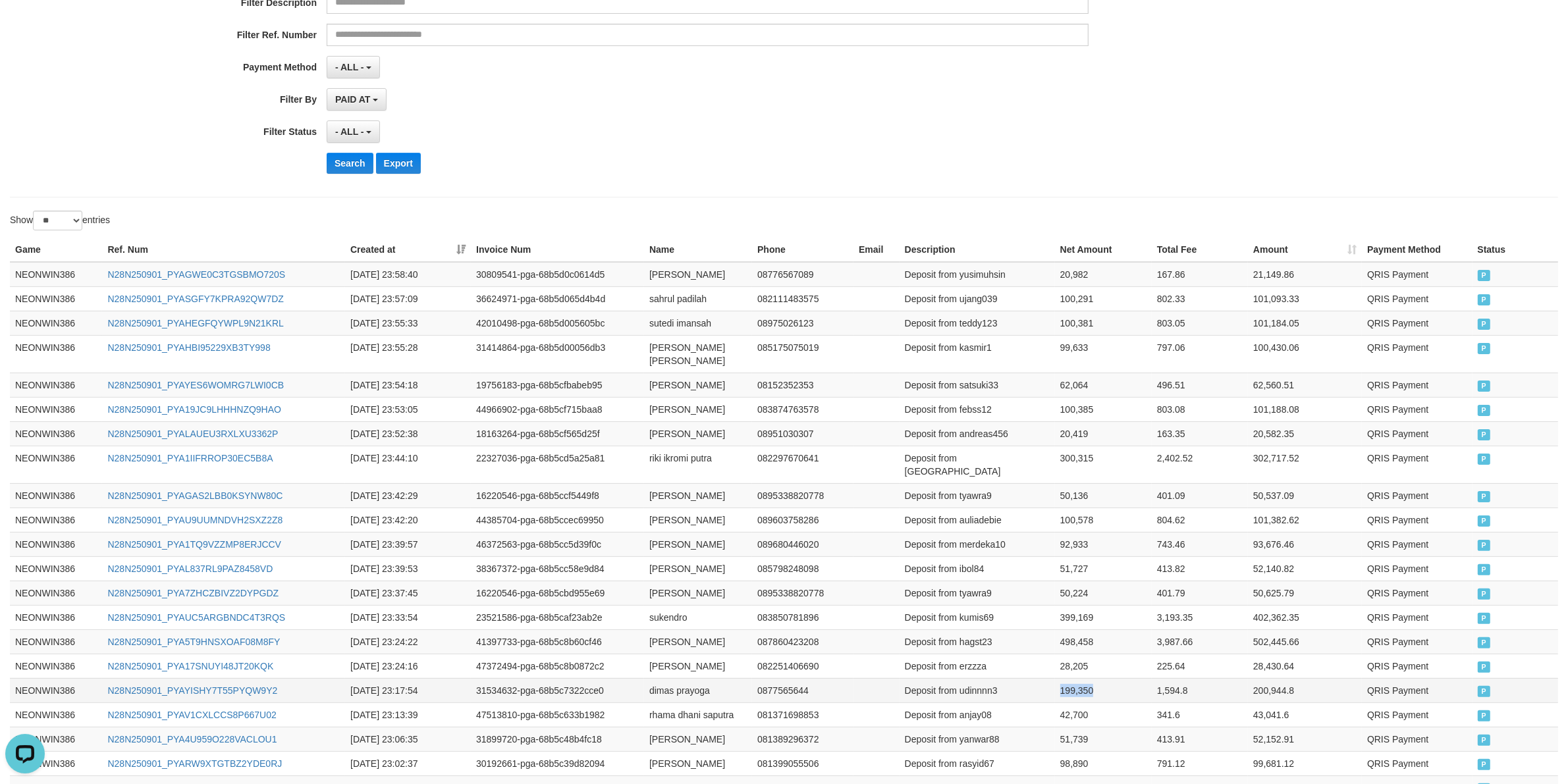
click at [1067, 689] on td "199,350" at bounding box center [1103, 690] width 97 height 25
click at [654, 657] on td "[PERSON_NAME]" at bounding box center [698, 666] width 108 height 25
drag, startPoint x: 654, startPoint y: 657, endPoint x: 683, endPoint y: 652, distance: 29.4
click at [654, 656] on td "[PERSON_NAME]" at bounding box center [698, 666] width 108 height 25
click at [683, 654] on td "[PERSON_NAME]" at bounding box center [698, 666] width 108 height 25
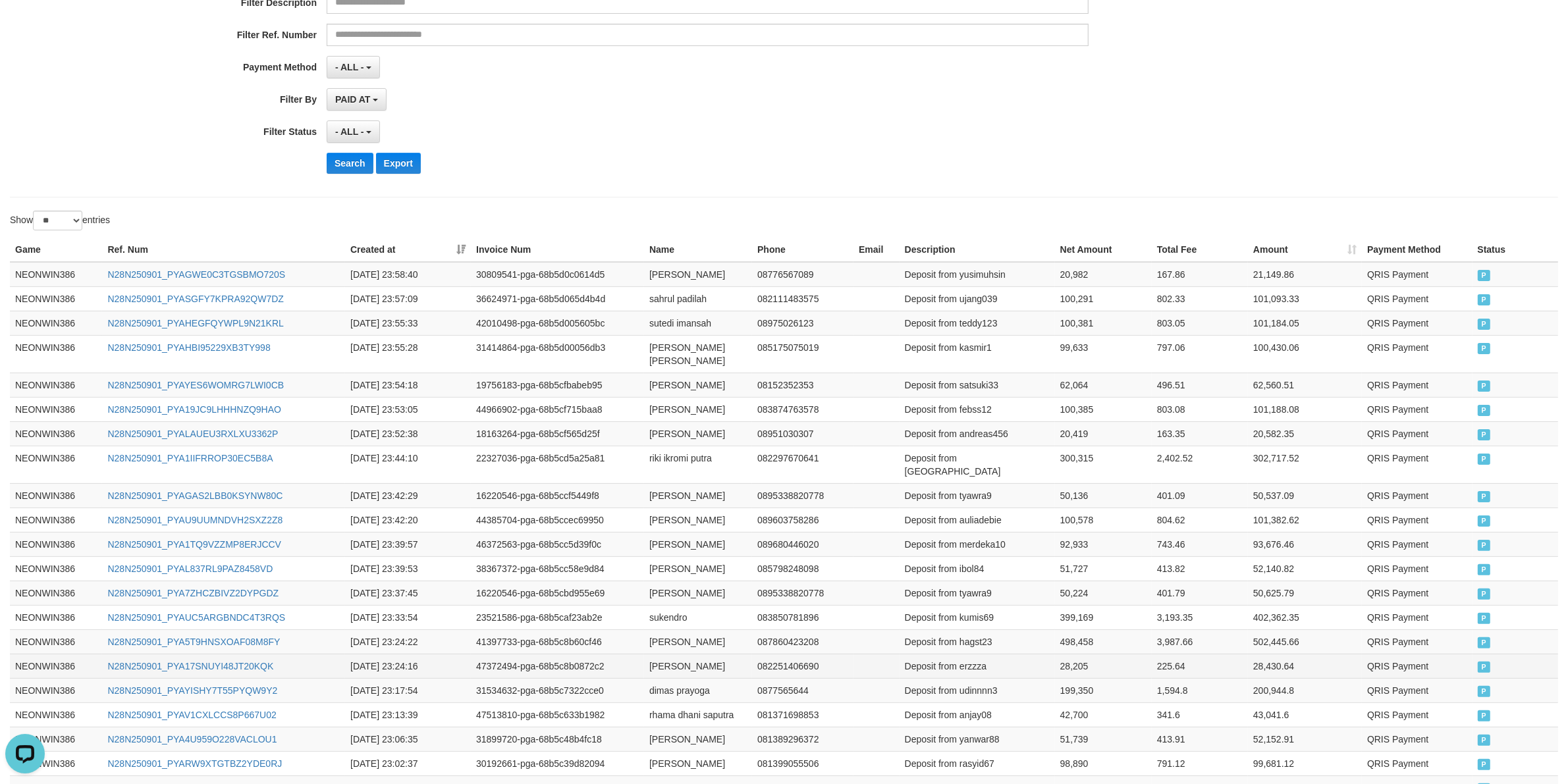
click at [972, 659] on td "Deposit from erzzza" at bounding box center [977, 666] width 155 height 25
click at [1067, 654] on td "28,205" at bounding box center [1103, 666] width 97 height 25
click at [657, 633] on td "[PERSON_NAME]" at bounding box center [698, 642] width 108 height 25
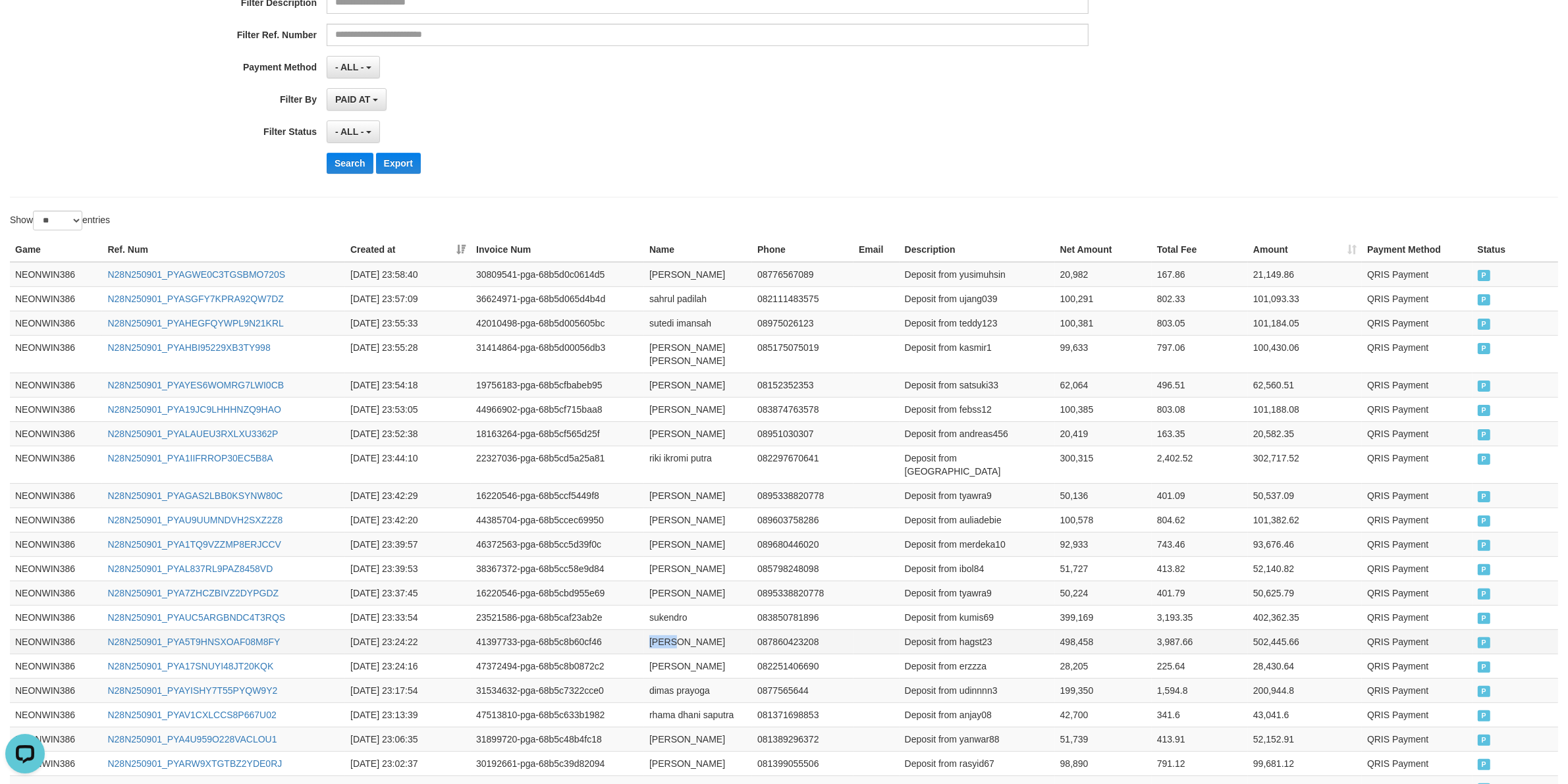
drag, startPoint x: 657, startPoint y: 633, endPoint x: 676, endPoint y: 633, distance: 19.0
click at [659, 633] on td "[PERSON_NAME]" at bounding box center [698, 642] width 108 height 25
click at [690, 633] on td "[PERSON_NAME]" at bounding box center [698, 642] width 108 height 25
click at [977, 629] on td "Deposit from hagst23" at bounding box center [977, 642] width 155 height 25
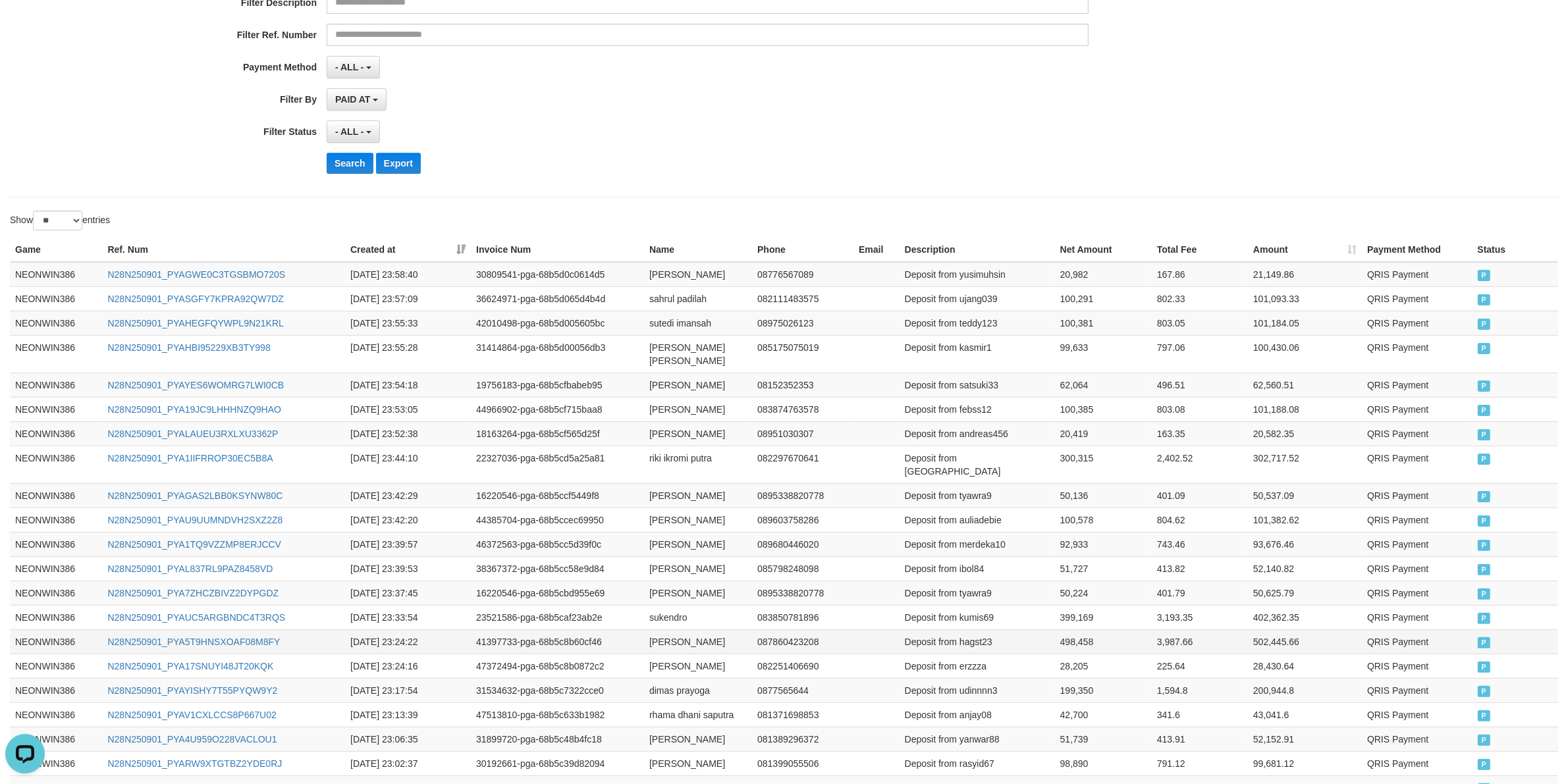
click at [1079, 633] on td "498,458" at bounding box center [1103, 642] width 97 height 25
click at [659, 607] on td "sukendro" at bounding box center [698, 617] width 108 height 25
click at [969, 611] on td "Deposit from kumis69" at bounding box center [977, 617] width 155 height 25
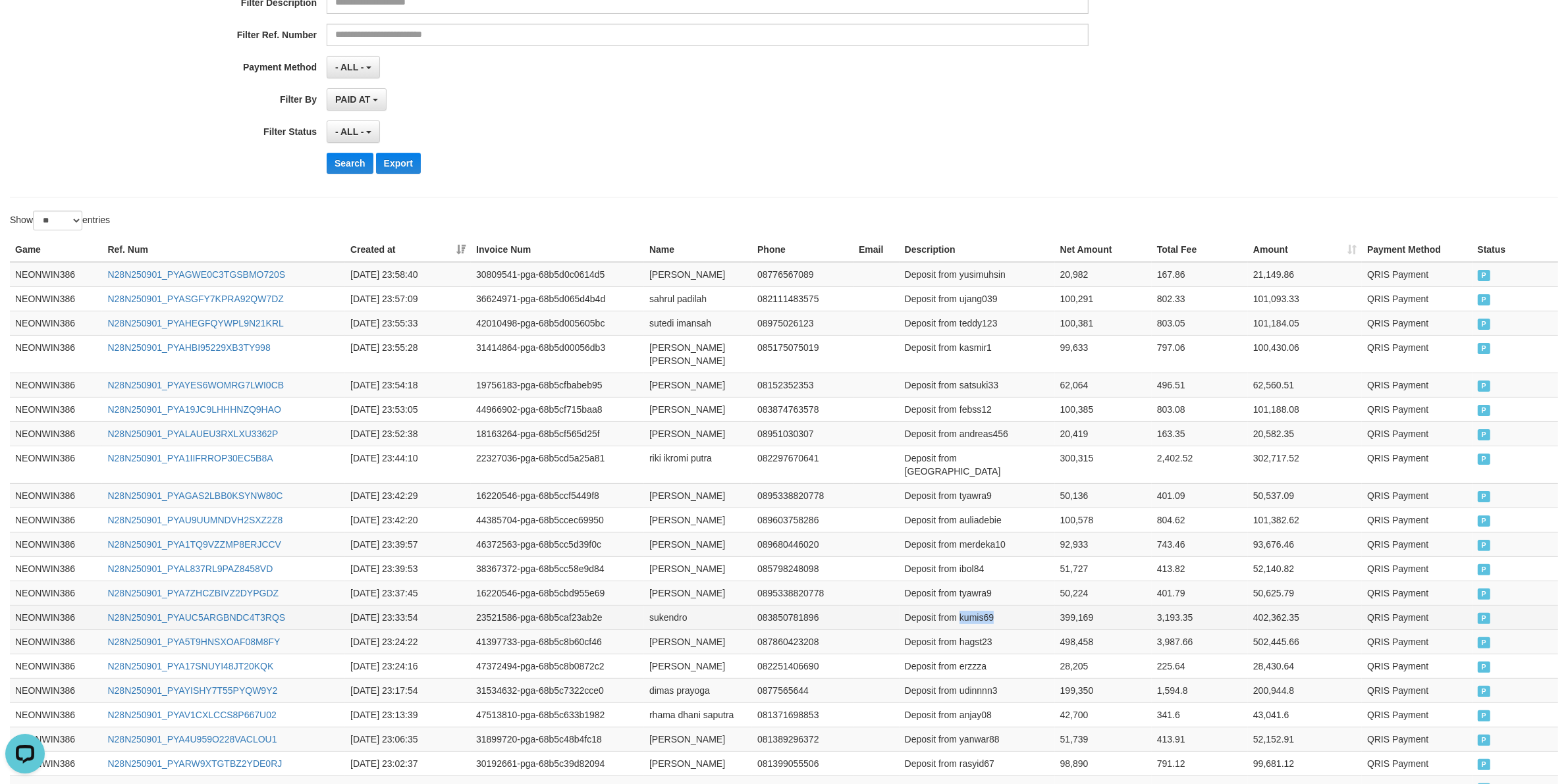
click at [969, 611] on td "Deposit from kumis69" at bounding box center [977, 617] width 155 height 25
click at [1091, 608] on td "399,169" at bounding box center [1103, 617] width 97 height 25
click at [1078, 610] on td "399,169" at bounding box center [1103, 617] width 97 height 25
drag, startPoint x: 1078, startPoint y: 610, endPoint x: 1170, endPoint y: 594, distance: 93.4
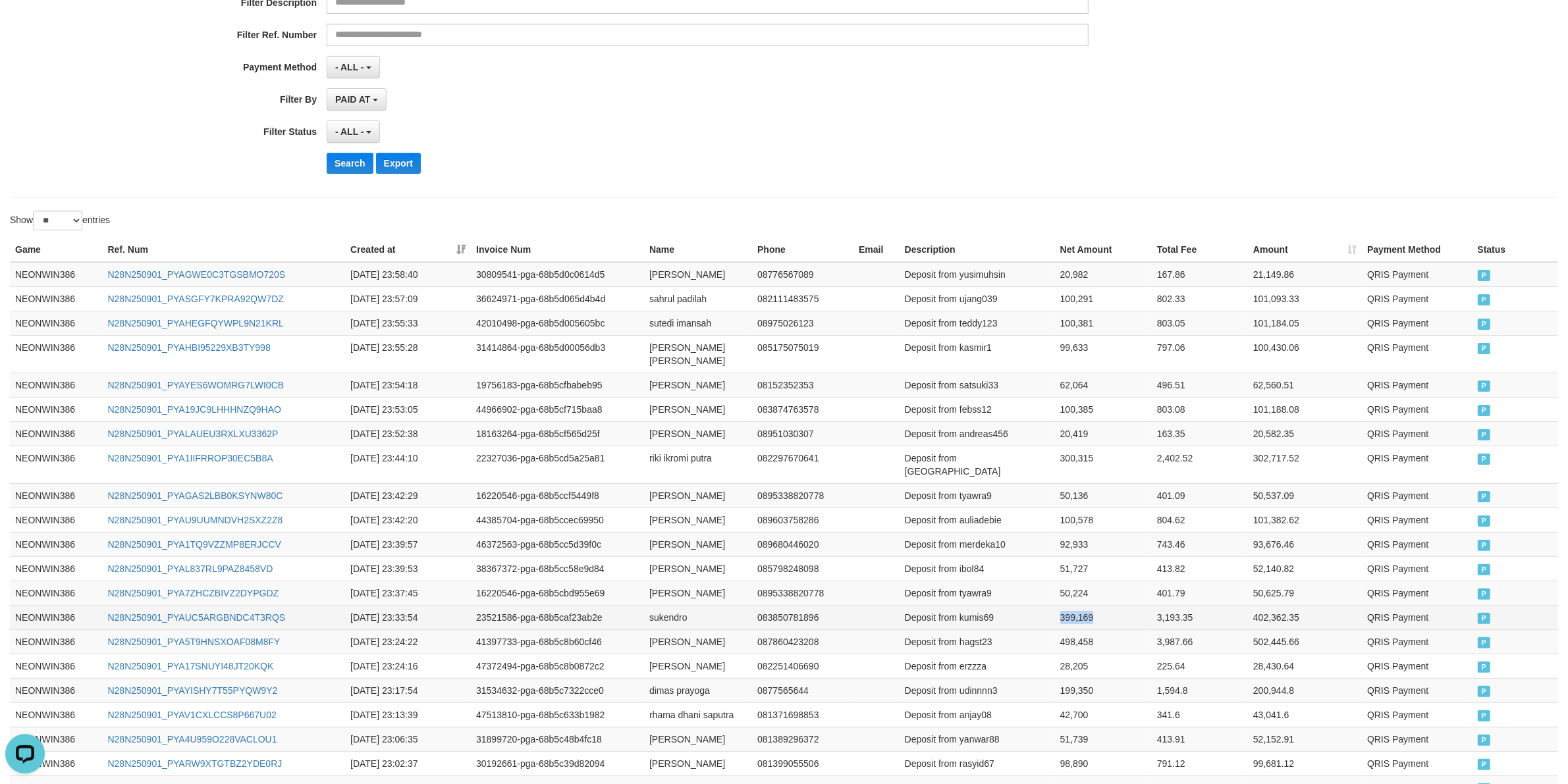
click at [1078, 610] on td "399,169" at bounding box center [1103, 617] width 97 height 25
click at [646, 581] on td "[PERSON_NAME]" at bounding box center [698, 593] width 108 height 25
drag, startPoint x: 689, startPoint y: 581, endPoint x: 704, endPoint y: 583, distance: 15.1
click at [691, 583] on td "[PERSON_NAME]" at bounding box center [698, 593] width 108 height 25
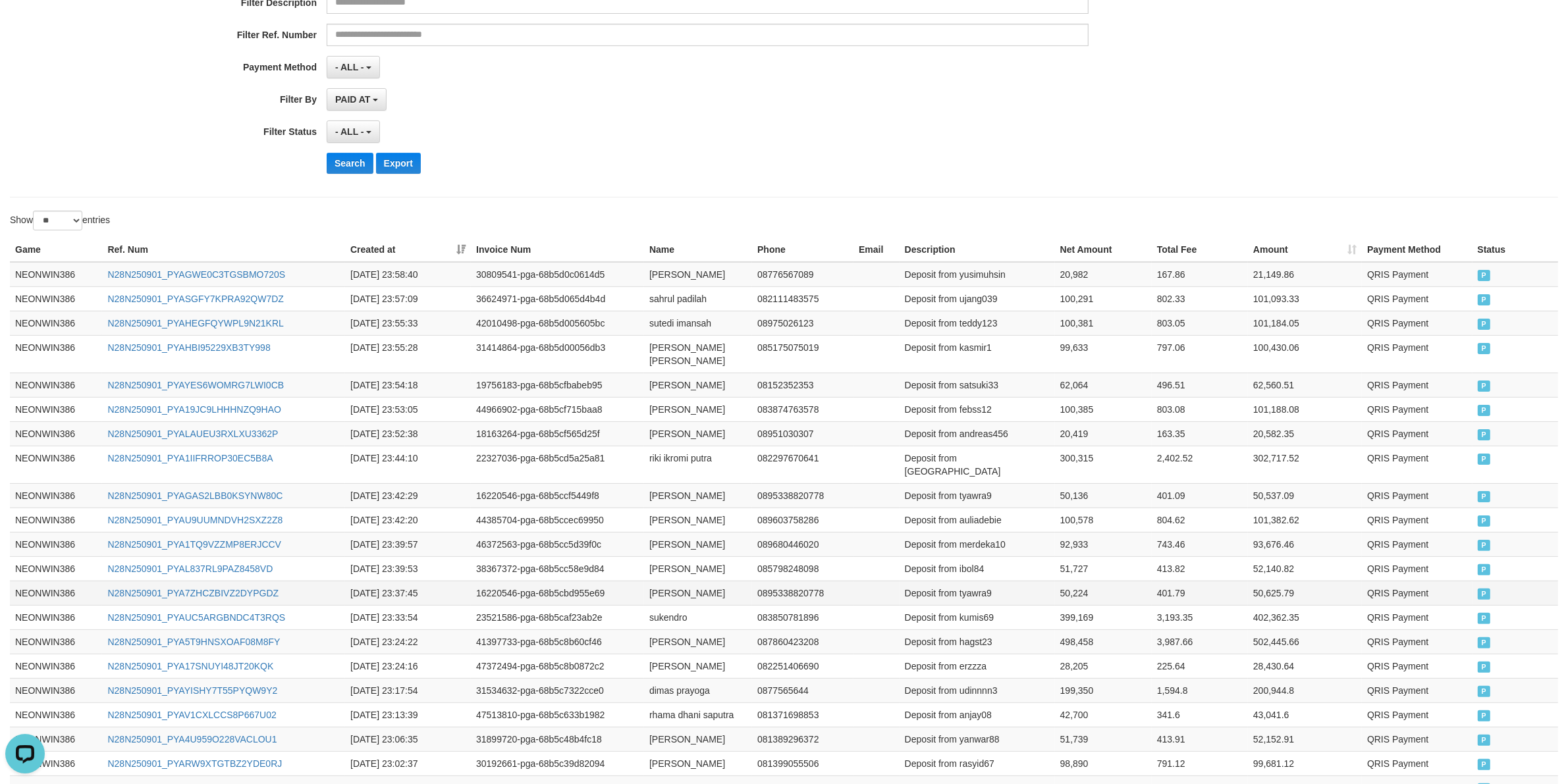
click at [958, 581] on td "Deposit from tyawra9" at bounding box center [977, 593] width 155 height 25
click at [1082, 581] on td "50,224" at bounding box center [1103, 593] width 97 height 25
click at [670, 558] on td "[PERSON_NAME]" at bounding box center [698, 569] width 108 height 25
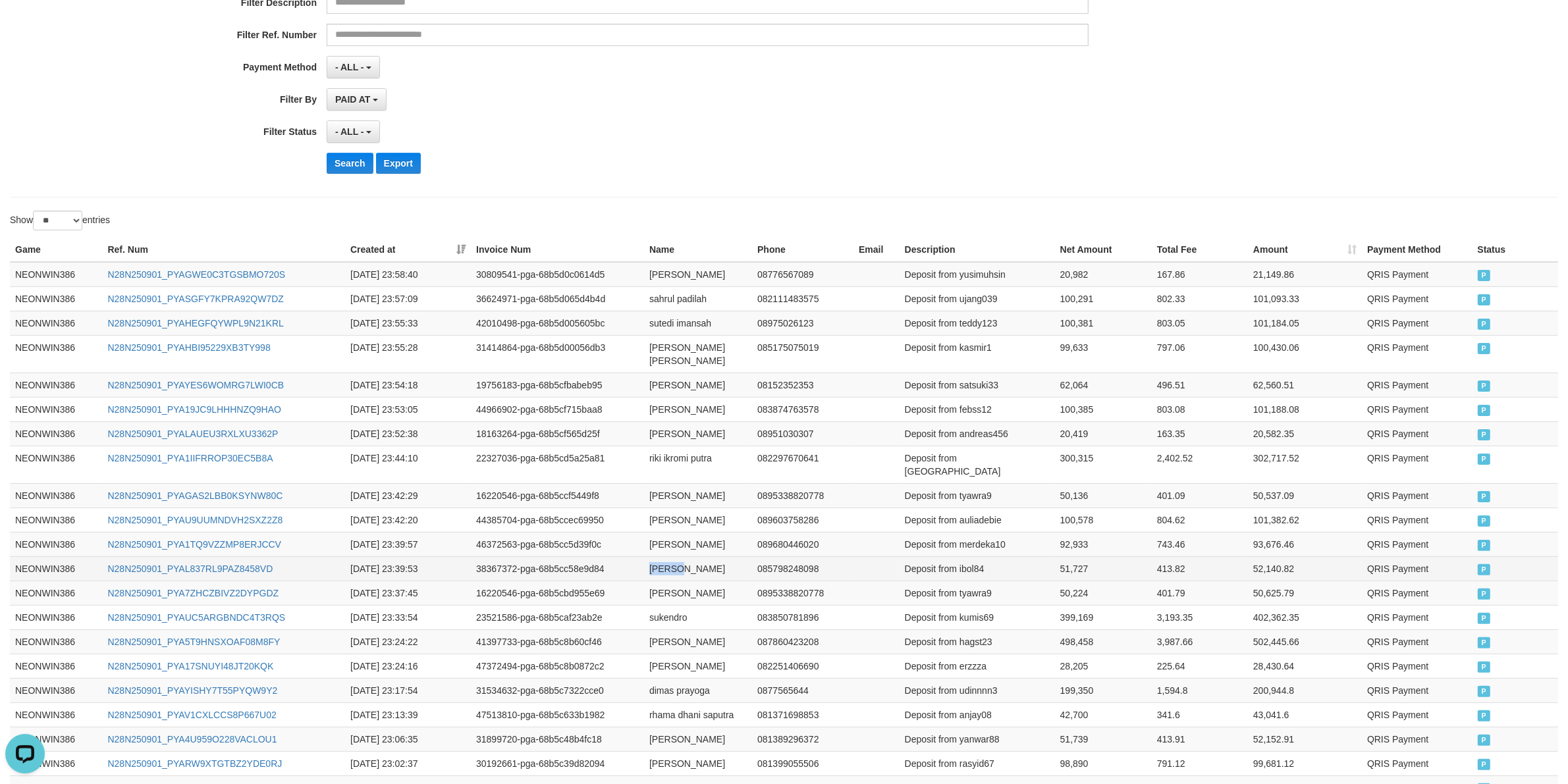
click at [670, 558] on td "[PERSON_NAME]" at bounding box center [698, 569] width 108 height 25
click at [690, 556] on td "[PERSON_NAME]" at bounding box center [698, 569] width 108 height 25
click at [969, 561] on td "Deposit from ibol84" at bounding box center [977, 569] width 155 height 25
click at [1077, 556] on td "51,727" at bounding box center [1103, 569] width 97 height 25
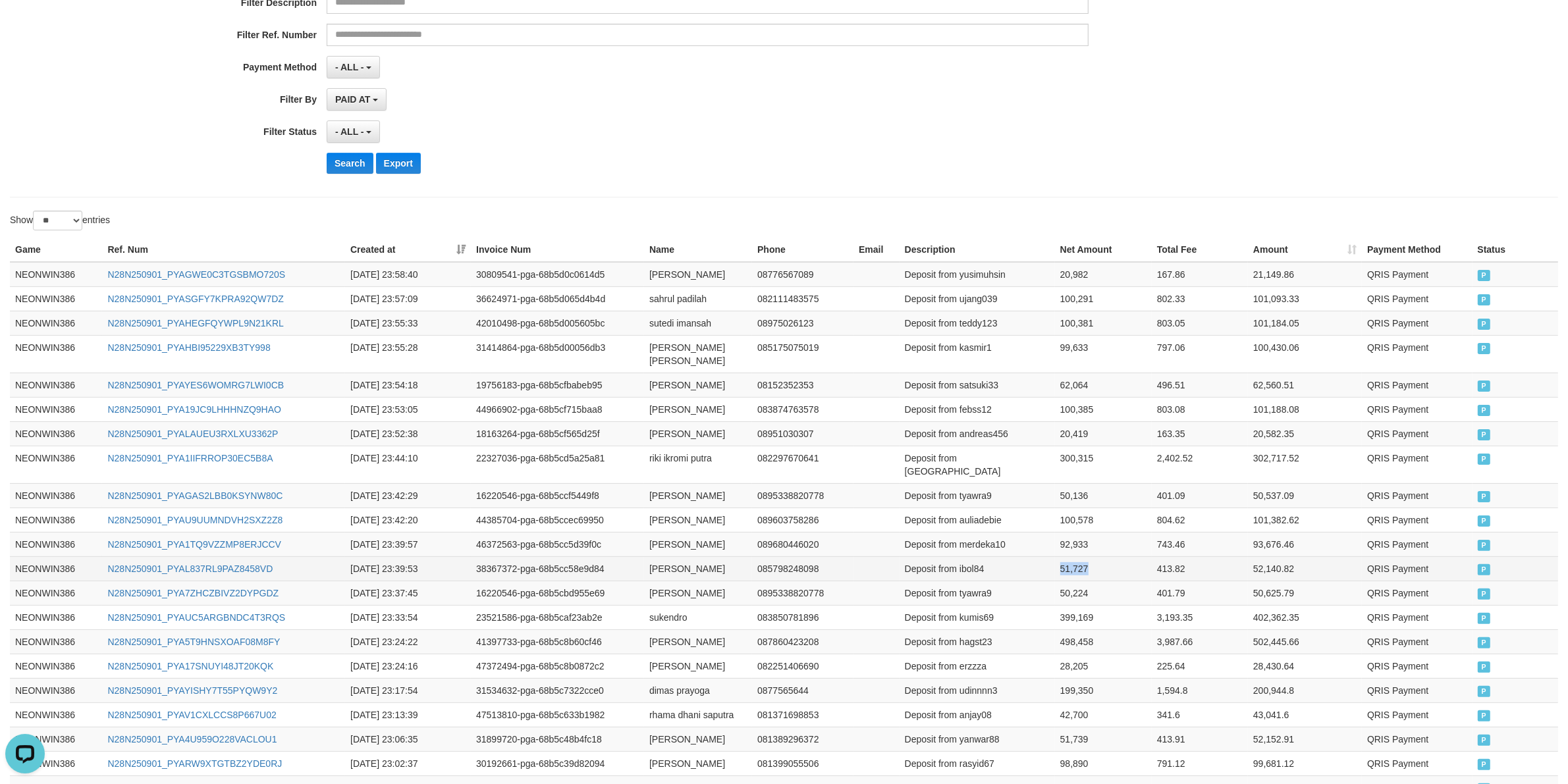
click at [1077, 556] on td "51,727" at bounding box center [1103, 569] width 97 height 25
click at [664, 532] on td "[PERSON_NAME]" at bounding box center [698, 544] width 108 height 25
click at [652, 532] on td "[PERSON_NAME]" at bounding box center [698, 544] width 108 height 25
click at [684, 532] on td "[PERSON_NAME]" at bounding box center [698, 544] width 108 height 25
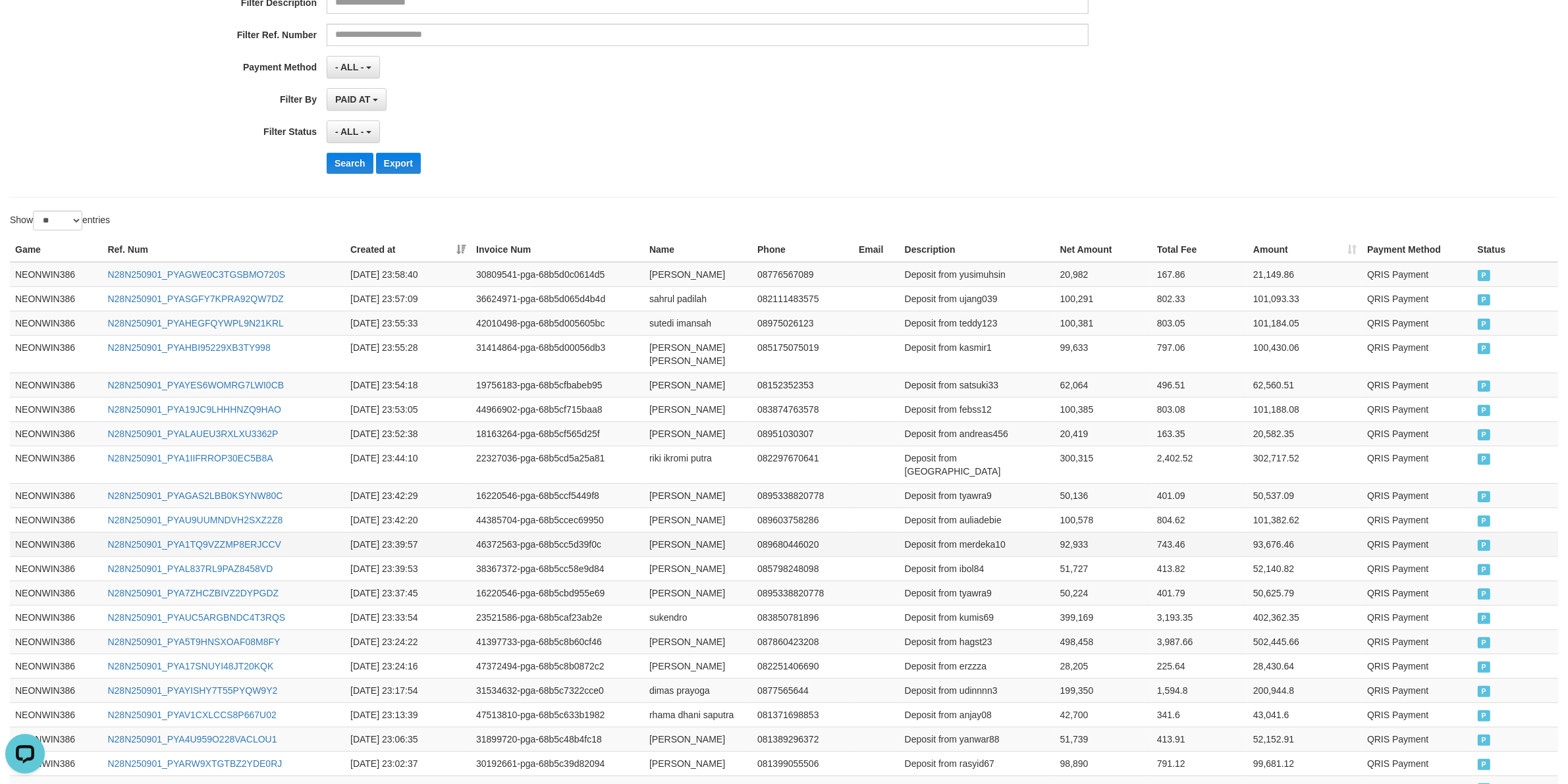
click at [975, 538] on td "Deposit from merdeka10" at bounding box center [977, 544] width 155 height 25
click at [1041, 532] on td "Deposit from merdeka10" at bounding box center [977, 544] width 155 height 25
click at [1064, 532] on td "92,933" at bounding box center [1103, 544] width 97 height 25
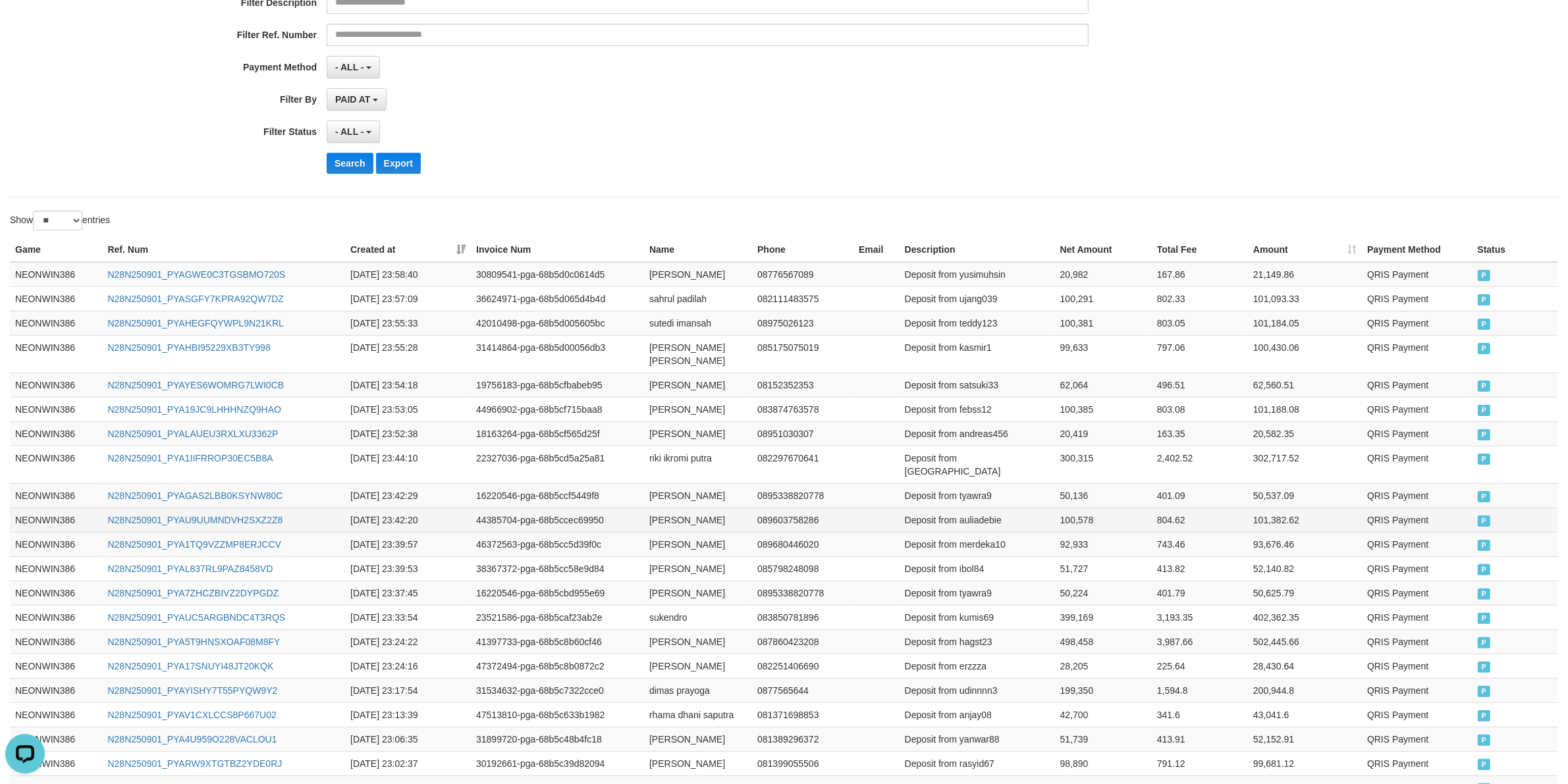
click at [667, 508] on td "[PERSON_NAME]" at bounding box center [698, 520] width 108 height 25
click at [697, 508] on td "[PERSON_NAME]" at bounding box center [698, 520] width 108 height 25
click at [987, 511] on td "Deposit from auliadebie" at bounding box center [977, 520] width 155 height 25
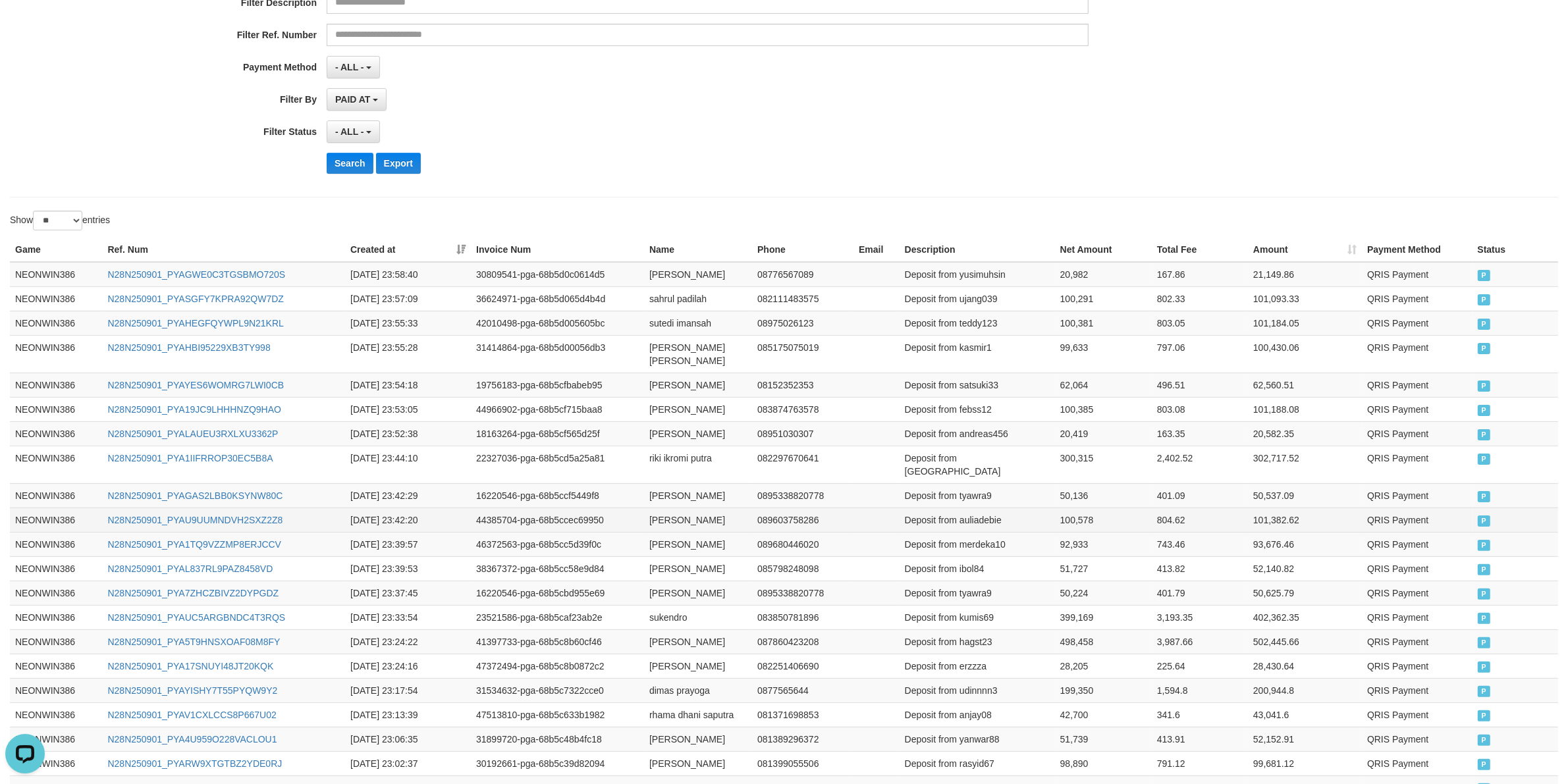
click at [1078, 508] on td "100,578" at bounding box center [1103, 520] width 97 height 25
click at [669, 484] on td "[PERSON_NAME]" at bounding box center [698, 496] width 108 height 25
drag, startPoint x: 669, startPoint y: 484, endPoint x: 711, endPoint y: 484, distance: 42.0
click at [678, 484] on td "[PERSON_NAME]" at bounding box center [698, 496] width 108 height 25
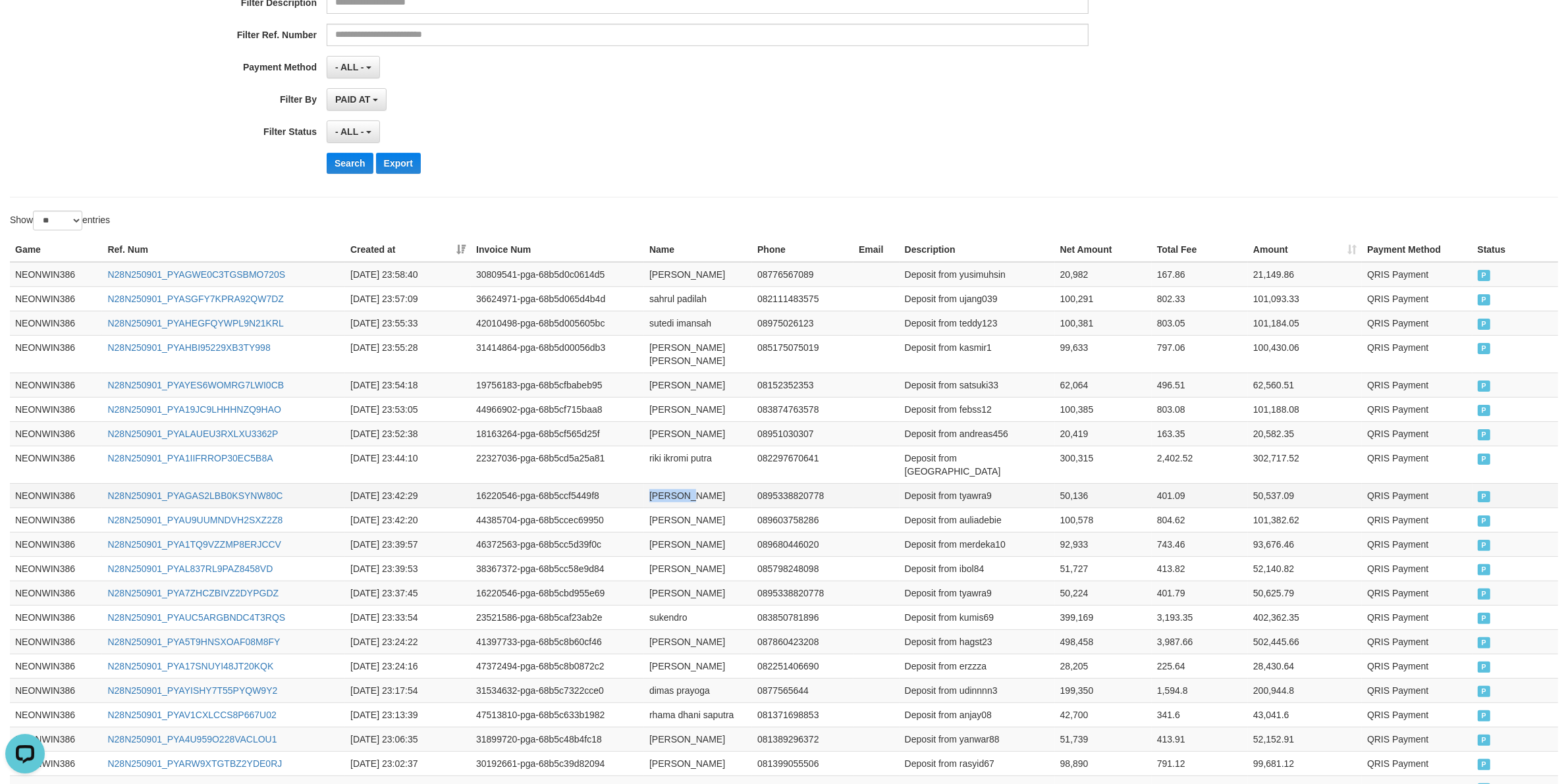
click at [711, 484] on td "[PERSON_NAME]" at bounding box center [698, 496] width 108 height 25
click at [985, 484] on td "Deposit from tyawra9" at bounding box center [977, 496] width 155 height 25
click at [1071, 483] on td "50,136" at bounding box center [1103, 496] width 97 height 25
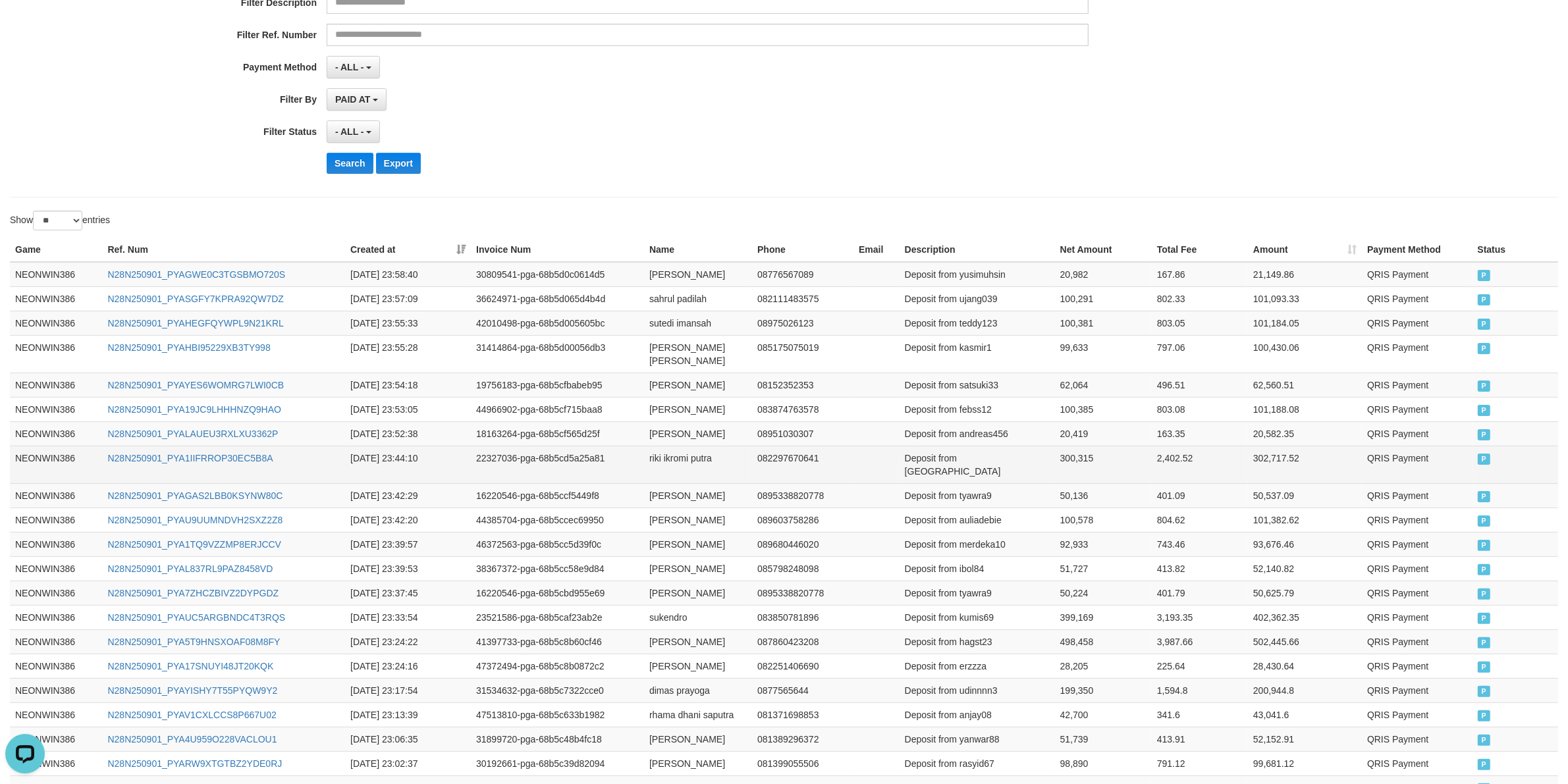
click at [654, 458] on td "riki ikromi putra" at bounding box center [698, 465] width 108 height 38
drag, startPoint x: 654, startPoint y: 458, endPoint x: 669, endPoint y: 458, distance: 15.0
click at [657, 458] on td "riki ikromi putra" at bounding box center [698, 465] width 108 height 38
click at [708, 460] on td "riki ikromi putra" at bounding box center [698, 465] width 108 height 38
click at [975, 456] on td "Deposit from [GEOGRAPHIC_DATA]" at bounding box center [977, 465] width 155 height 38
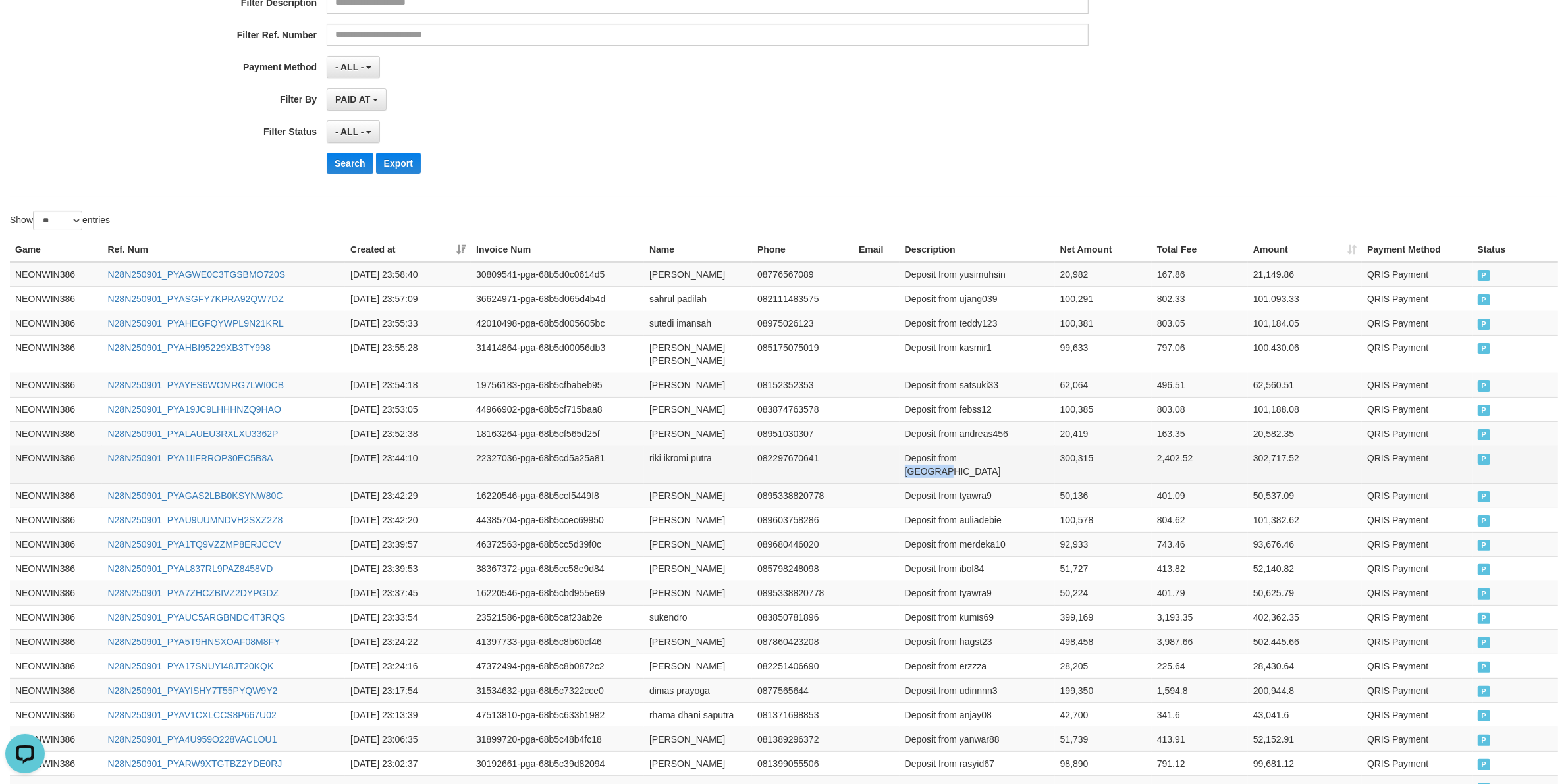
click at [975, 456] on td "Deposit from [GEOGRAPHIC_DATA]" at bounding box center [977, 465] width 155 height 38
click at [1059, 460] on td "300,315" at bounding box center [1103, 465] width 97 height 38
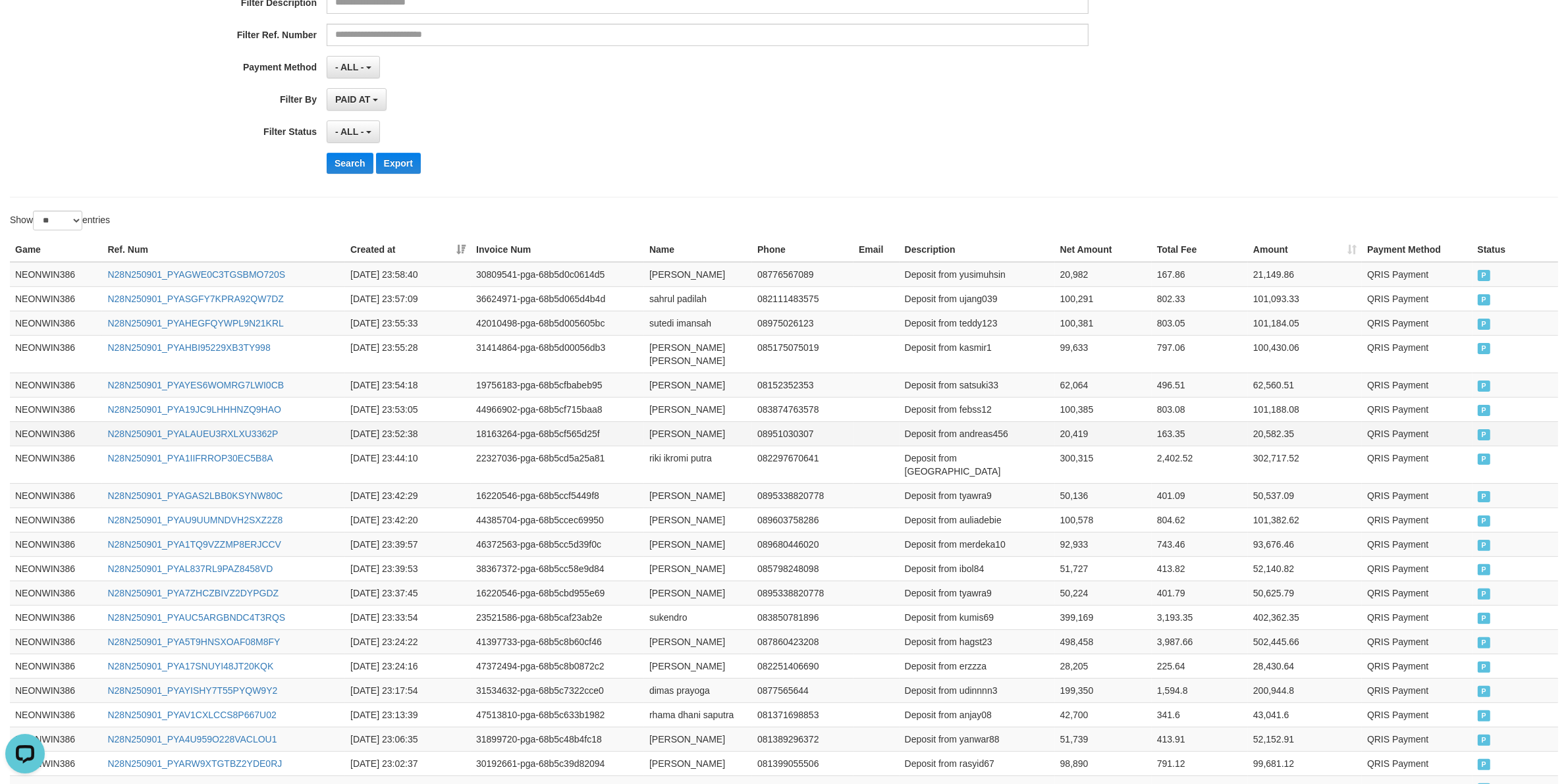
click at [663, 439] on td "[PERSON_NAME]" at bounding box center [698, 434] width 108 height 25
drag, startPoint x: 663, startPoint y: 439, endPoint x: 702, endPoint y: 440, distance: 39.0
click at [671, 439] on td "[PERSON_NAME]" at bounding box center [698, 434] width 108 height 25
click at [703, 440] on td "[PERSON_NAME]" at bounding box center [698, 434] width 108 height 25
click at [725, 441] on td "[PERSON_NAME]" at bounding box center [698, 434] width 108 height 25
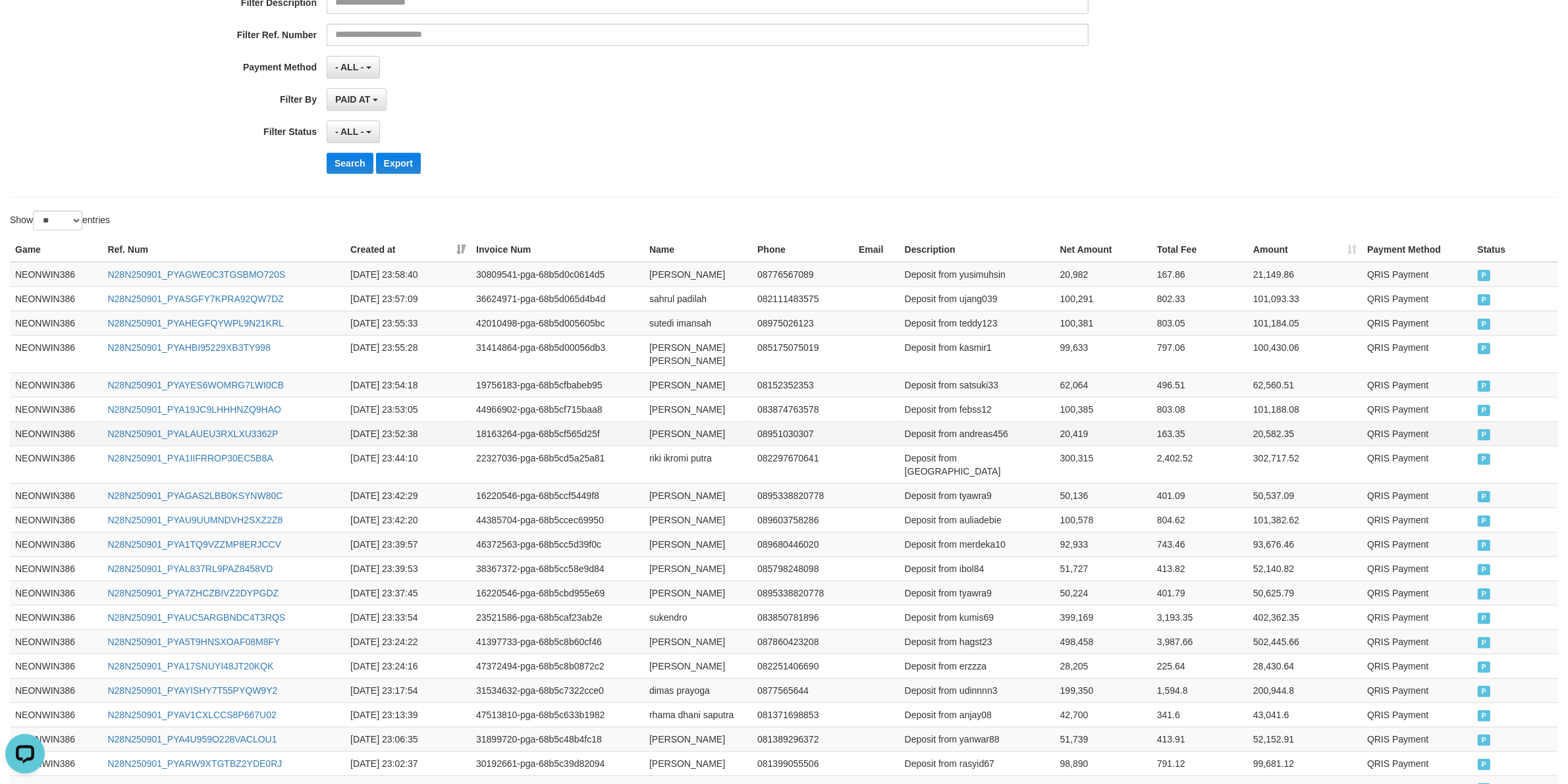
click at [995, 446] on td "Deposit from andreas456" at bounding box center [977, 434] width 155 height 25
drag, startPoint x: 1036, startPoint y: 433, endPoint x: 1054, endPoint y: 433, distance: 18.0
click at [1037, 433] on td "Deposit from andreas456" at bounding box center [977, 434] width 155 height 25
click at [1060, 433] on td "20,419" at bounding box center [1103, 434] width 97 height 25
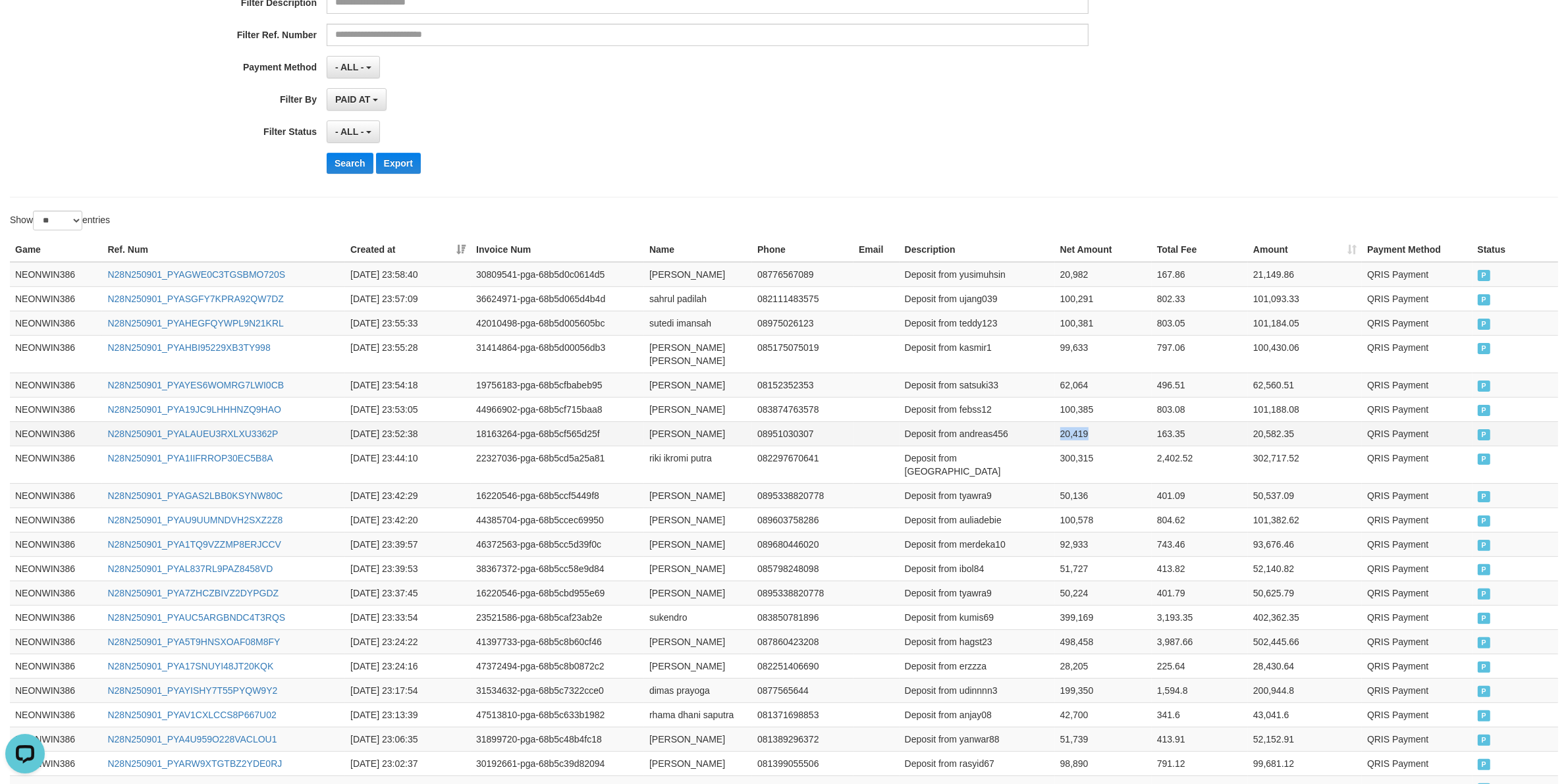
click at [1060, 433] on td "20,419" at bounding box center [1103, 434] width 97 height 25
click at [663, 398] on td "[PERSON_NAME]" at bounding box center [698, 410] width 108 height 25
drag, startPoint x: 663, startPoint y: 398, endPoint x: 722, endPoint y: 423, distance: 64.1
click at [668, 400] on td "[PERSON_NAME]" at bounding box center [698, 410] width 108 height 25
click at [722, 423] on td "[PERSON_NAME]" at bounding box center [698, 434] width 108 height 25
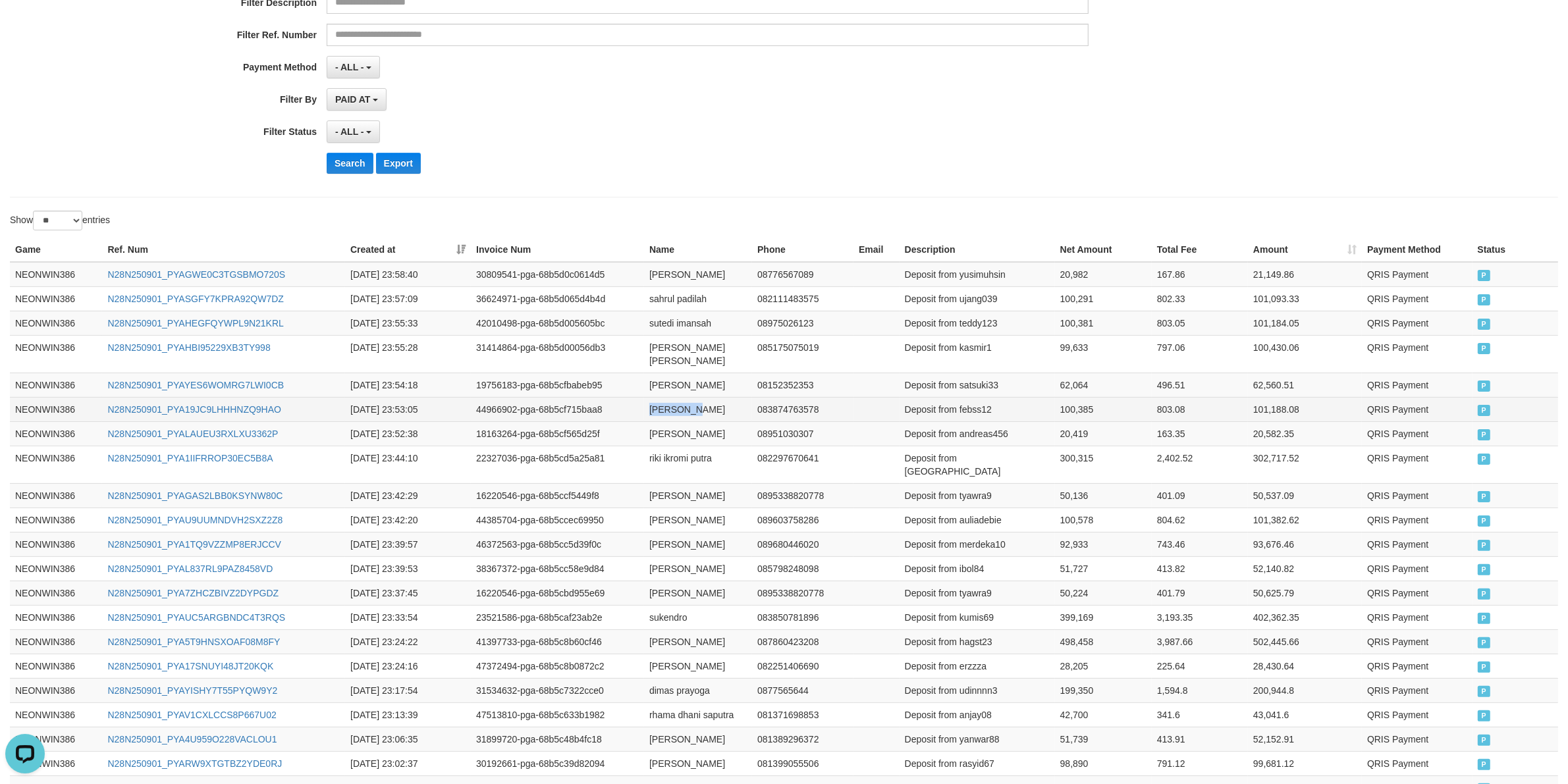
click at [731, 405] on td "[PERSON_NAME]" at bounding box center [698, 410] width 108 height 25
click at [976, 405] on td "Deposit from febss12" at bounding box center [977, 410] width 155 height 25
click at [1064, 400] on td "100,385" at bounding box center [1103, 410] width 97 height 25
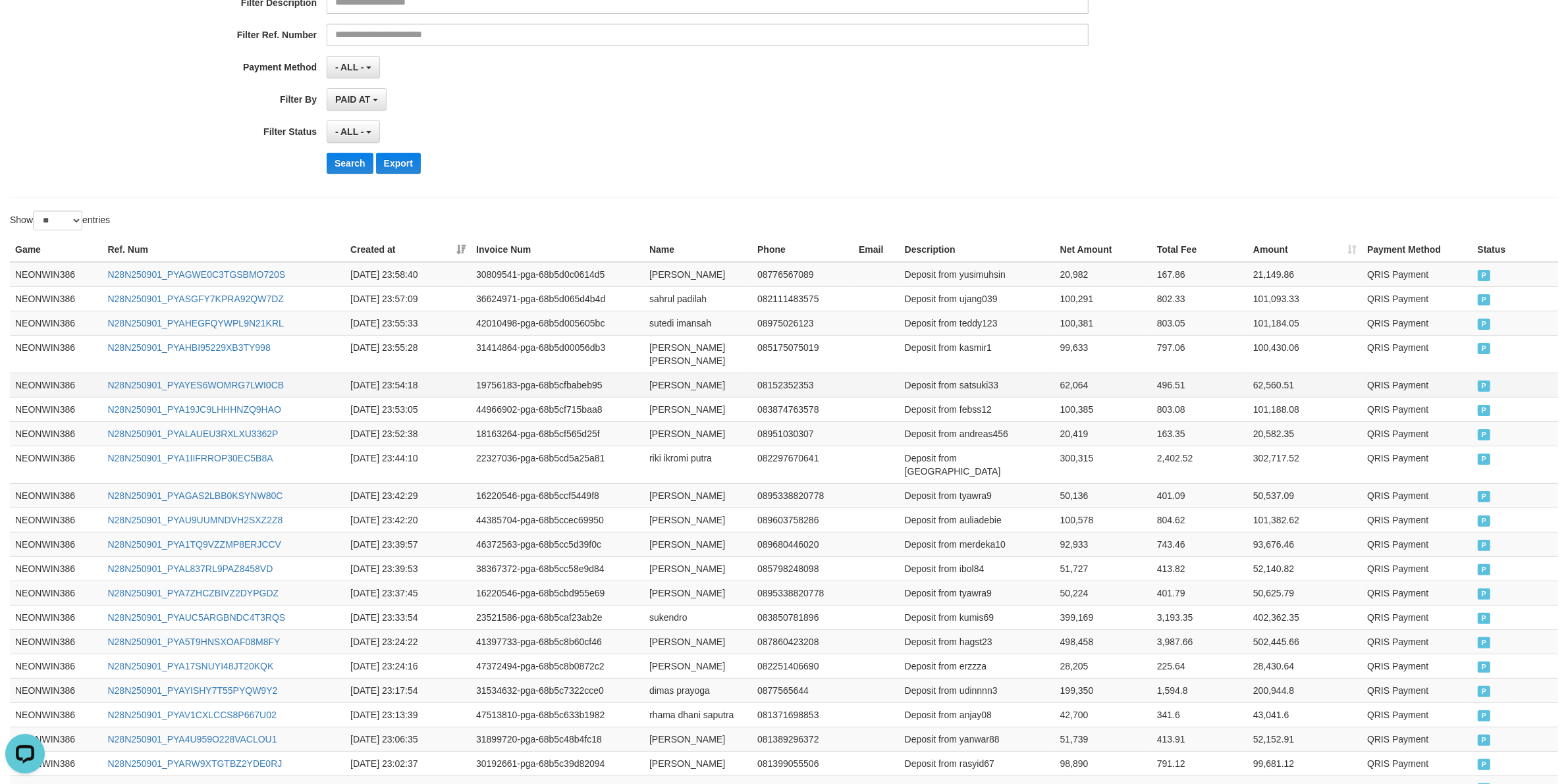
click at [652, 378] on td "[PERSON_NAME]" at bounding box center [698, 385] width 108 height 25
drag, startPoint x: 652, startPoint y: 378, endPoint x: 704, endPoint y: 379, distance: 52.0
click at [655, 379] on td "[PERSON_NAME]" at bounding box center [698, 385] width 108 height 25
click at [719, 379] on td "[PERSON_NAME]" at bounding box center [698, 385] width 108 height 25
click at [968, 373] on td "Deposit from satsuki33" at bounding box center [977, 385] width 155 height 25
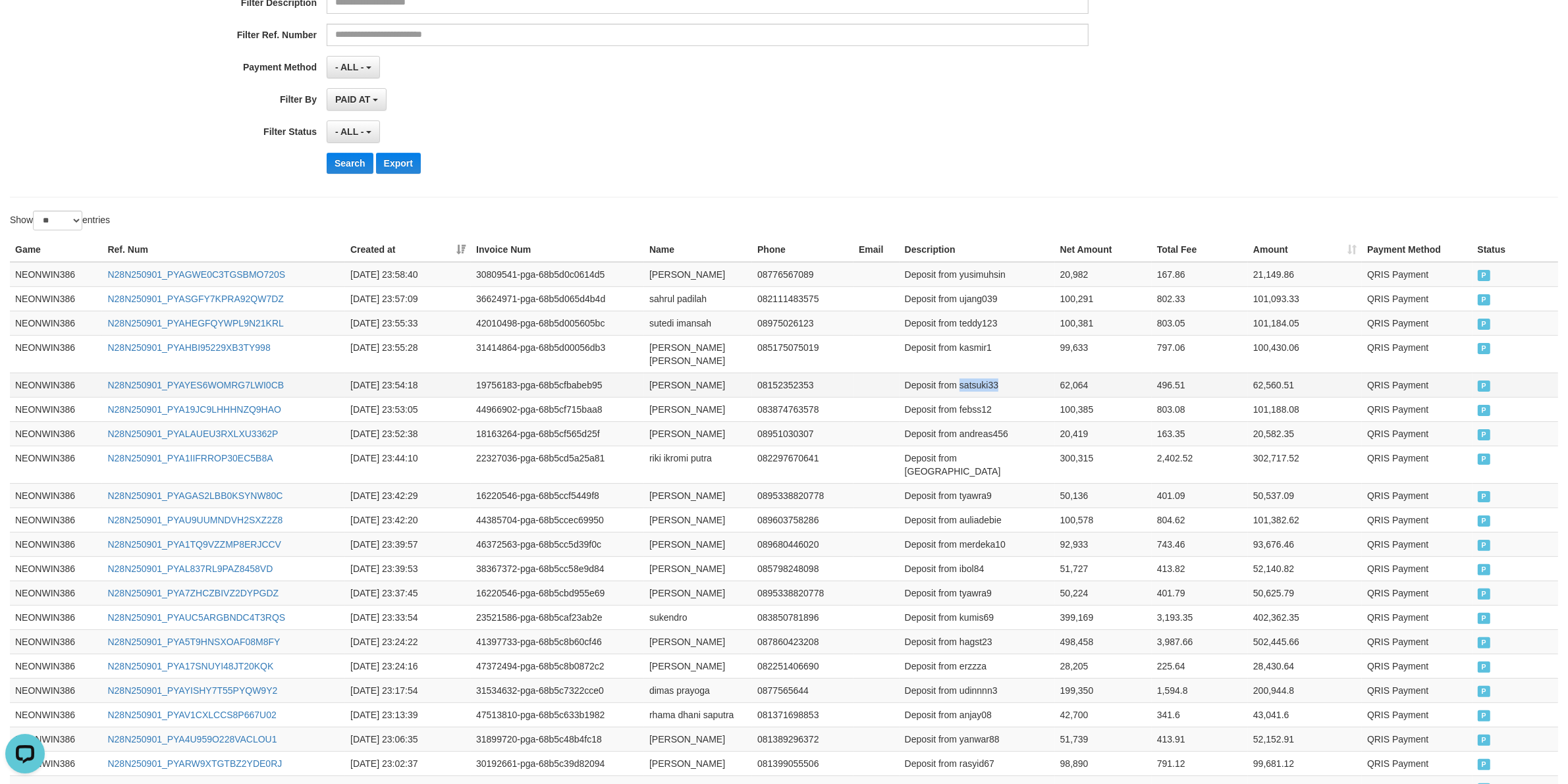
click at [968, 373] on td "Deposit from satsuki33" at bounding box center [977, 385] width 155 height 25
click at [1061, 374] on td "62,064" at bounding box center [1103, 385] width 97 height 25
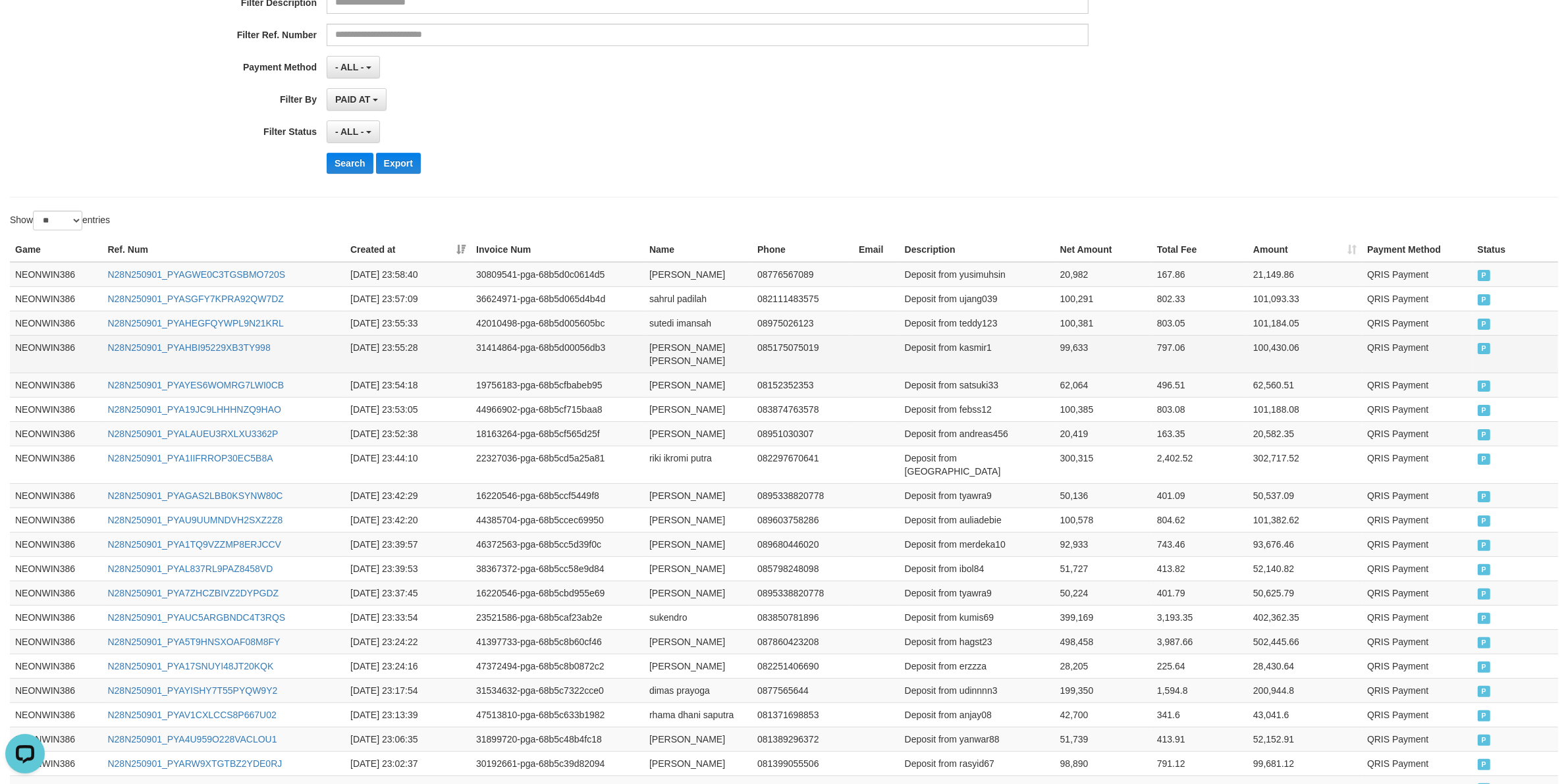
click at [662, 351] on td "[PERSON_NAME] [PERSON_NAME]" at bounding box center [698, 355] width 108 height 38
click at [689, 350] on td "[PERSON_NAME] [PERSON_NAME]" at bounding box center [698, 355] width 108 height 38
click at [731, 351] on td "[PERSON_NAME] [PERSON_NAME]" at bounding box center [698, 355] width 108 height 38
click at [975, 343] on td "Deposit from kasmir1" at bounding box center [977, 355] width 155 height 38
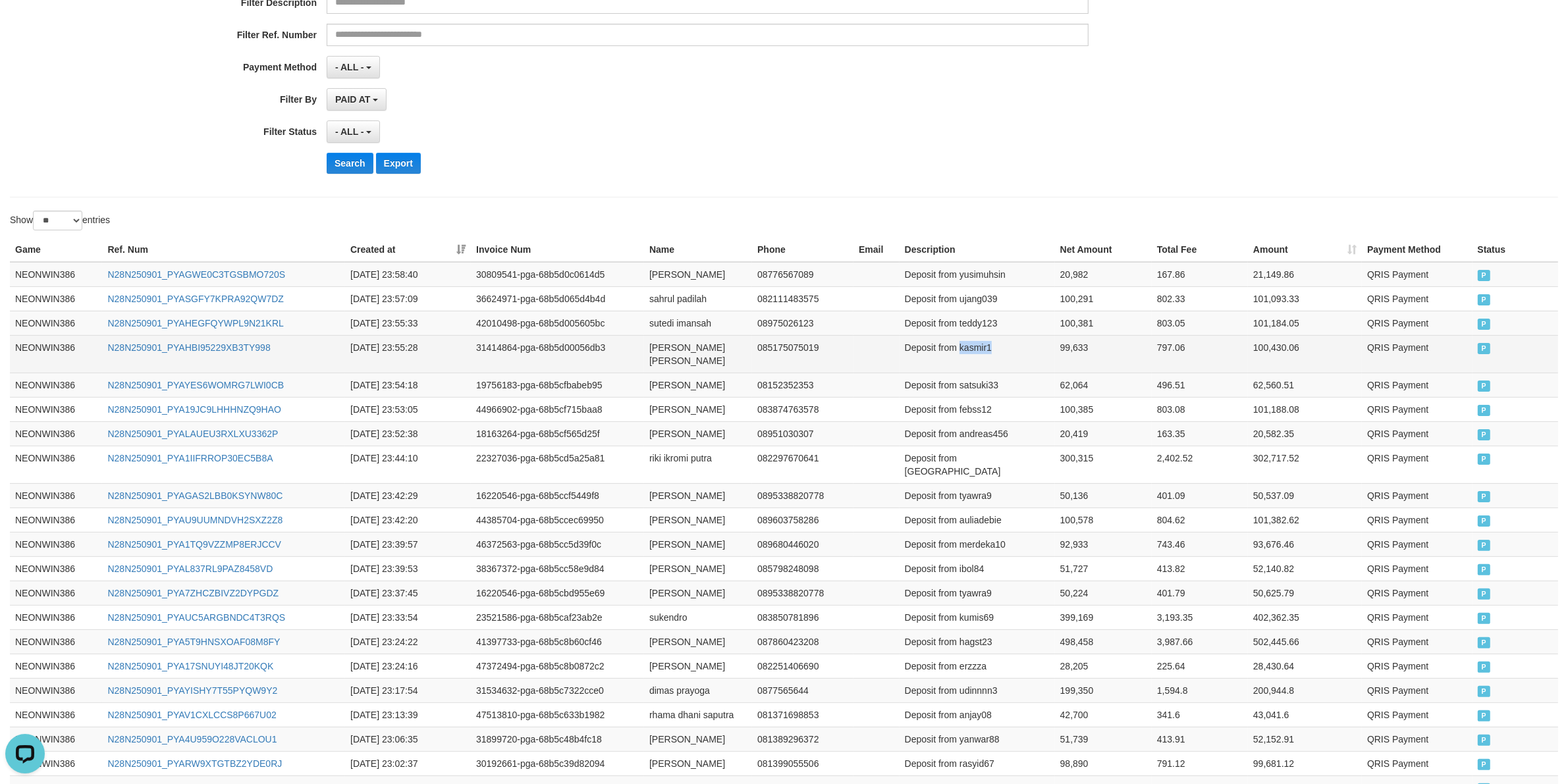
click at [975, 343] on td "Deposit from kasmir1" at bounding box center [977, 355] width 155 height 38
click at [1058, 351] on td "99,633" at bounding box center [1103, 355] width 97 height 38
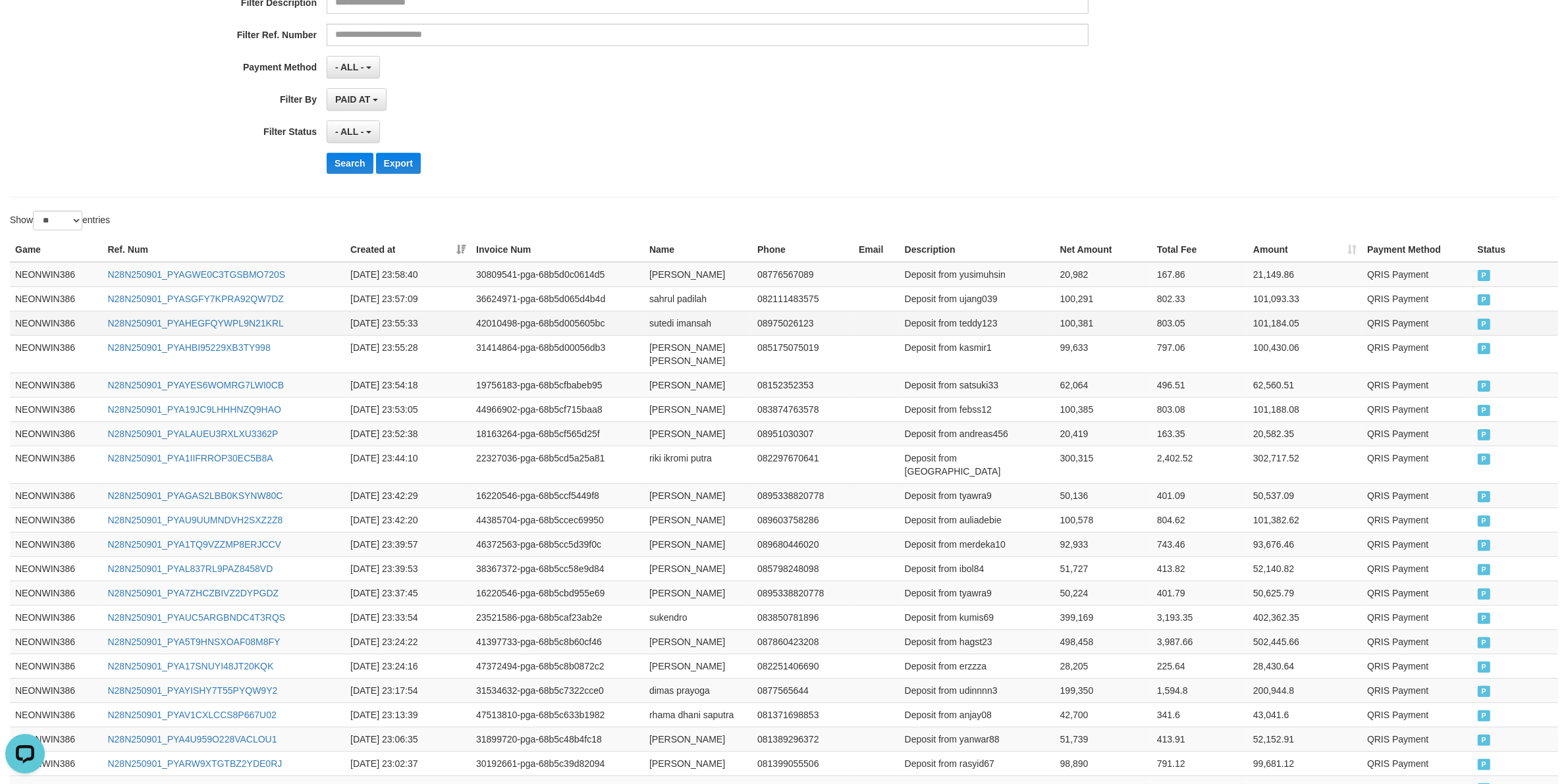
click at [667, 334] on td "sutedi imansah" at bounding box center [698, 323] width 108 height 25
click at [697, 333] on td "sutedi imansah" at bounding box center [698, 323] width 108 height 25
click at [983, 331] on td "Deposit from teddy123" at bounding box center [977, 323] width 155 height 25
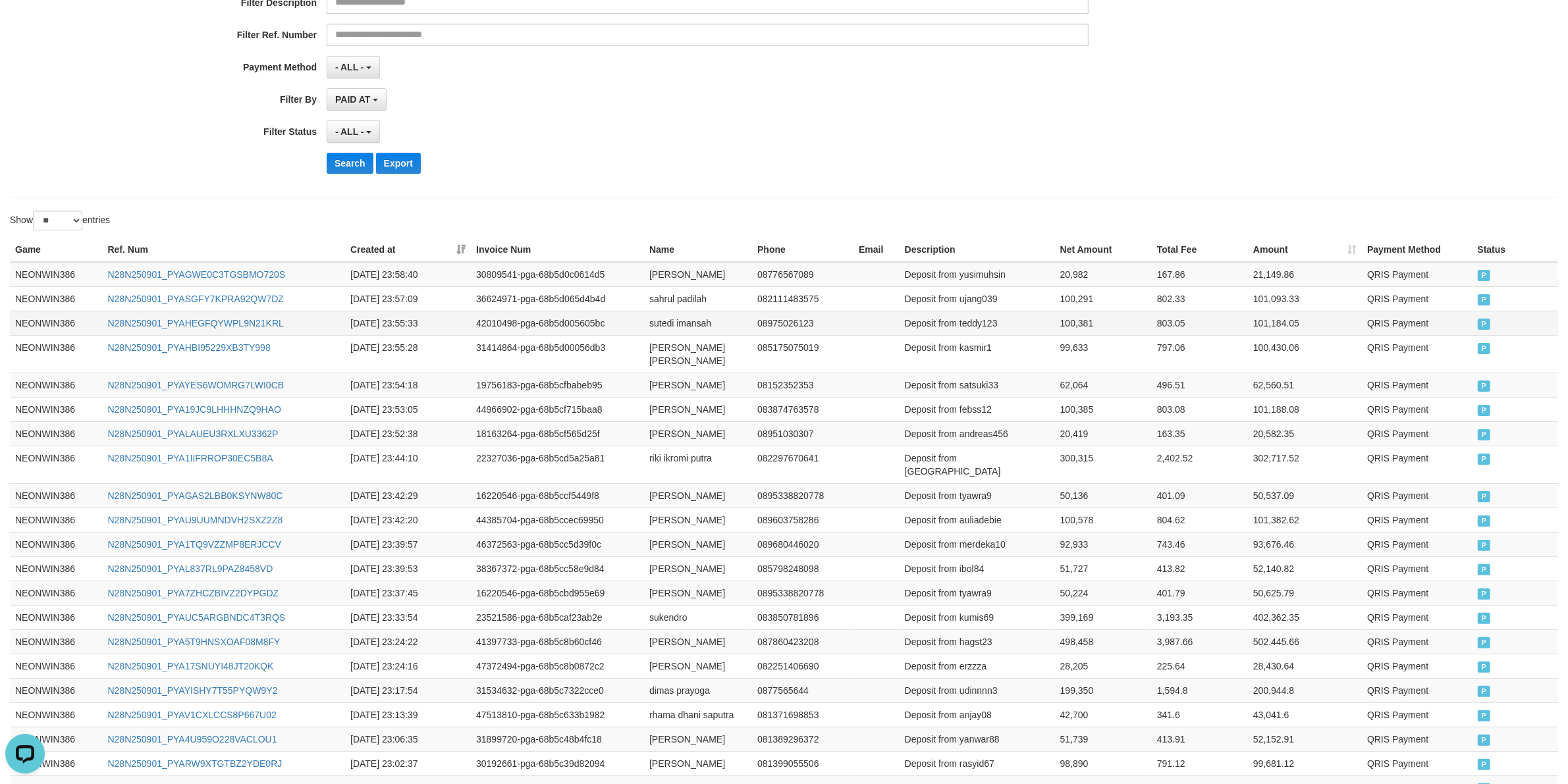
click at [1086, 324] on td "100,381" at bounding box center [1103, 323] width 97 height 25
click at [663, 312] on td "sutedi imansah" at bounding box center [698, 323] width 108 height 25
drag, startPoint x: 663, startPoint y: 312, endPoint x: 693, endPoint y: 309, distance: 30.1
click at [666, 312] on td "sutedi imansah" at bounding box center [698, 323] width 108 height 25
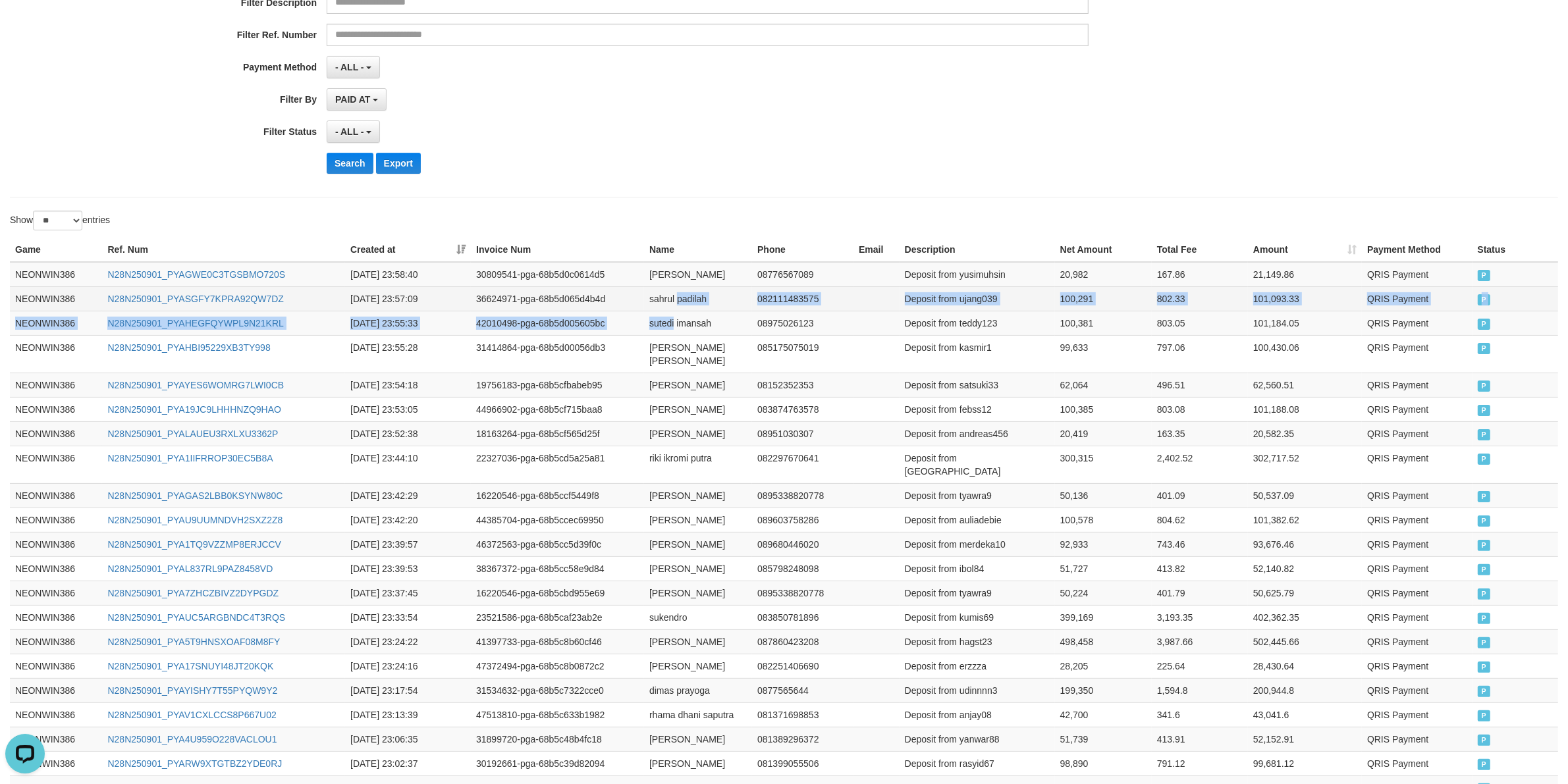
click at [700, 307] on td "sahrul padilah" at bounding box center [698, 299] width 108 height 25
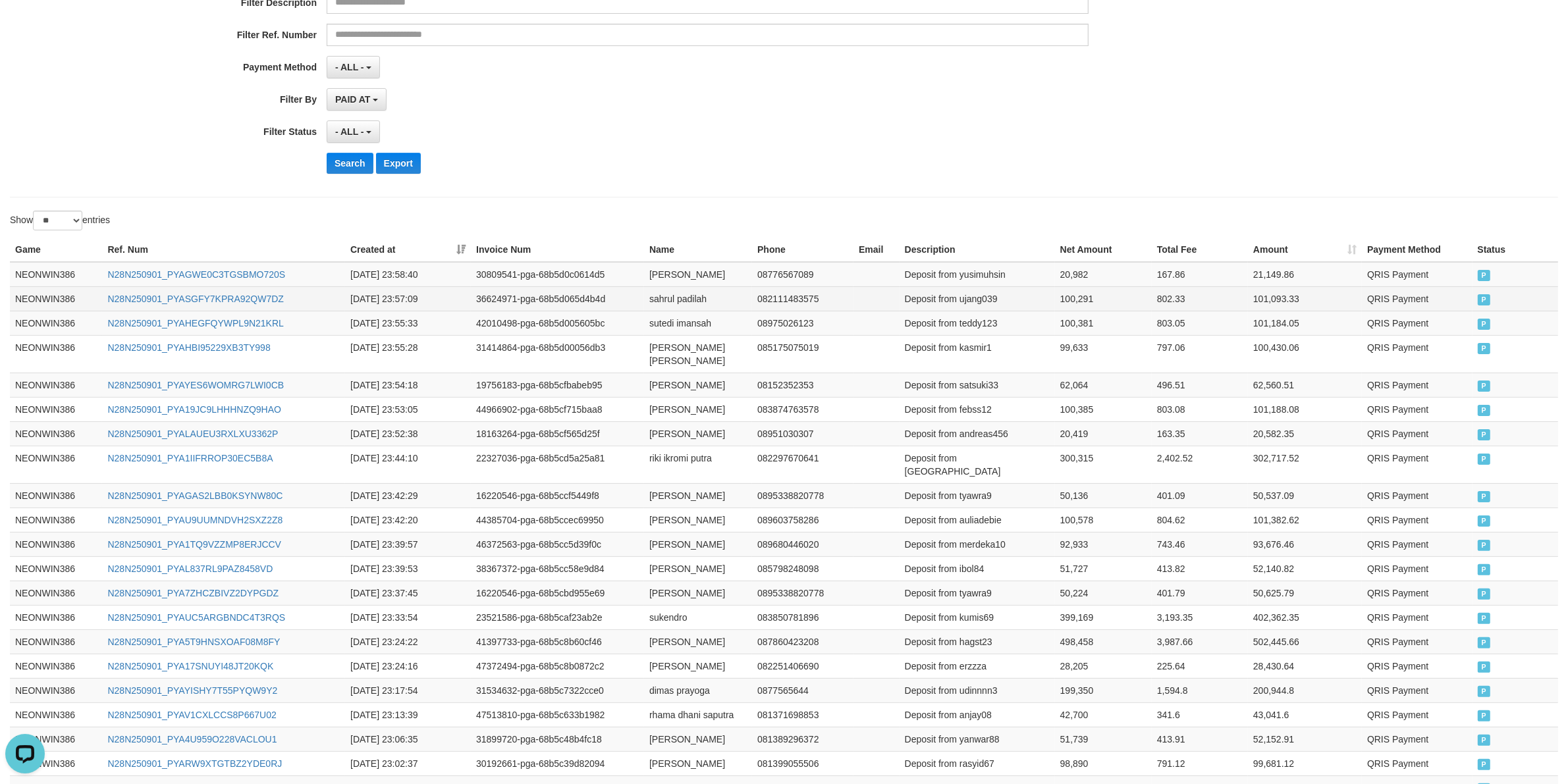
click at [665, 301] on td "sahrul padilah" at bounding box center [698, 299] width 108 height 25
drag, startPoint x: 665, startPoint y: 301, endPoint x: 704, endPoint y: 301, distance: 39.0
click at [665, 301] on td "sahrul padilah" at bounding box center [698, 299] width 108 height 25
click at [706, 301] on td "sahrul padilah" at bounding box center [698, 299] width 108 height 25
click at [990, 295] on td "Deposit from ujang039" at bounding box center [977, 299] width 155 height 25
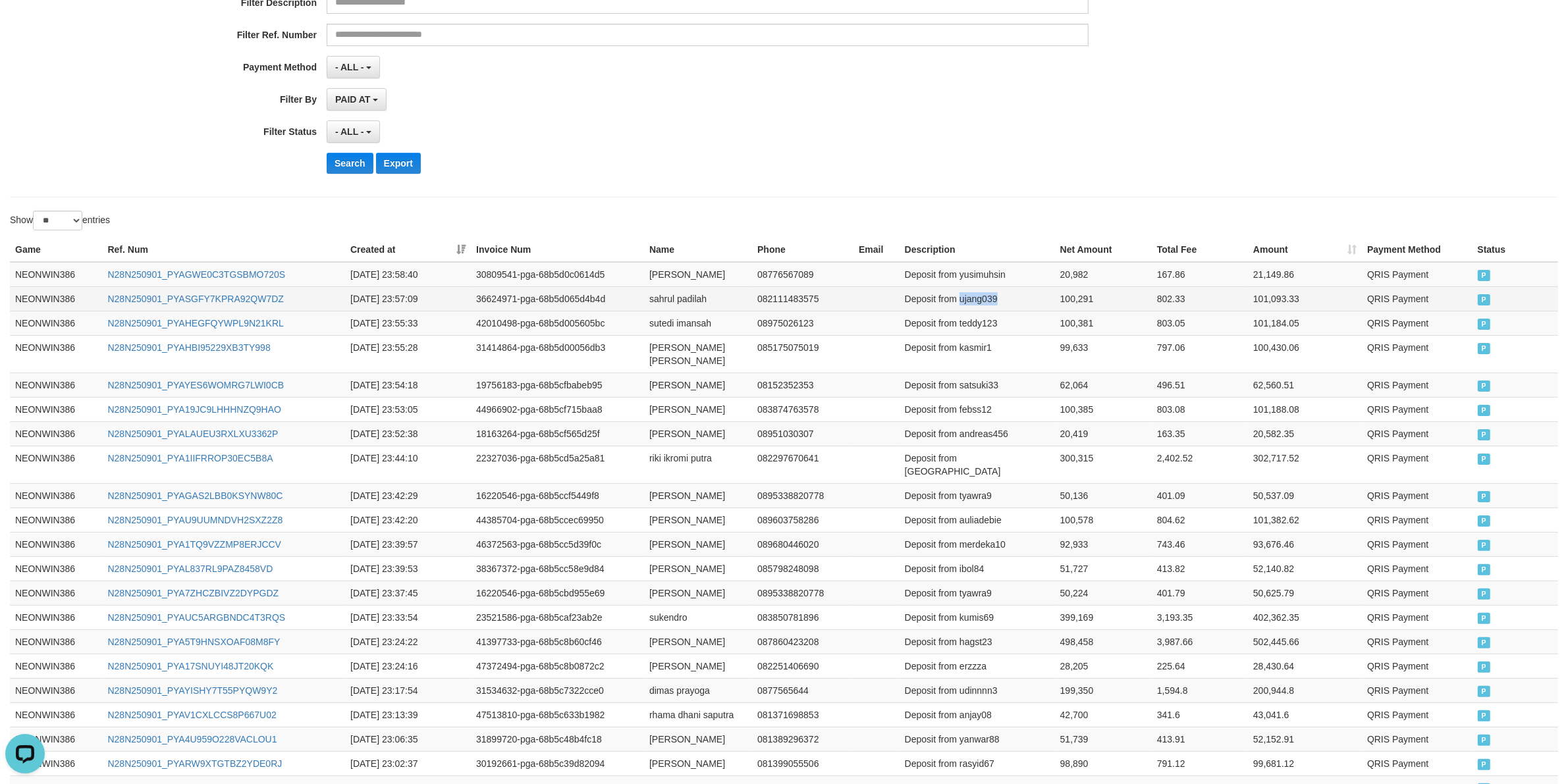
click at [990, 295] on td "Deposit from ujang039" at bounding box center [977, 299] width 155 height 25
click at [1074, 294] on td "100,291" at bounding box center [1103, 299] width 97 height 25
click at [663, 282] on td "[PERSON_NAME]" at bounding box center [698, 274] width 108 height 25
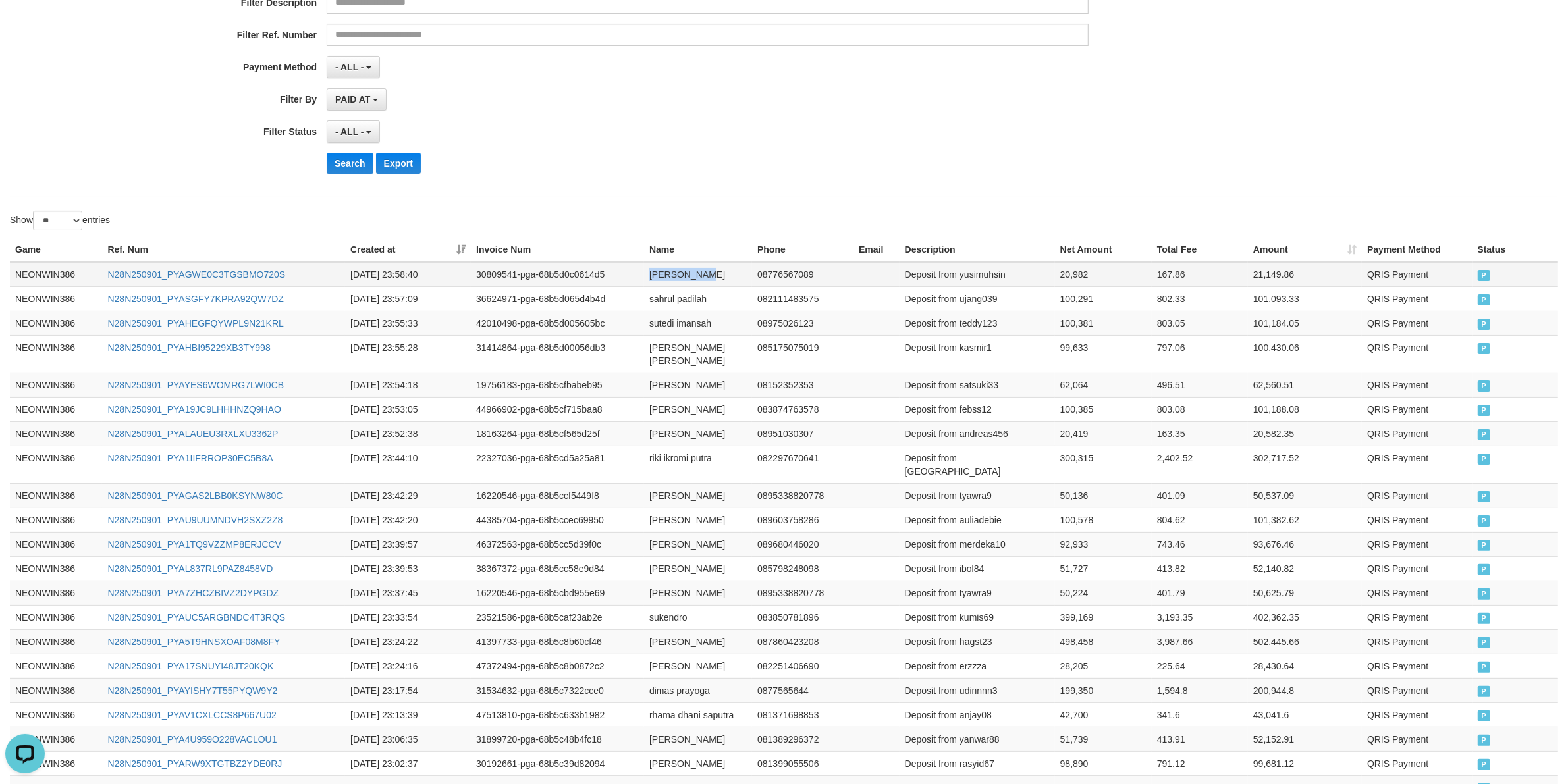
drag, startPoint x: 684, startPoint y: 281, endPoint x: 720, endPoint y: 283, distance: 36.1
click at [699, 283] on td "[PERSON_NAME]" at bounding box center [698, 274] width 108 height 25
click at [733, 283] on td "[PERSON_NAME]" at bounding box center [698, 274] width 108 height 25
click at [993, 274] on td "Deposit from yusimuhsin" at bounding box center [977, 274] width 155 height 25
drag, startPoint x: 993, startPoint y: 274, endPoint x: 1082, endPoint y: 291, distance: 90.6
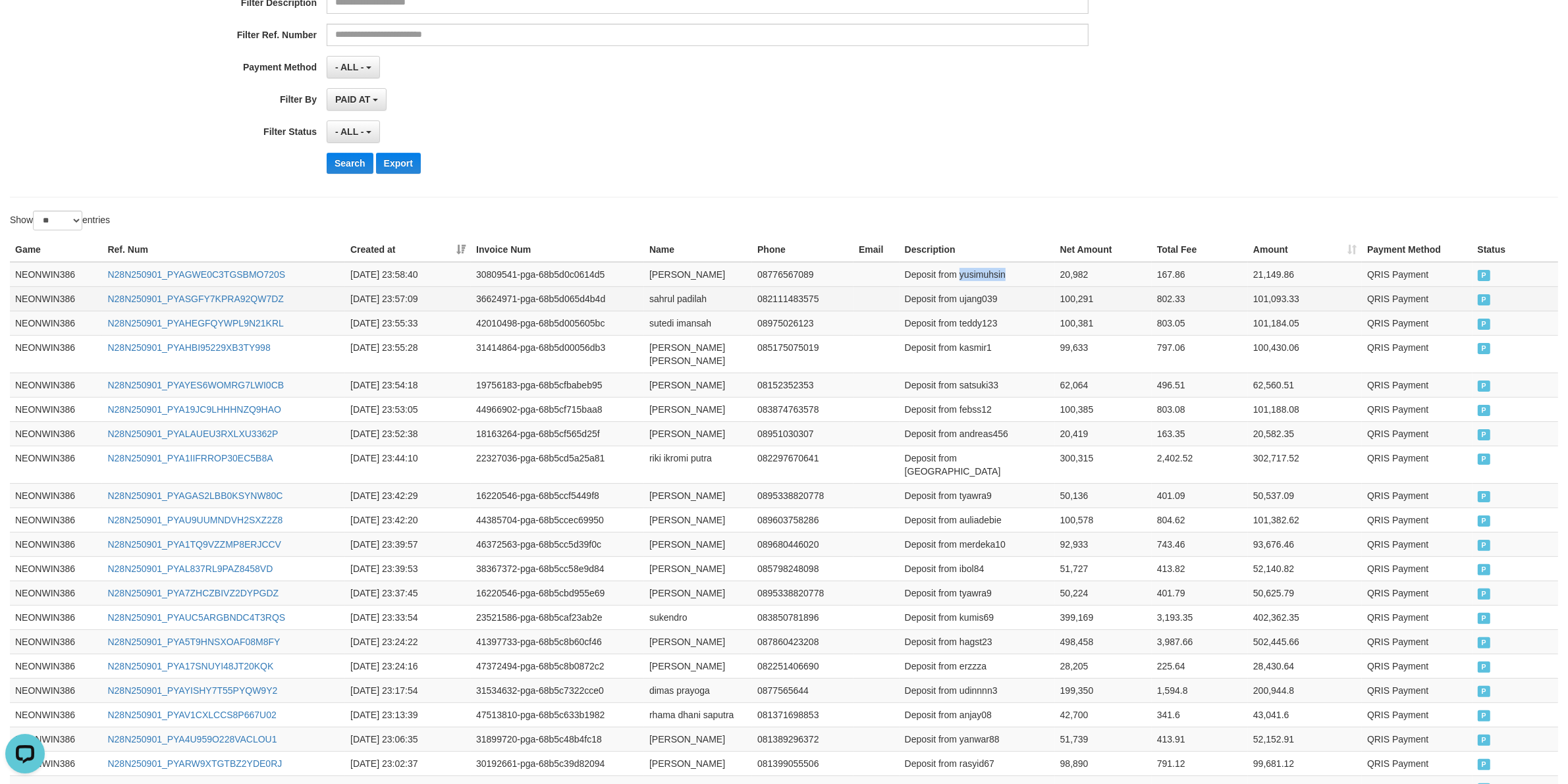
click at [993, 274] on td "Deposit from yusimuhsin" at bounding box center [977, 274] width 155 height 25
click at [1082, 277] on td "20,982" at bounding box center [1103, 274] width 97 height 25
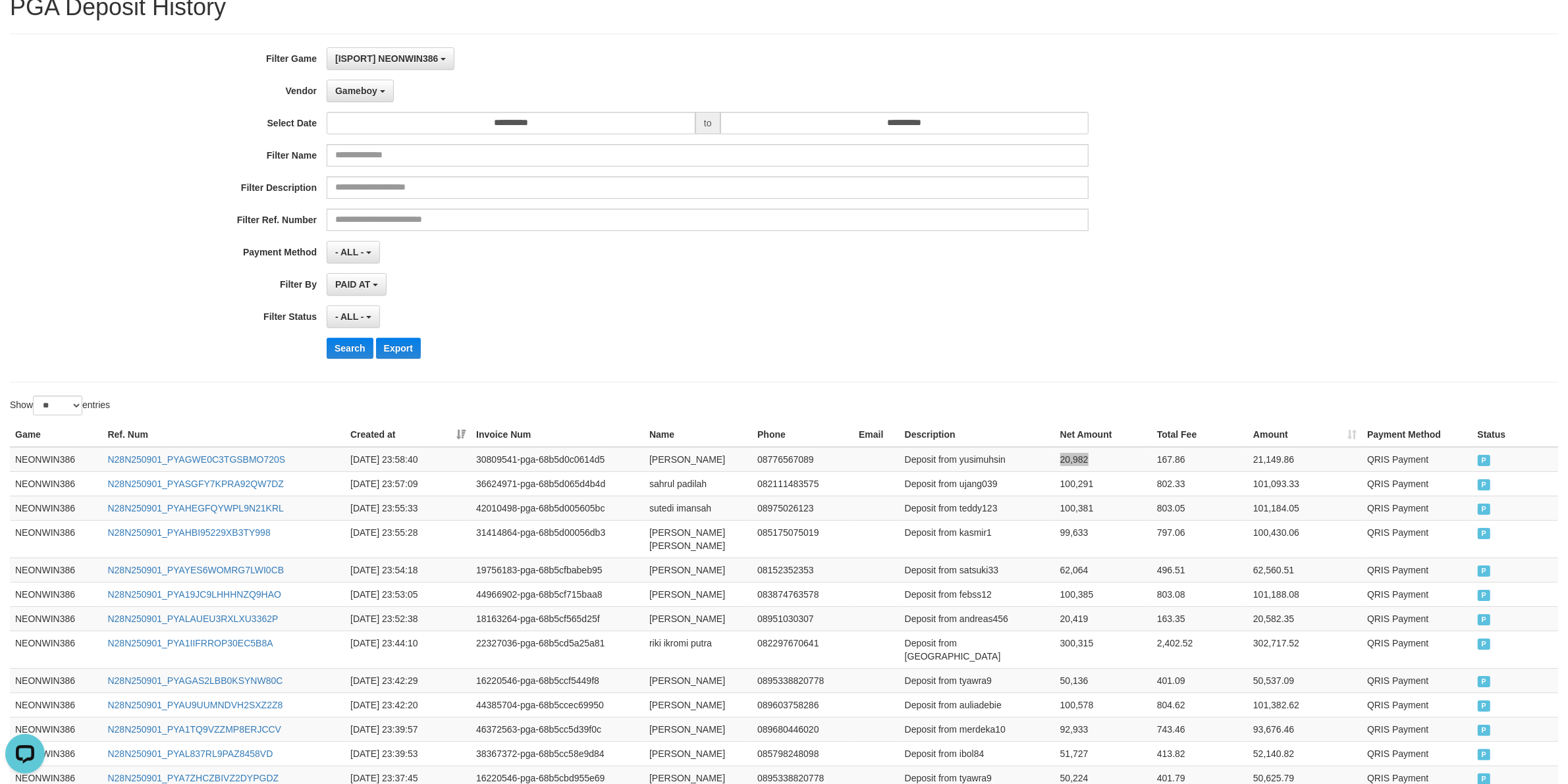
scroll to position [0, 0]
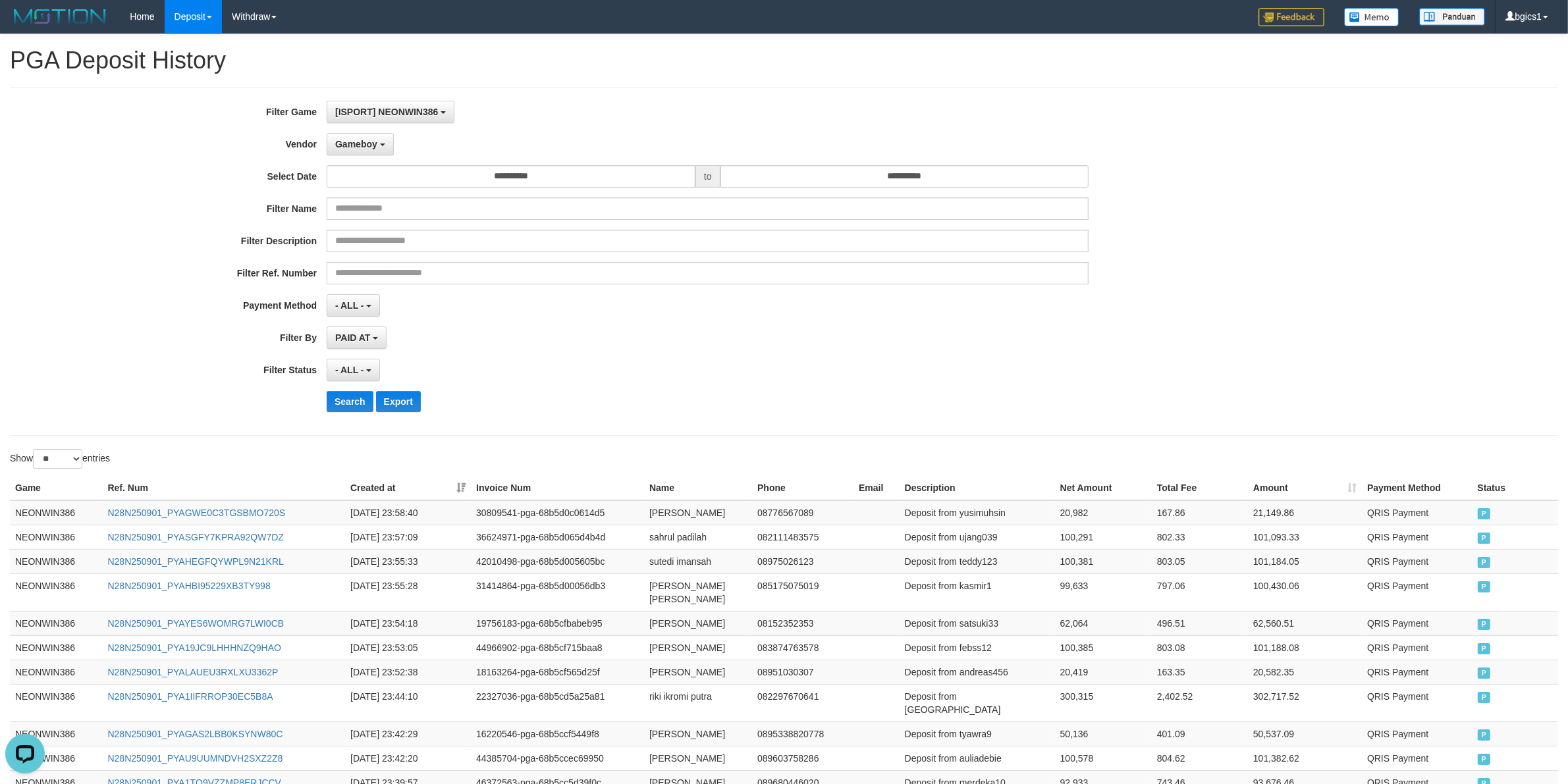
click at [376, 156] on div "**********" at bounding box center [653, 261] width 1306 height 321
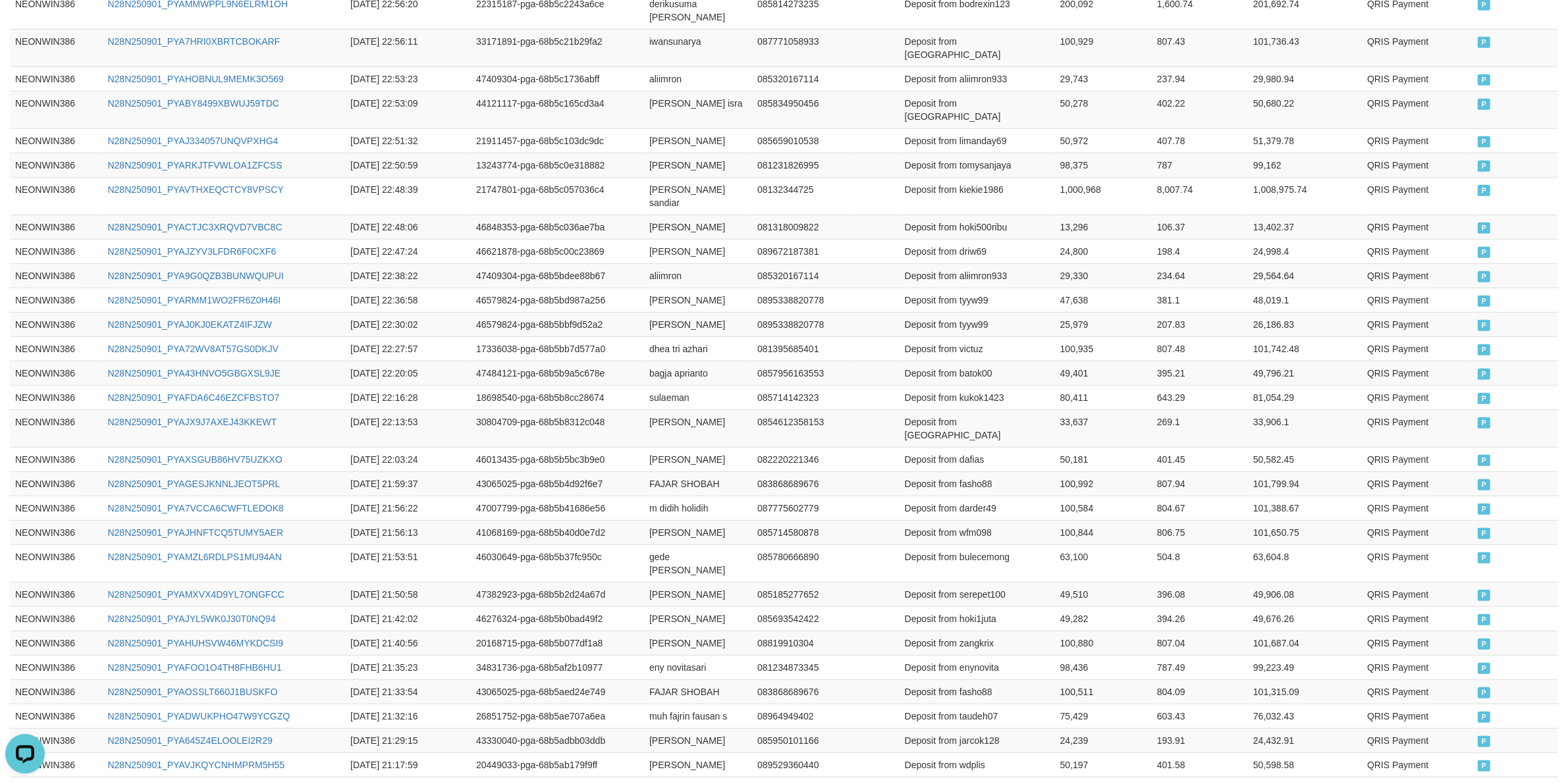
scroll to position [1086, 0]
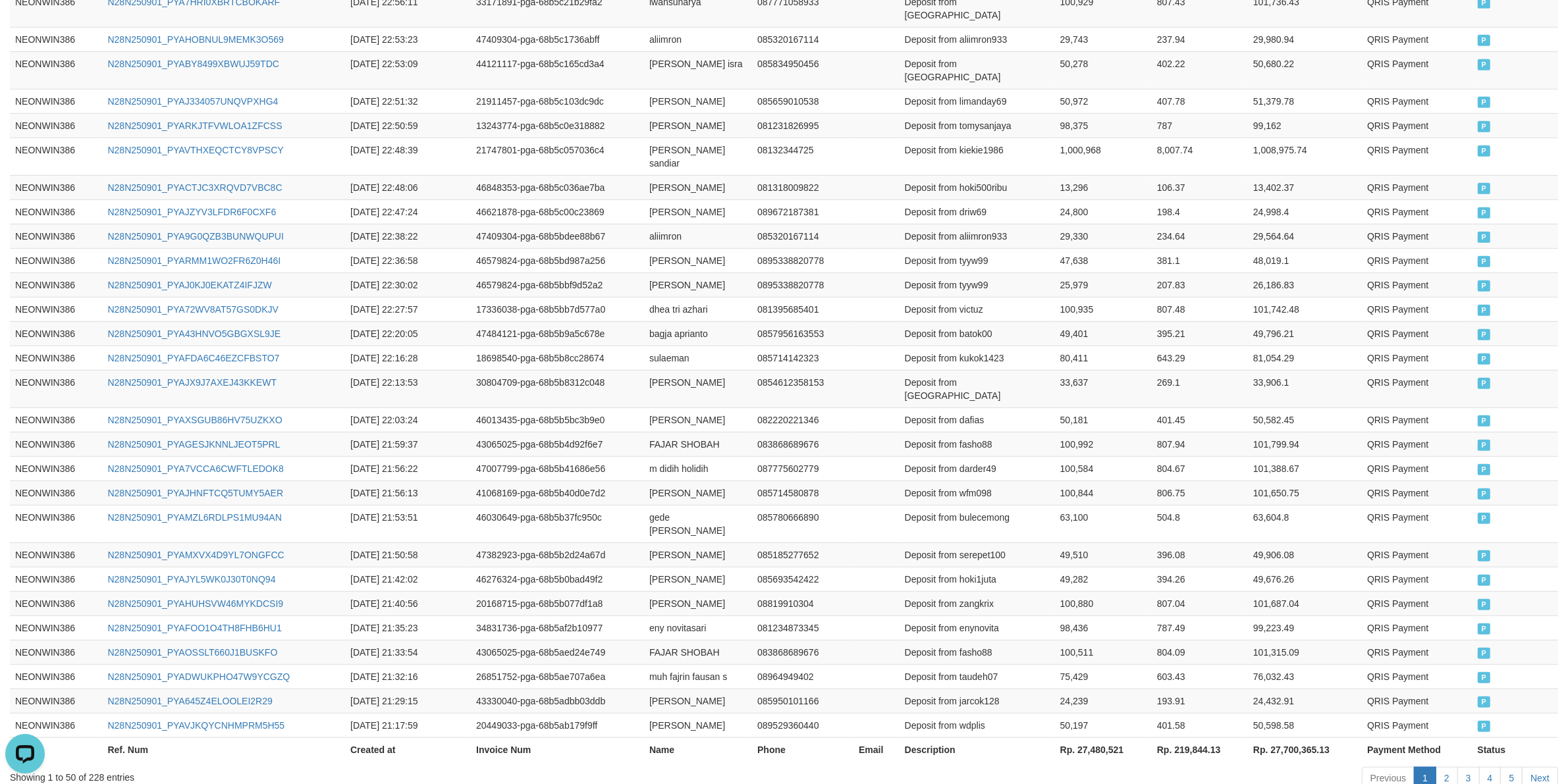
click at [1101, 682] on div "Game Ref. Num Created at Invoice Num Name Phone Email Description Net Amount To…" at bounding box center [784, 76] width 1568 height 1380
click at [1114, 738] on th "Rp. 27,480,521" at bounding box center [1103, 750] width 97 height 25
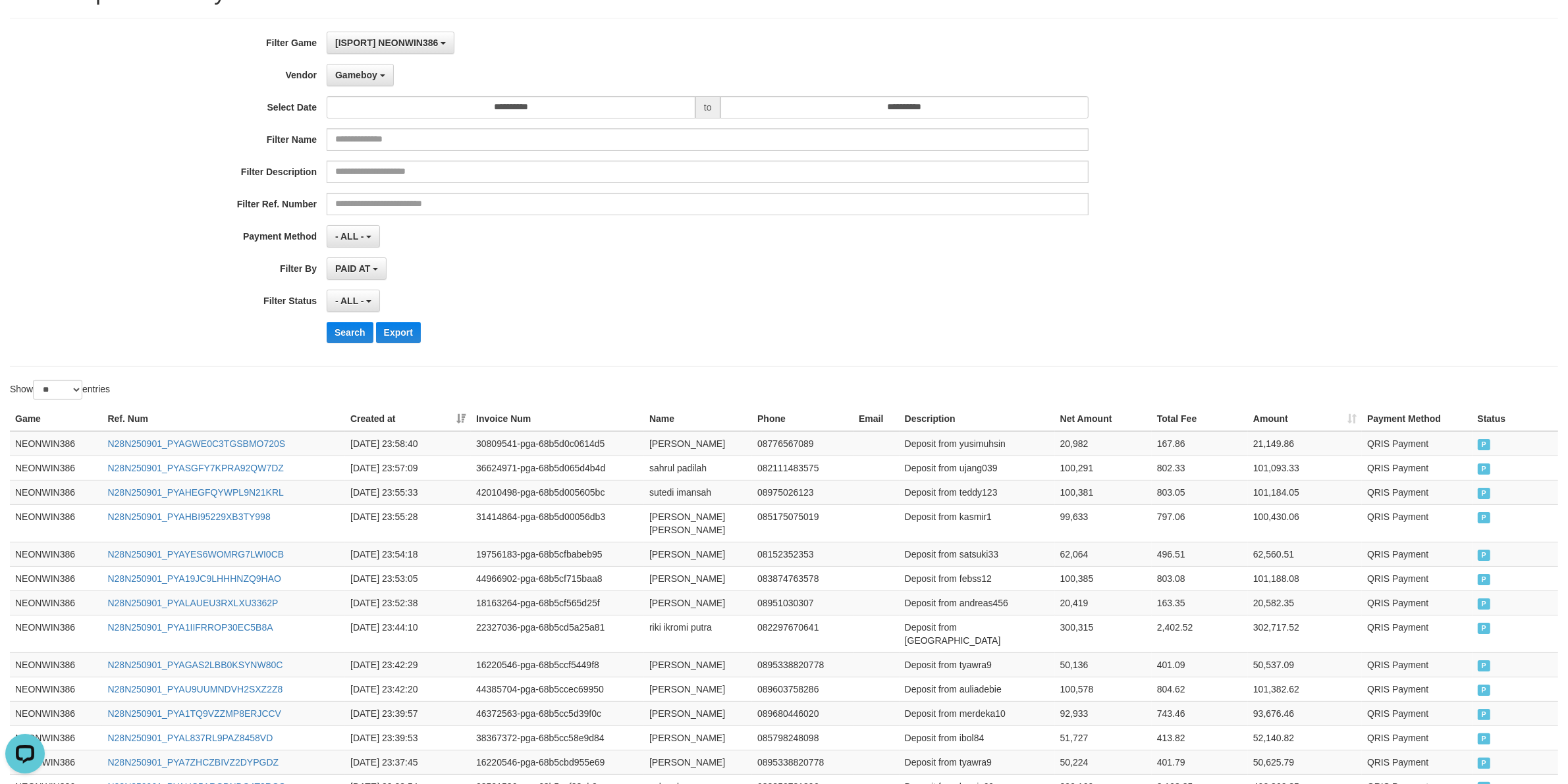
scroll to position [0, 0]
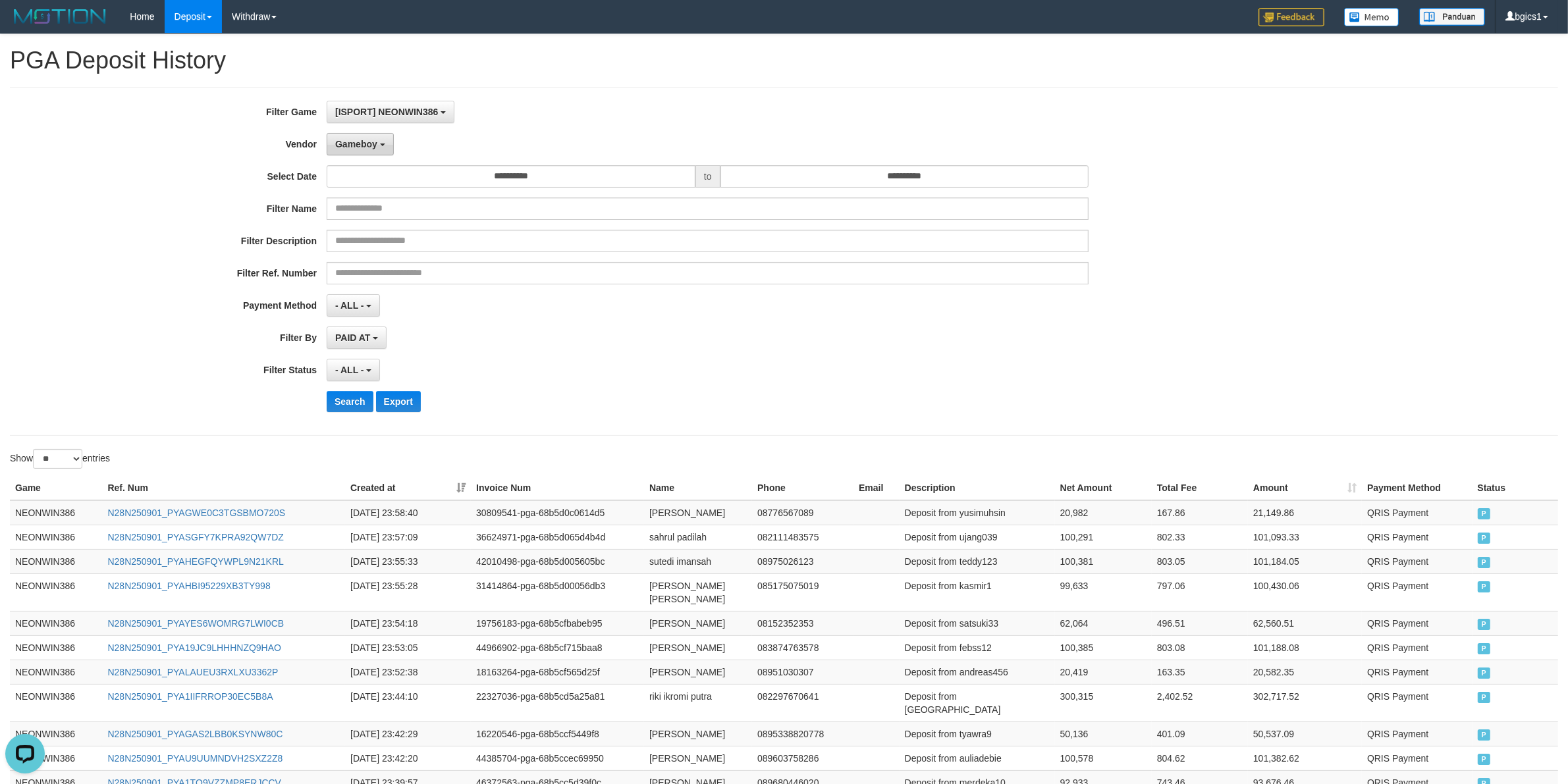
click at [356, 145] on span "Gameboy" at bounding box center [356, 144] width 42 height 10
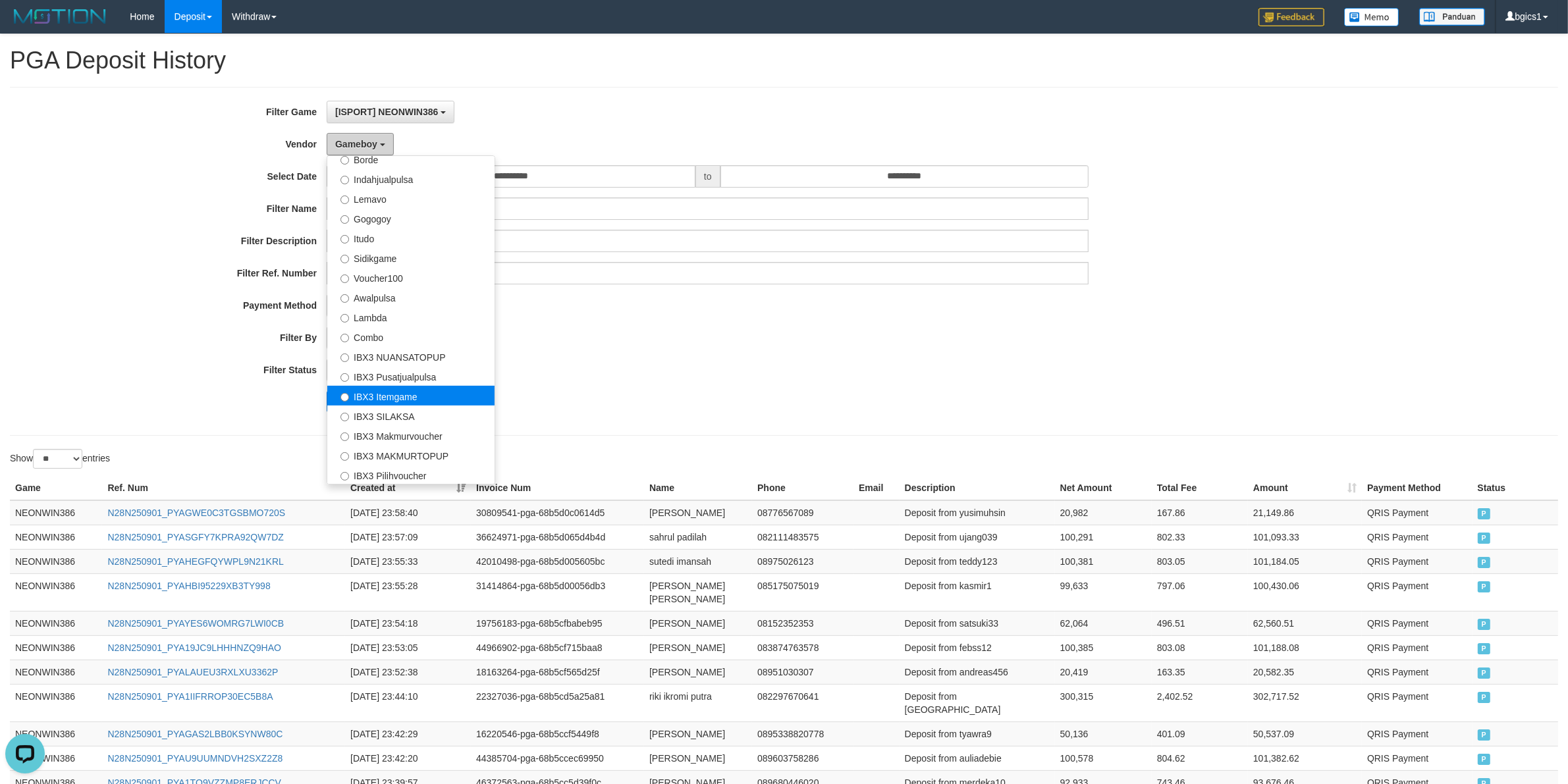
scroll to position [432, 0]
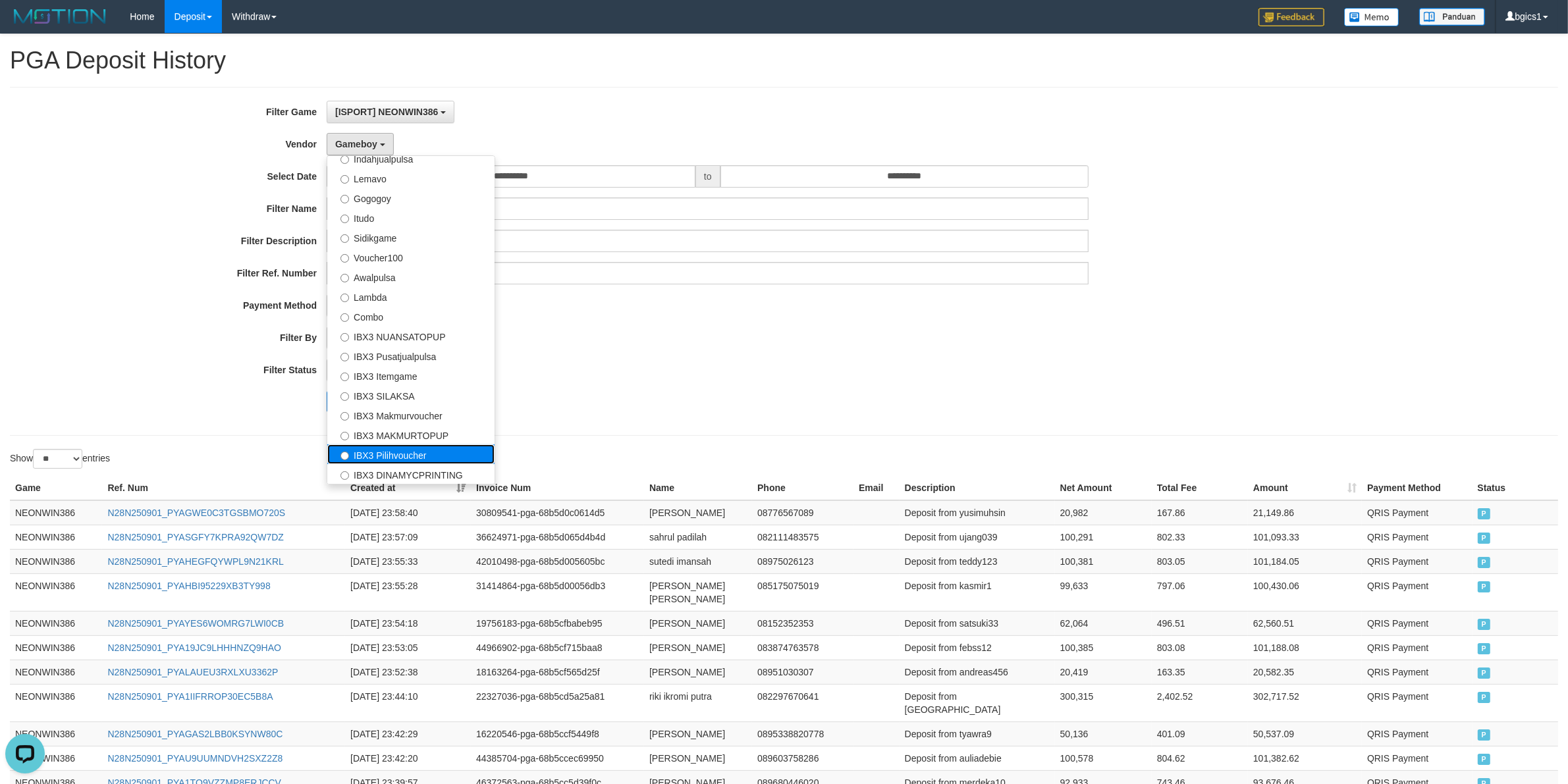
click at [407, 452] on label "IBX3 Pilihvoucher" at bounding box center [410, 454] width 167 height 20
select select "**********"
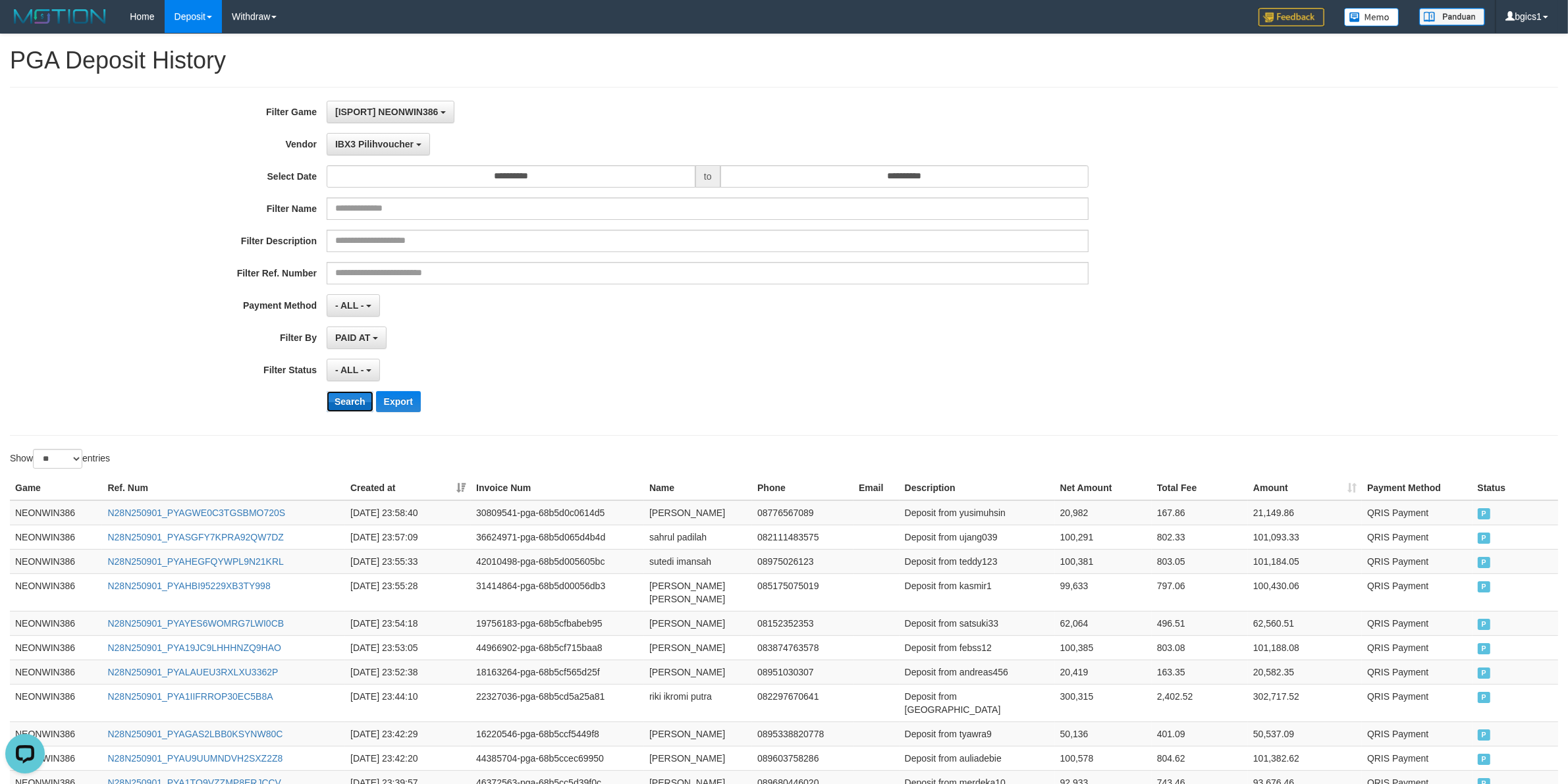
click at [359, 393] on button "Search" at bounding box center [350, 402] width 46 height 21
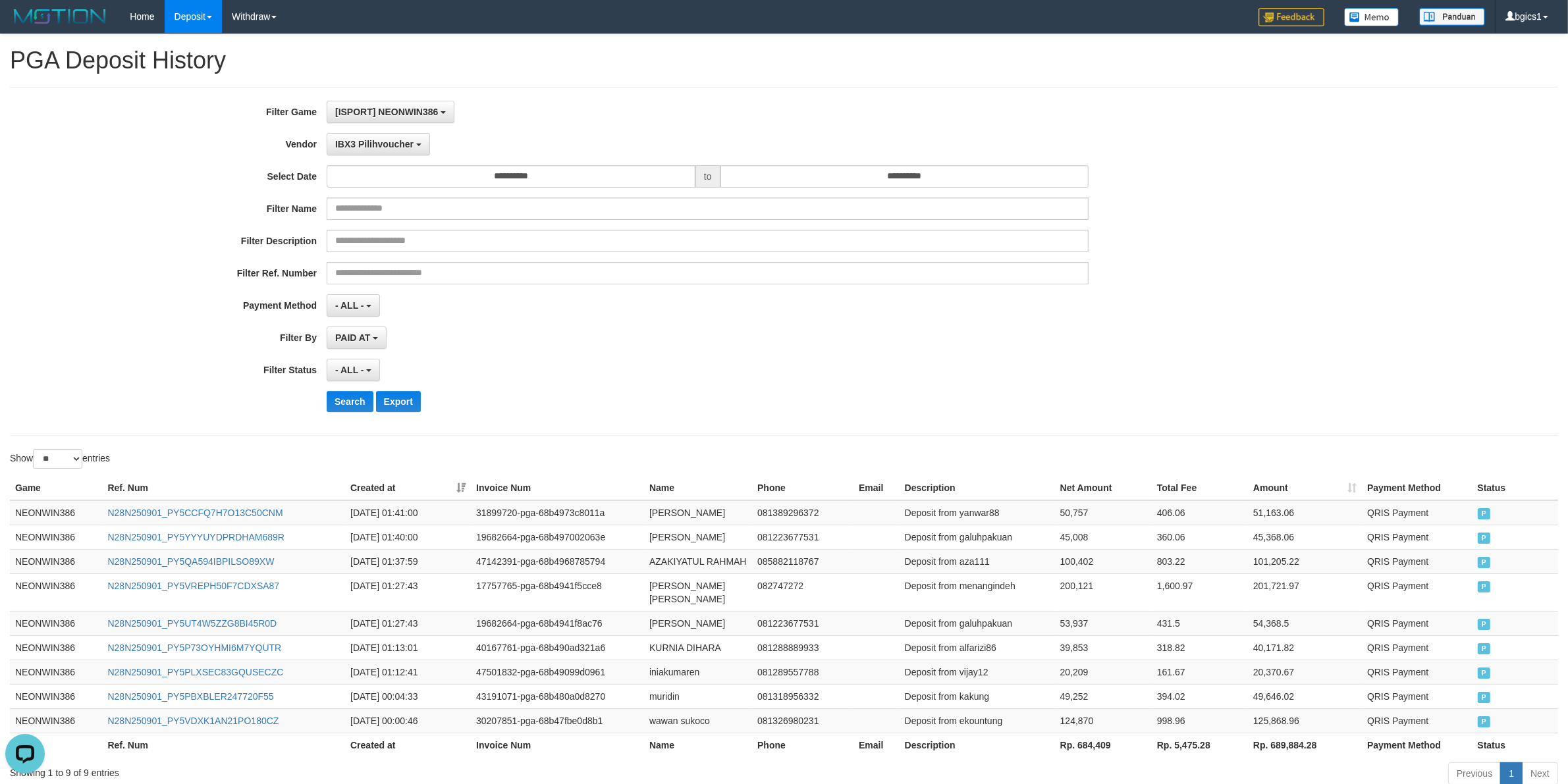
click at [1142, 392] on div "**********" at bounding box center [653, 261] width 1306 height 321
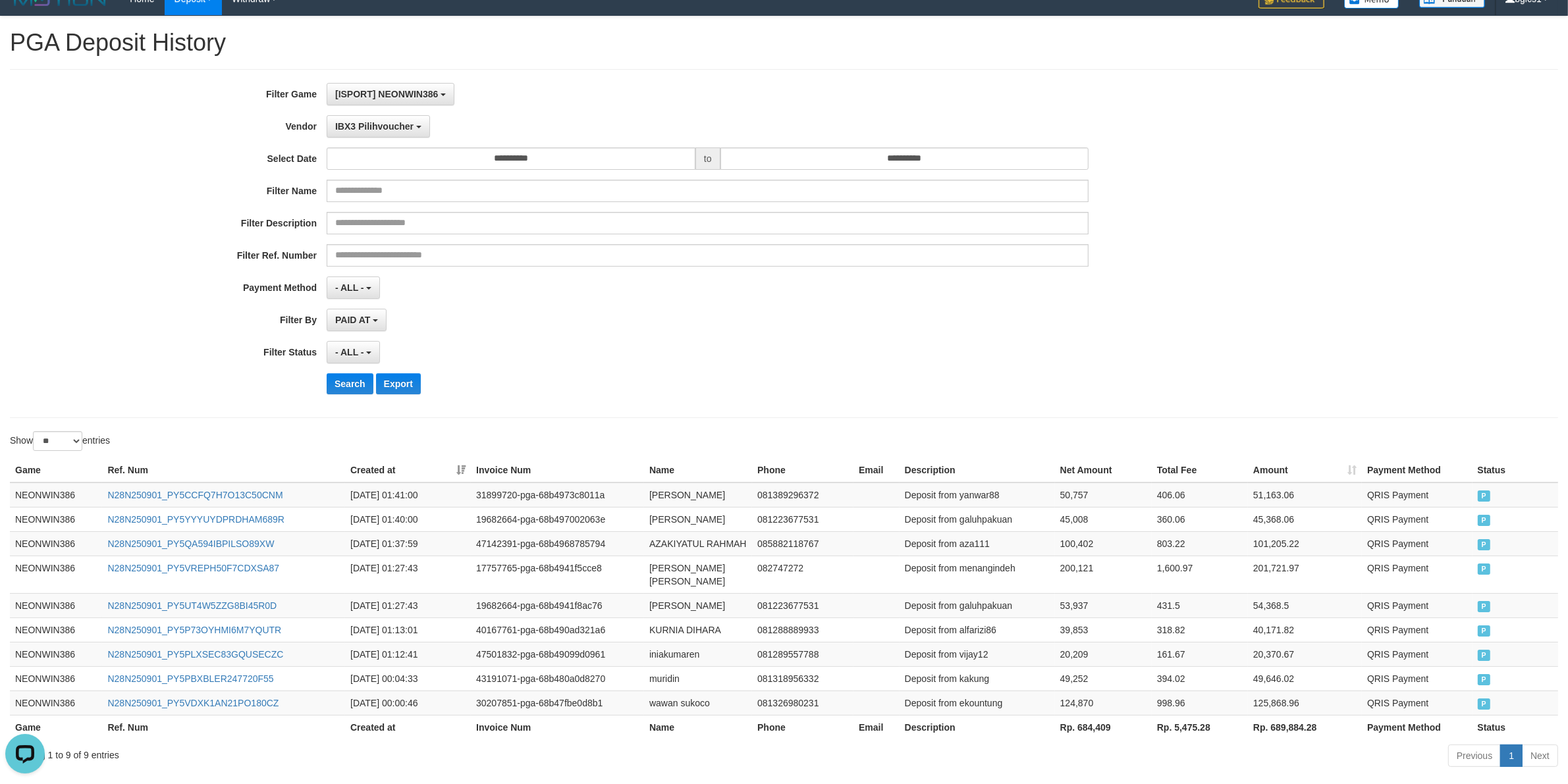
scroll to position [68, 0]
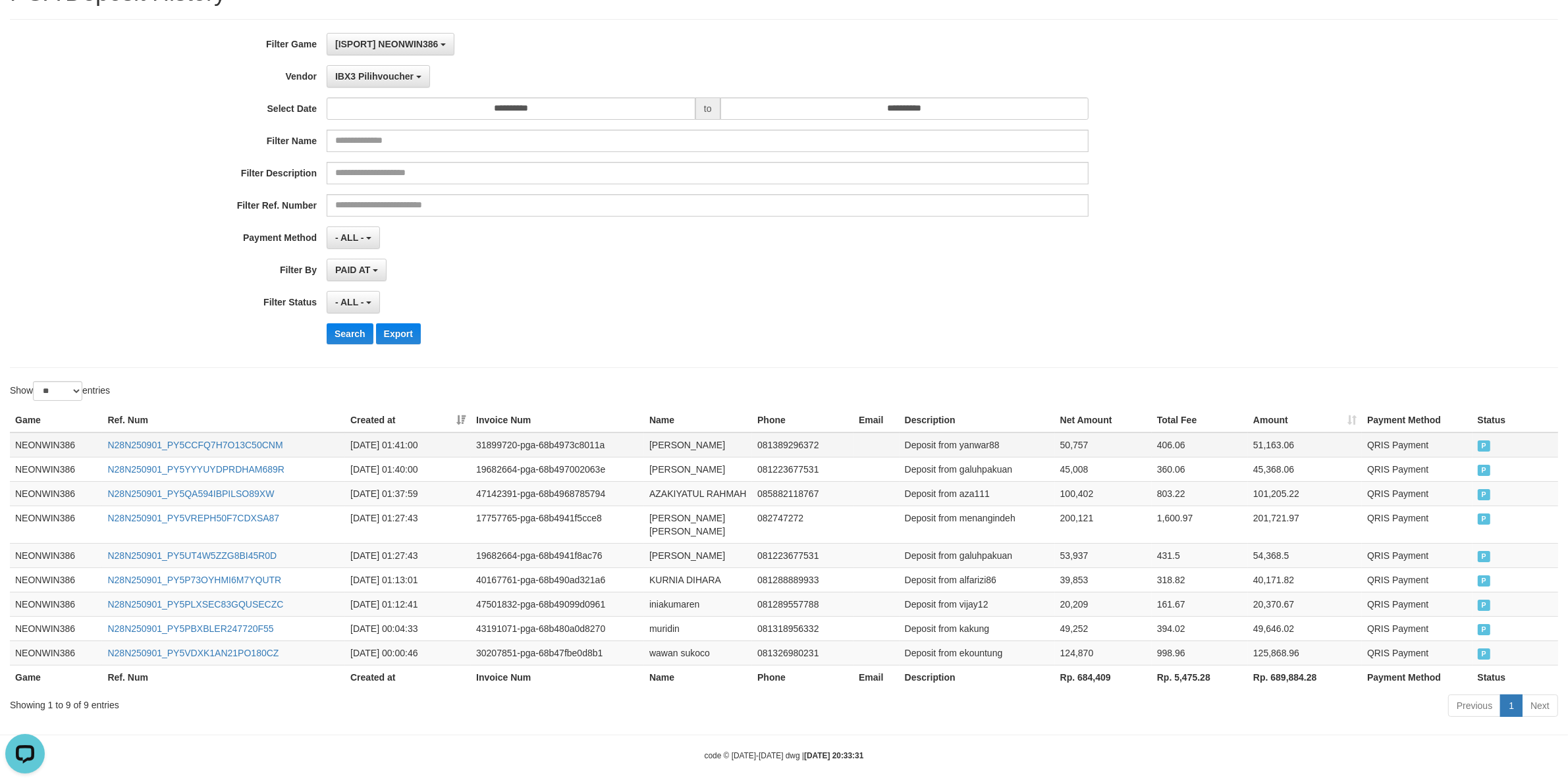
click at [668, 446] on td "[PERSON_NAME]" at bounding box center [698, 445] width 108 height 25
drag, startPoint x: 668, startPoint y: 446, endPoint x: 689, endPoint y: 504, distance: 61.7
click at [668, 446] on td "[PERSON_NAME]" at bounding box center [698, 445] width 108 height 25
click at [669, 646] on td "wawan sukoco" at bounding box center [698, 653] width 108 height 25
click at [670, 646] on td "wawan sukoco" at bounding box center [698, 653] width 108 height 25
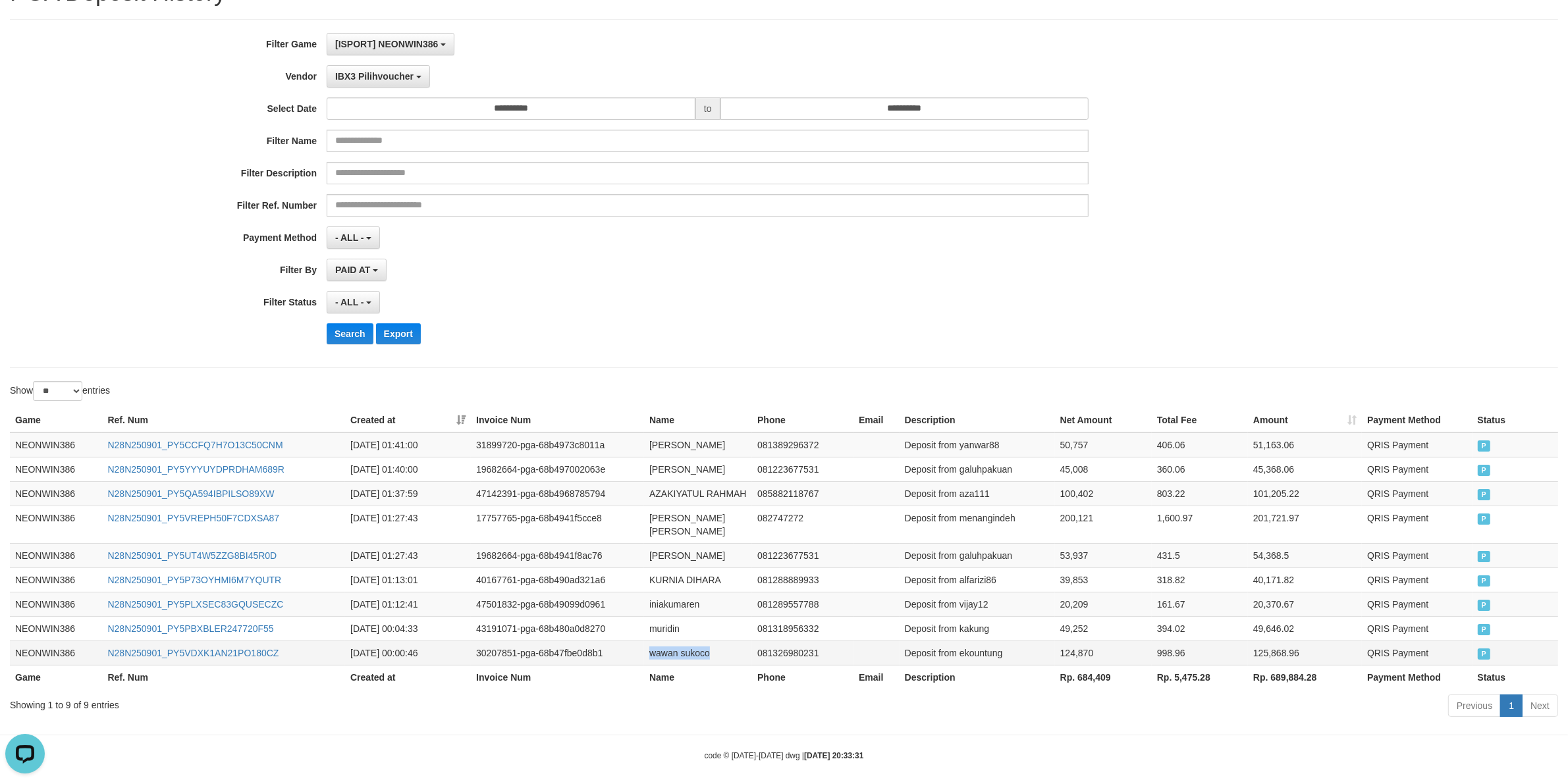
click at [718, 646] on td "wawan sukoco" at bounding box center [698, 653] width 108 height 25
click at [970, 646] on td "Deposit from ekountung" at bounding box center [977, 653] width 155 height 25
click at [1079, 644] on td "124,870" at bounding box center [1103, 653] width 97 height 25
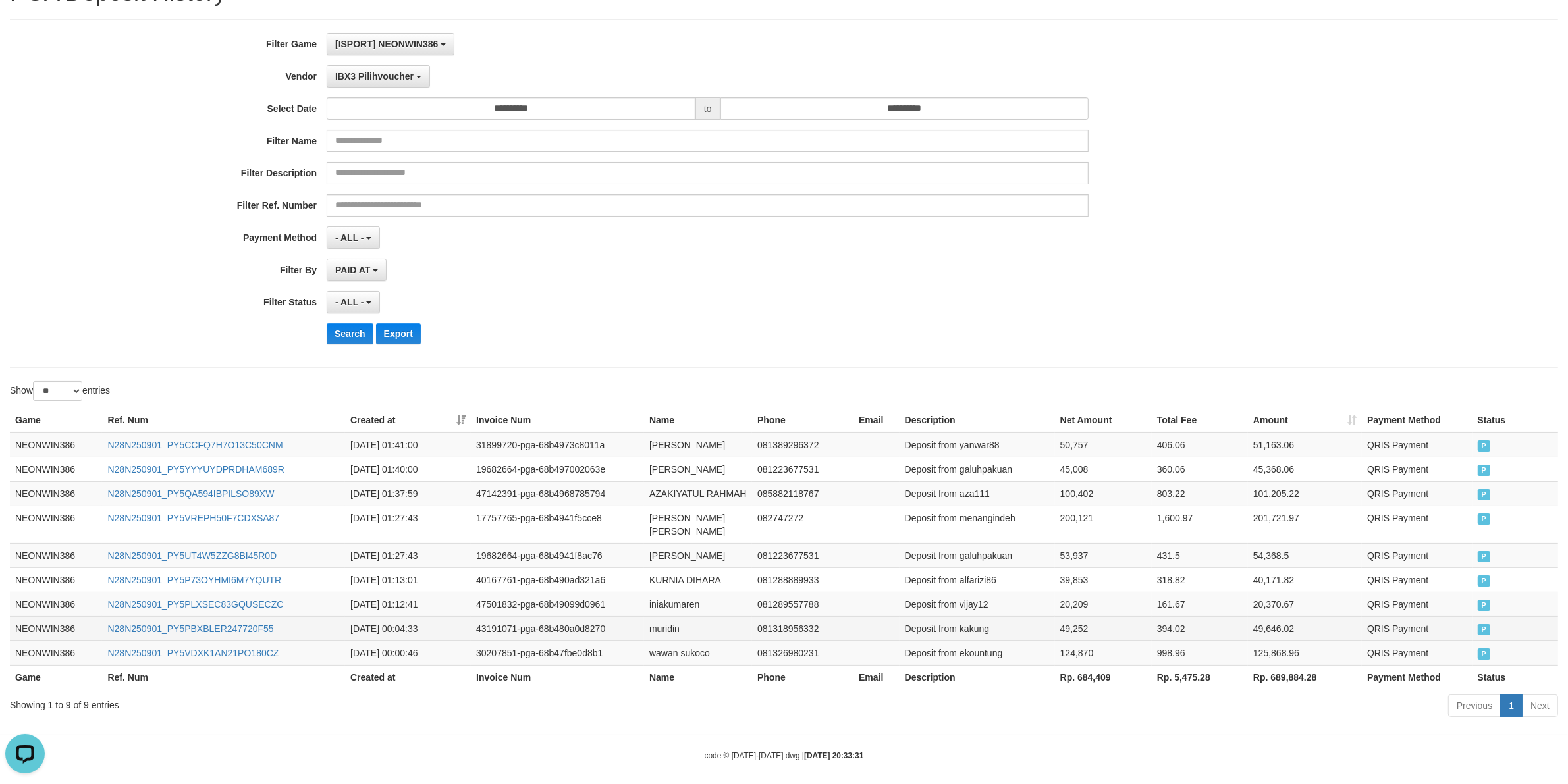
click at [659, 620] on td "muridin" at bounding box center [698, 629] width 108 height 25
click at [976, 616] on td "Deposit from kakung" at bounding box center [977, 629] width 155 height 25
click at [1072, 629] on td "49,252" at bounding box center [1103, 629] width 97 height 25
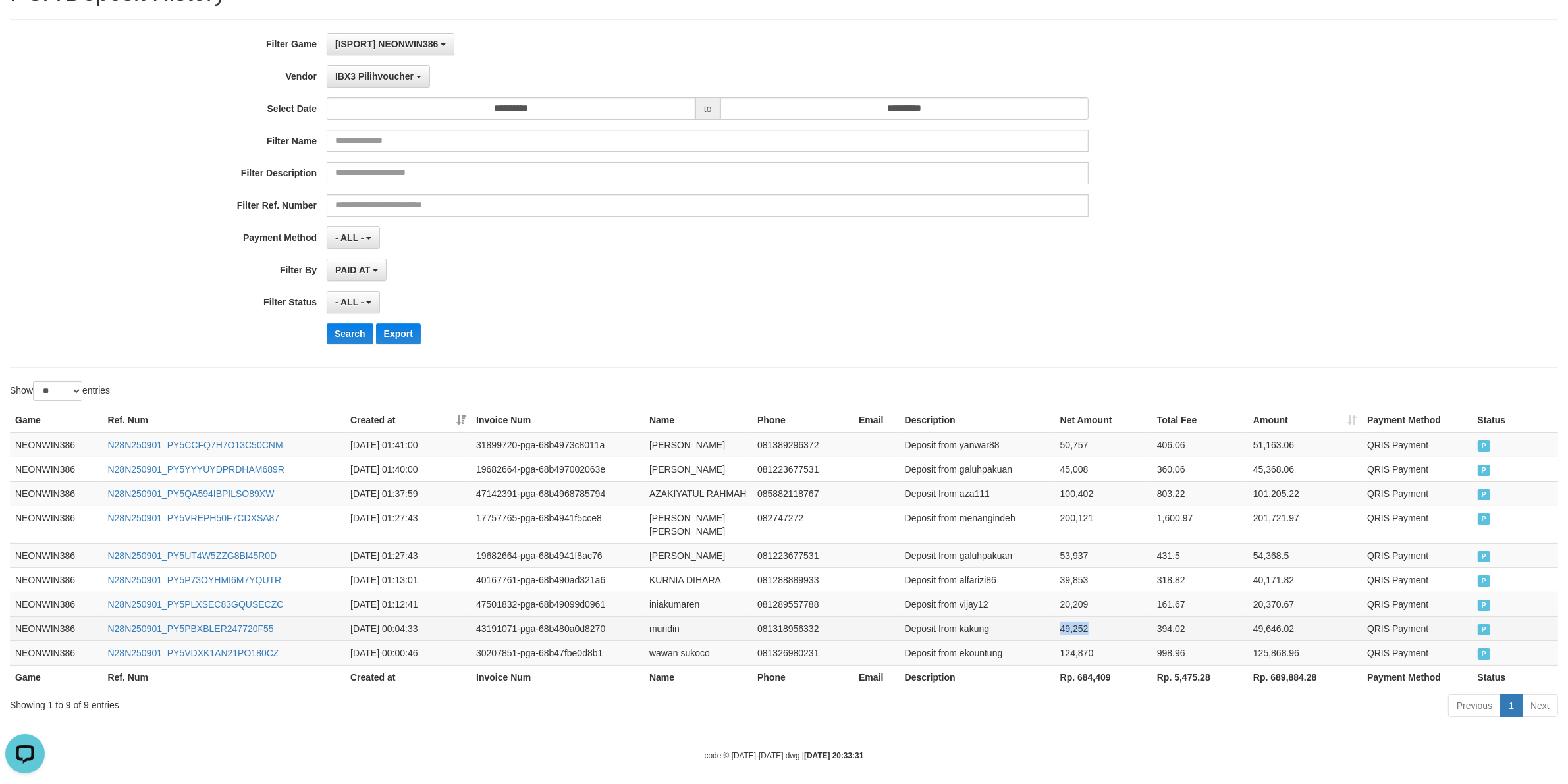
click at [1072, 629] on td "49,252" at bounding box center [1103, 629] width 97 height 25
click at [661, 599] on td "iniakumaren" at bounding box center [698, 604] width 108 height 25
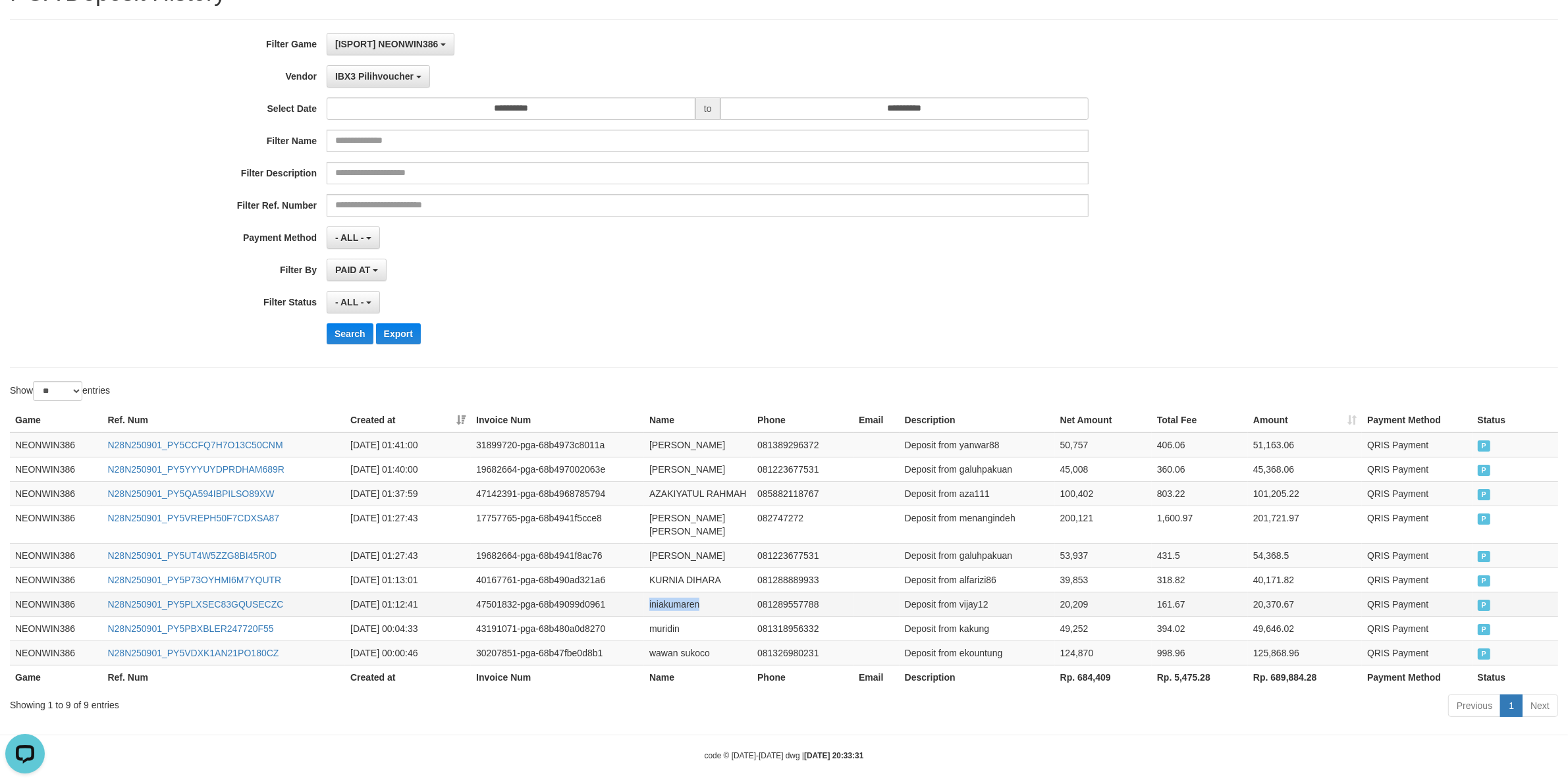
click at [661, 599] on td "iniakumaren" at bounding box center [698, 604] width 108 height 25
click at [977, 596] on td "Deposit from vijay12" at bounding box center [977, 604] width 155 height 25
click at [1070, 603] on td "20,209" at bounding box center [1103, 604] width 97 height 25
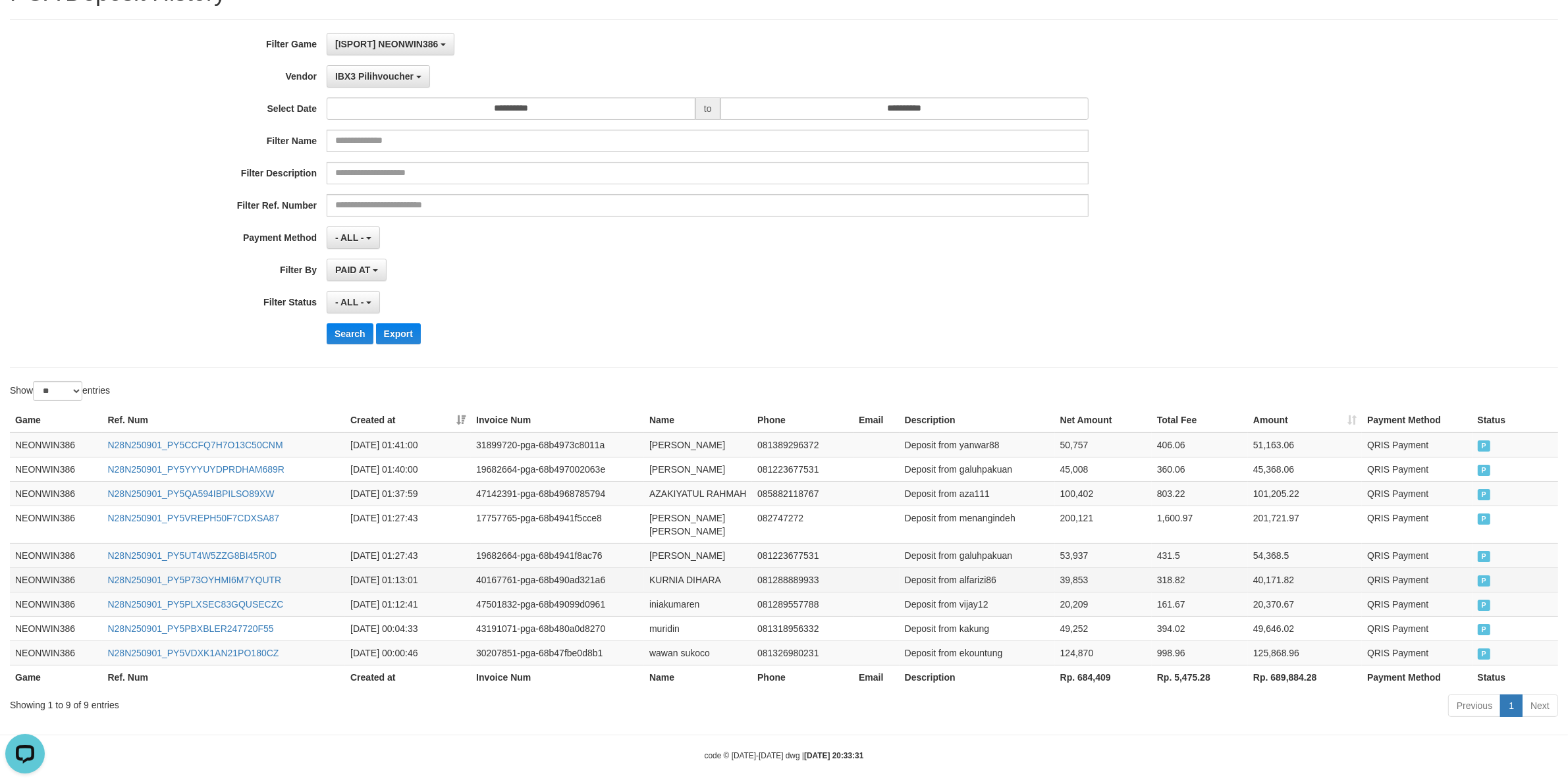
click at [669, 568] on td "KURNIA DIHARA" at bounding box center [698, 580] width 108 height 25
drag, startPoint x: 669, startPoint y: 568, endPoint x: 721, endPoint y: 570, distance: 52.0
click at [686, 570] on td "KURNIA DIHARA" at bounding box center [698, 580] width 108 height 25
click at [721, 570] on td "KURNIA DIHARA" at bounding box center [698, 580] width 108 height 25
click at [988, 568] on td "Deposit from alfarizi86" at bounding box center [977, 580] width 155 height 25
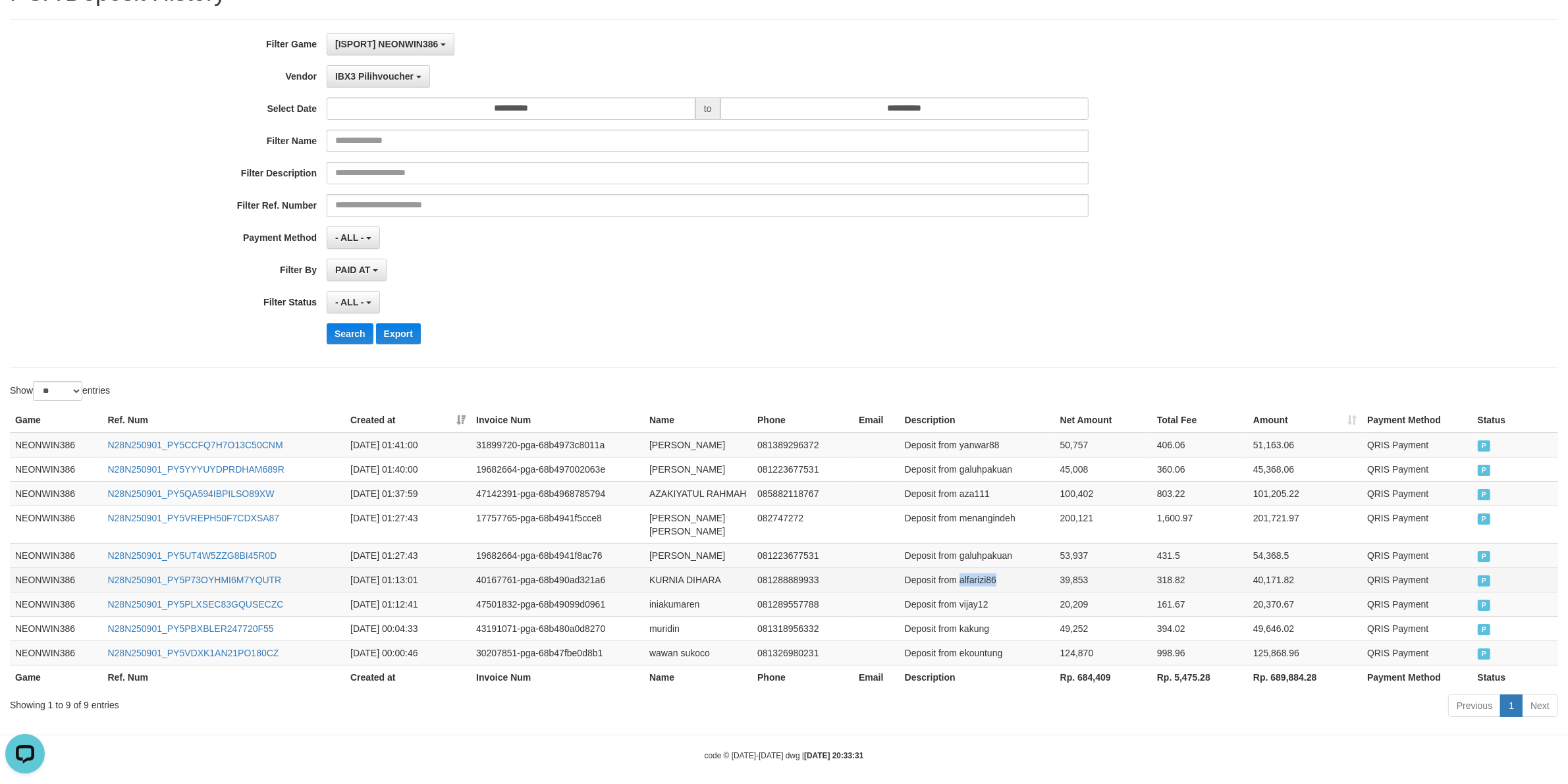
click at [988, 568] on td "Deposit from alfarizi86" at bounding box center [977, 580] width 155 height 25
click at [1067, 568] on td "39,853" at bounding box center [1103, 580] width 97 height 25
drag, startPoint x: 1067, startPoint y: 568, endPoint x: 1094, endPoint y: 564, distance: 27.3
click at [1068, 570] on td "39,853" at bounding box center [1103, 580] width 97 height 25
click at [657, 544] on td "[PERSON_NAME]" at bounding box center [698, 556] width 108 height 25
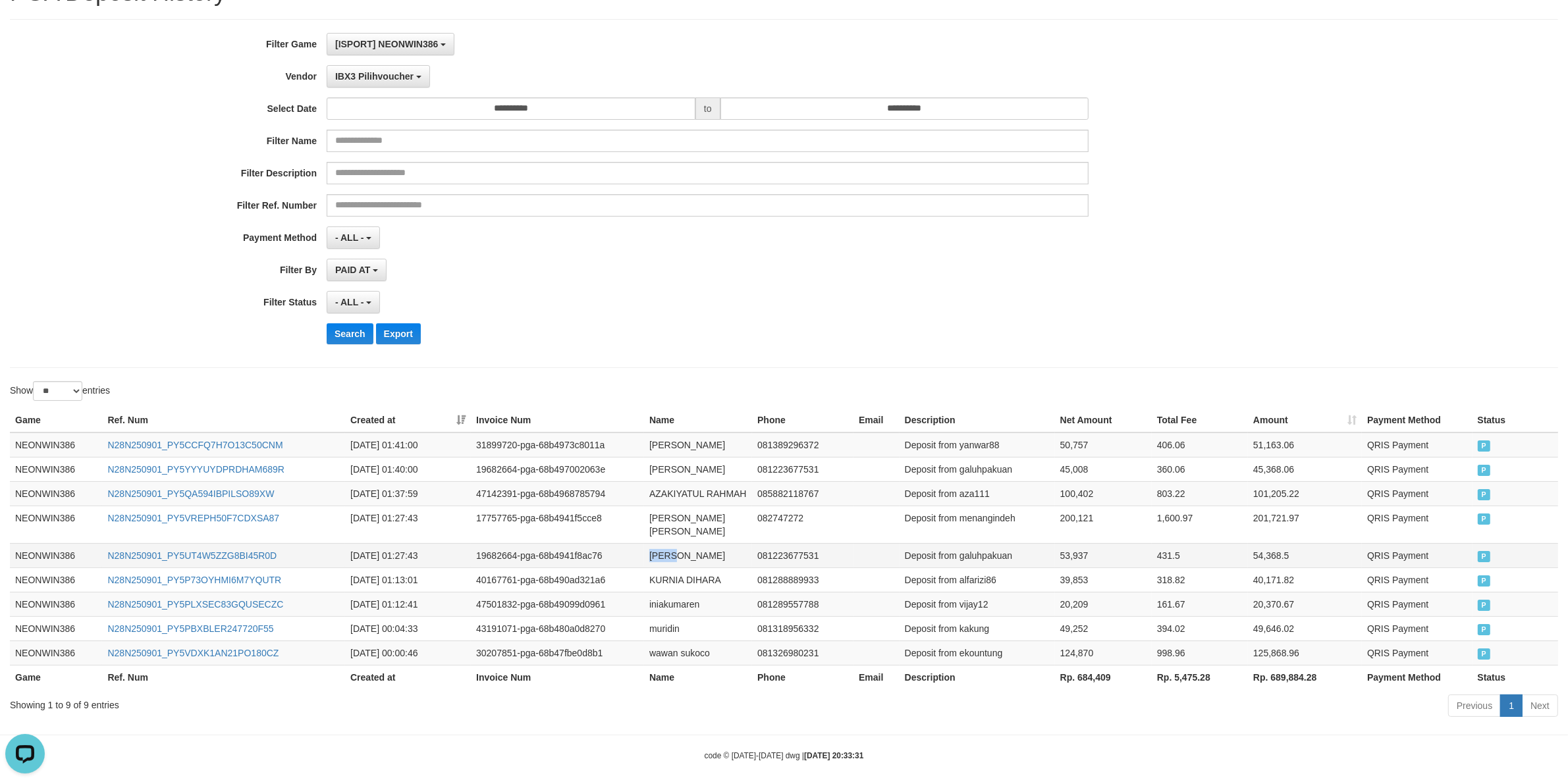
drag, startPoint x: 657, startPoint y: 544, endPoint x: 695, endPoint y: 538, distance: 38.5
click at [663, 544] on td "[PERSON_NAME]" at bounding box center [698, 556] width 108 height 25
click at [696, 543] on td "[PERSON_NAME]" at bounding box center [698, 556] width 108 height 25
click at [979, 547] on td "Deposit from galuhpakuan" at bounding box center [977, 556] width 155 height 25
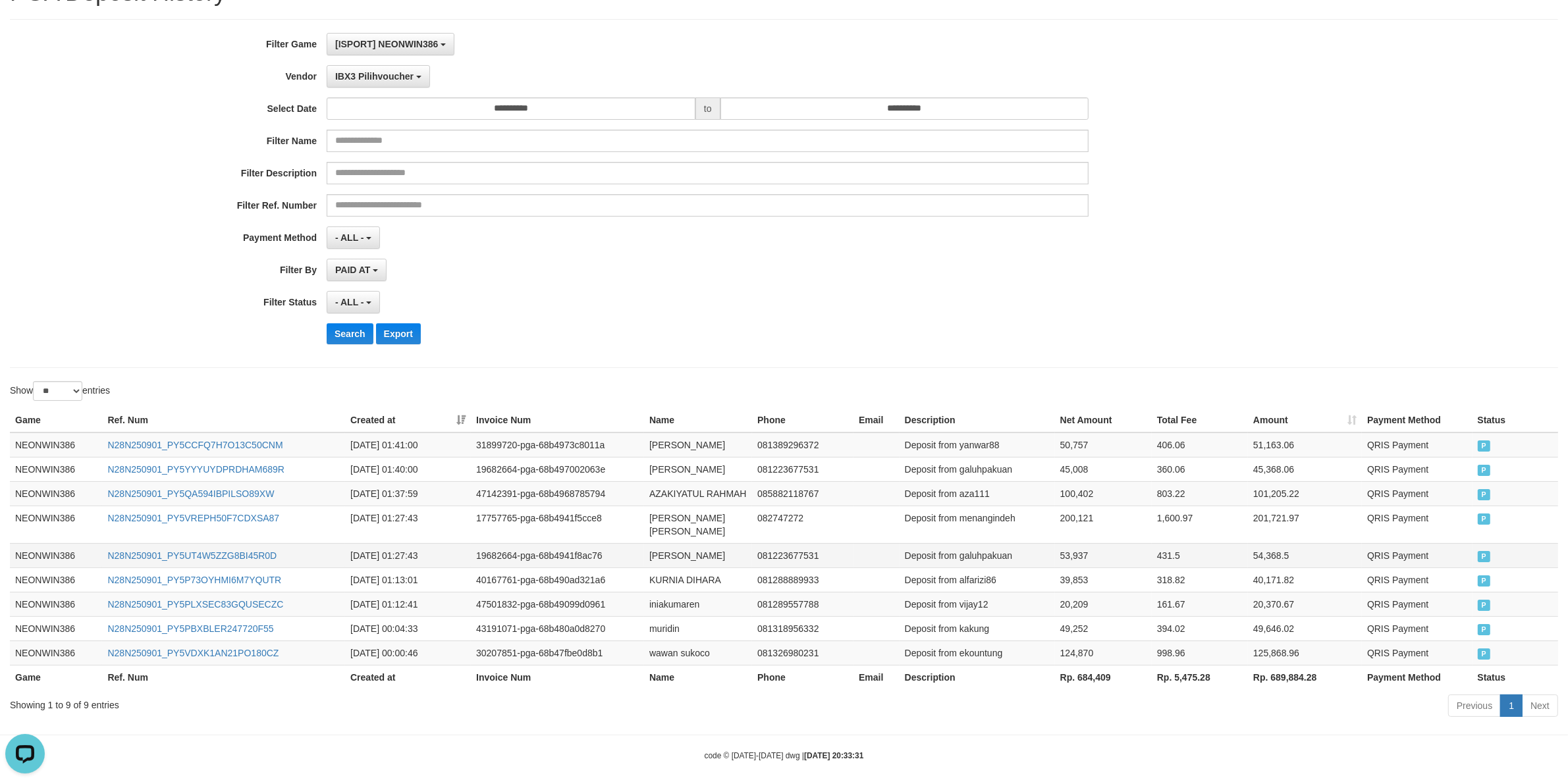
click at [1068, 543] on td "53,937" at bounding box center [1103, 556] width 97 height 25
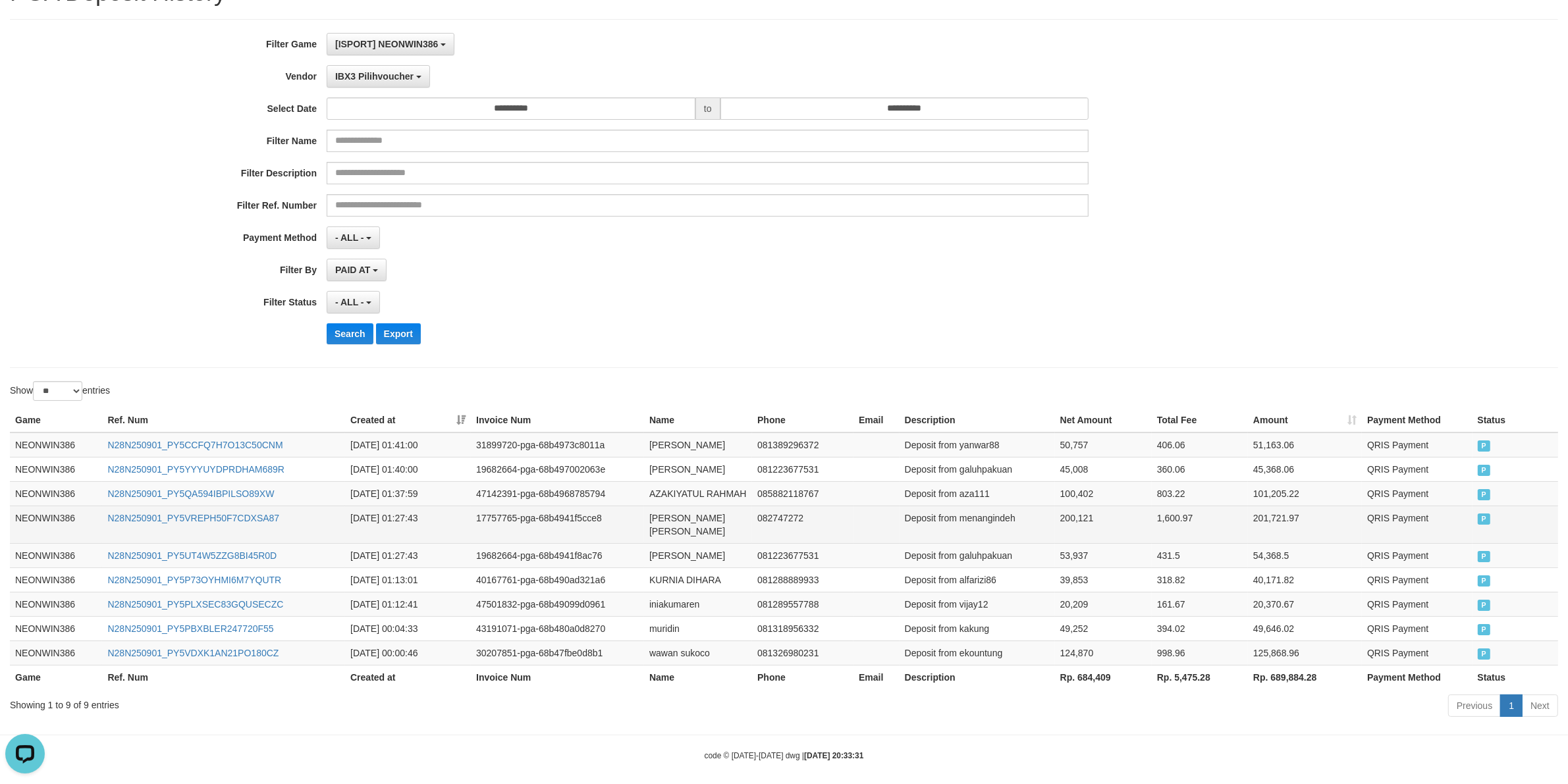
click at [665, 524] on td "[PERSON_NAME] [PERSON_NAME]" at bounding box center [698, 524] width 108 height 38
drag, startPoint x: 665, startPoint y: 524, endPoint x: 725, endPoint y: 524, distance: 60.0
click at [665, 524] on td "[PERSON_NAME] [PERSON_NAME]" at bounding box center [698, 524] width 108 height 38
click at [725, 524] on td "[PERSON_NAME] [PERSON_NAME]" at bounding box center [698, 524] width 108 height 38
click at [999, 520] on td "Deposit from menangindeh" at bounding box center [977, 524] width 155 height 38
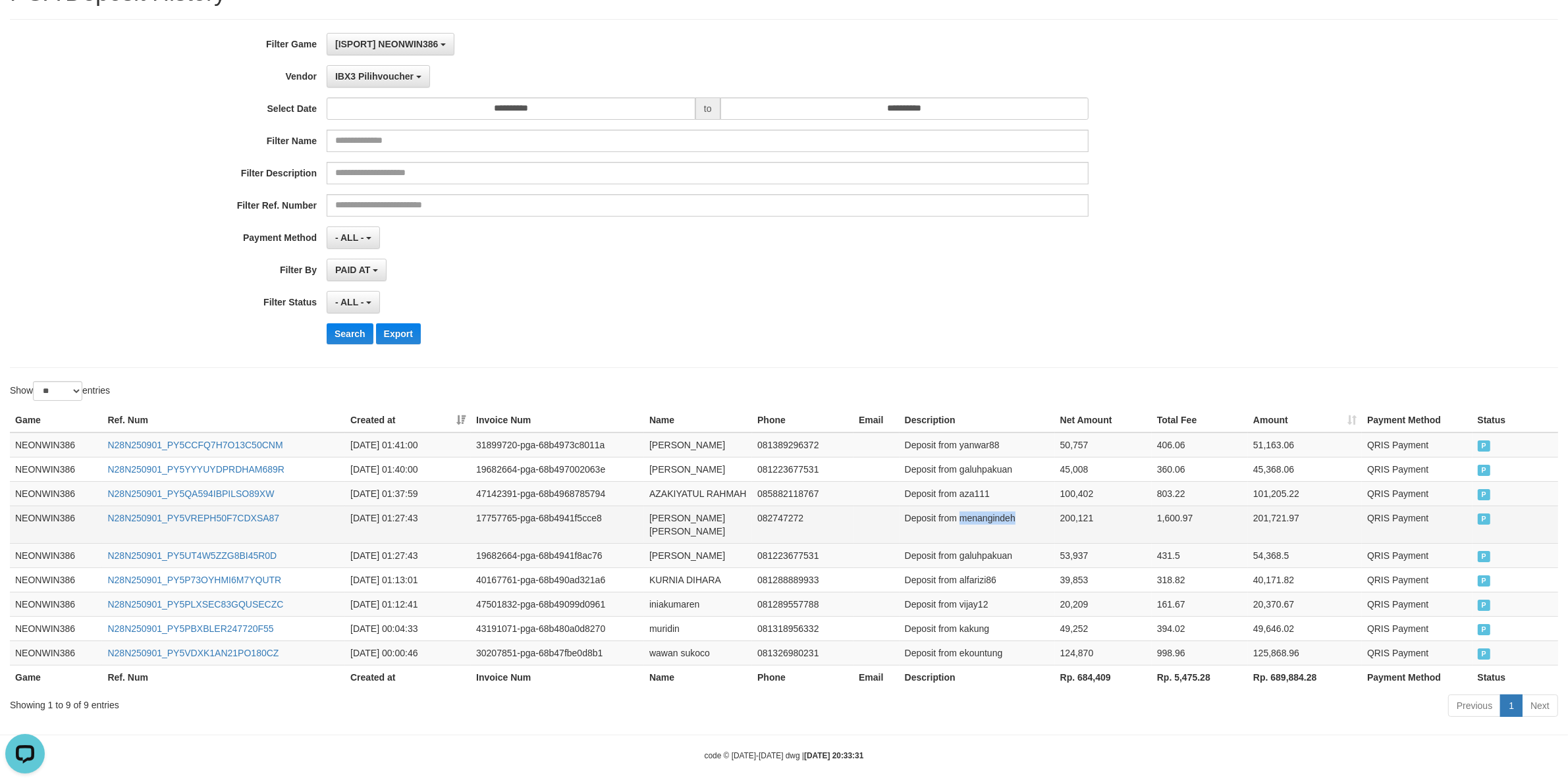
click at [999, 520] on td "Deposit from menangindeh" at bounding box center [977, 524] width 155 height 38
click at [1072, 520] on td "200,121" at bounding box center [1103, 524] width 97 height 38
drag, startPoint x: 1072, startPoint y: 520, endPoint x: 1088, endPoint y: 520, distance: 16.0
click at [1074, 520] on td "200,121" at bounding box center [1103, 524] width 97 height 38
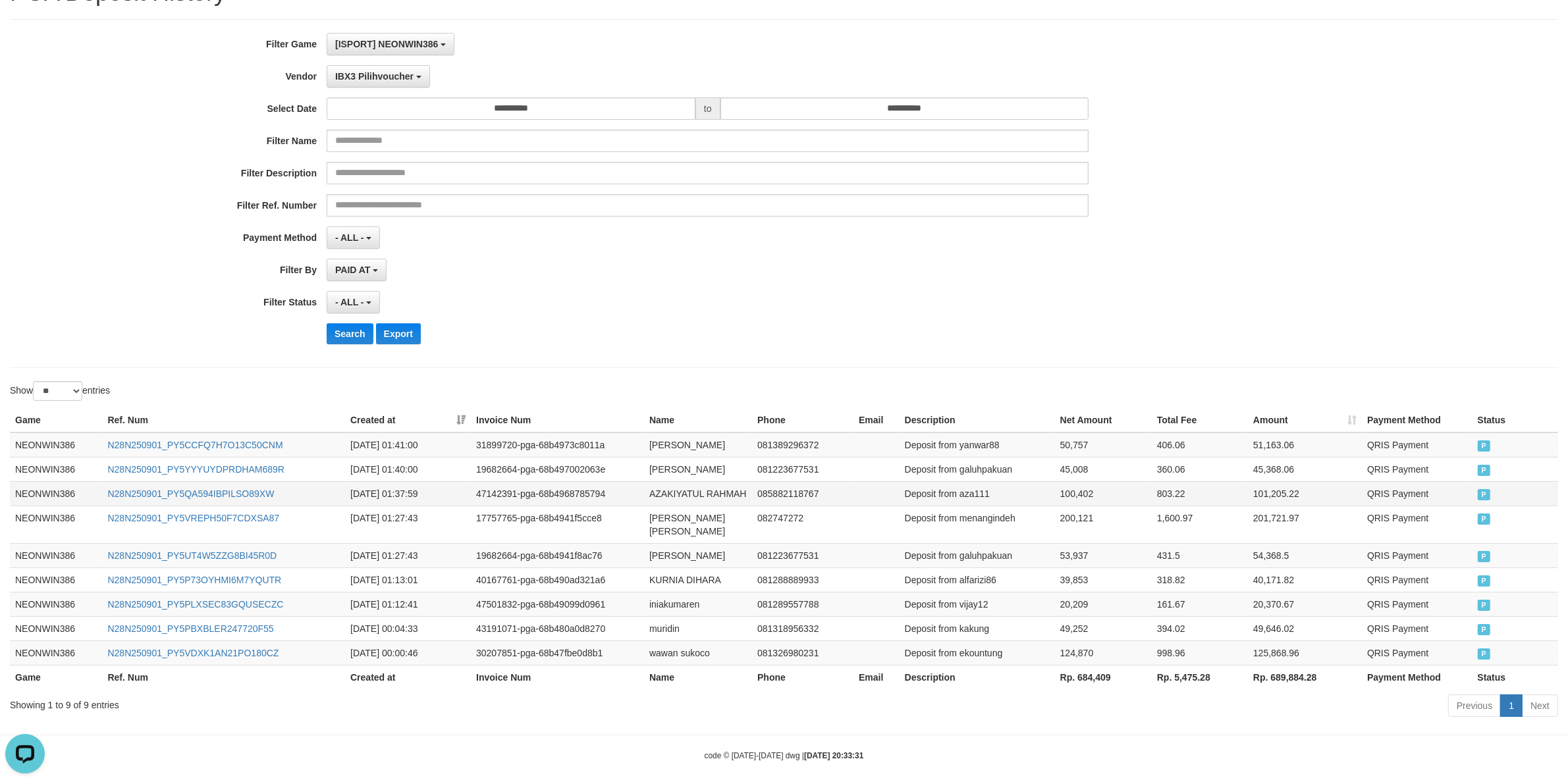
click at [668, 498] on td "AZAKIYATUL RAHMAH" at bounding box center [698, 494] width 108 height 25
drag, startPoint x: 668, startPoint y: 498, endPoint x: 719, endPoint y: 495, distance: 51.1
click at [682, 498] on td "AZAKIYATUL RAHMAH" at bounding box center [698, 494] width 108 height 25
click at [719, 495] on td "AZAKIYATUL RAHMAH" at bounding box center [698, 494] width 108 height 25
click at [972, 496] on td "Deposit from aza111" at bounding box center [977, 494] width 155 height 25
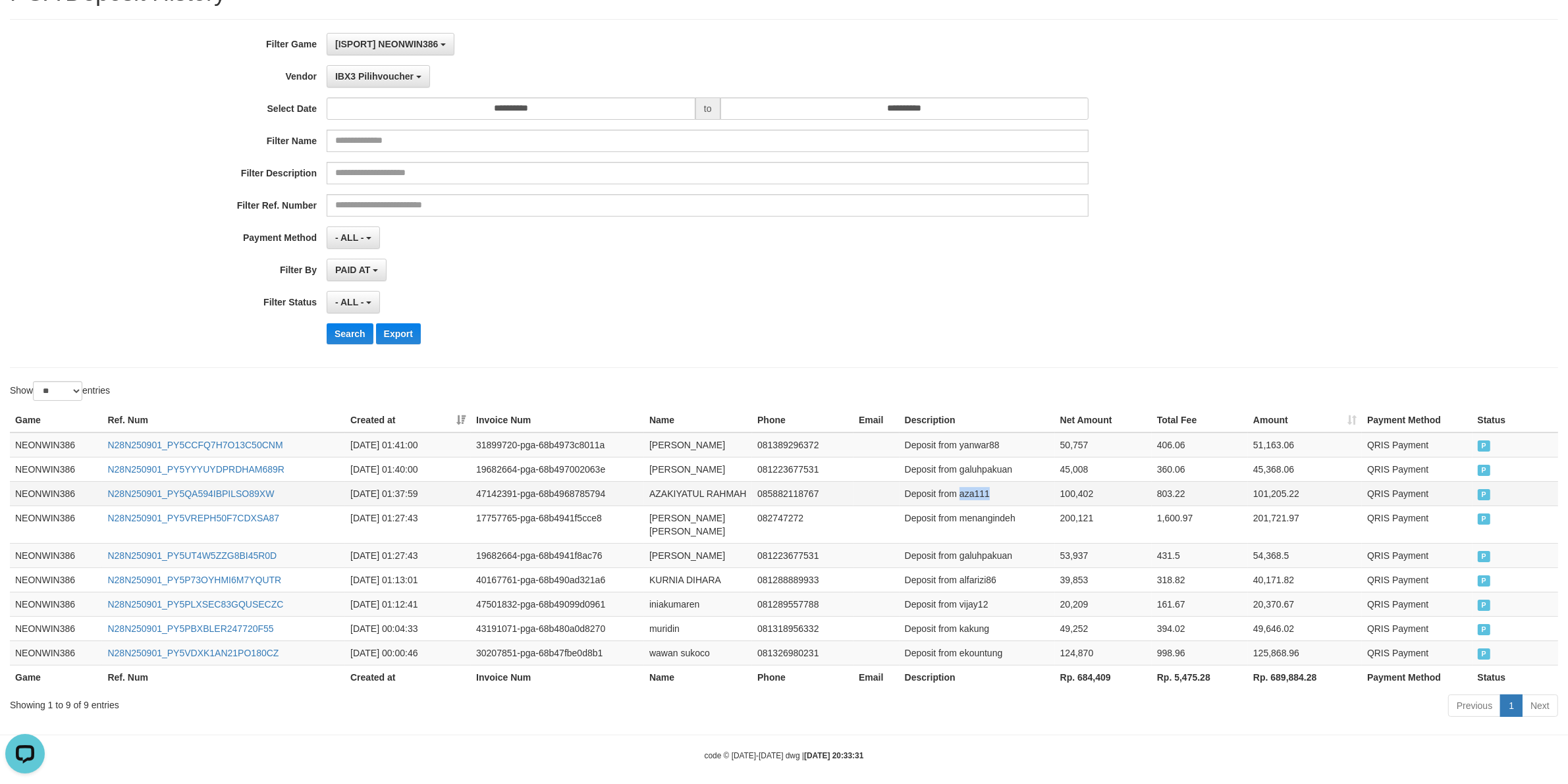
click at [972, 496] on td "Deposit from aza111" at bounding box center [977, 494] width 155 height 25
click at [1086, 495] on td "100,402" at bounding box center [1103, 494] width 97 height 25
click at [661, 474] on td "[PERSON_NAME]" at bounding box center [698, 469] width 108 height 25
drag, startPoint x: 661, startPoint y: 474, endPoint x: 674, endPoint y: 472, distance: 13.2
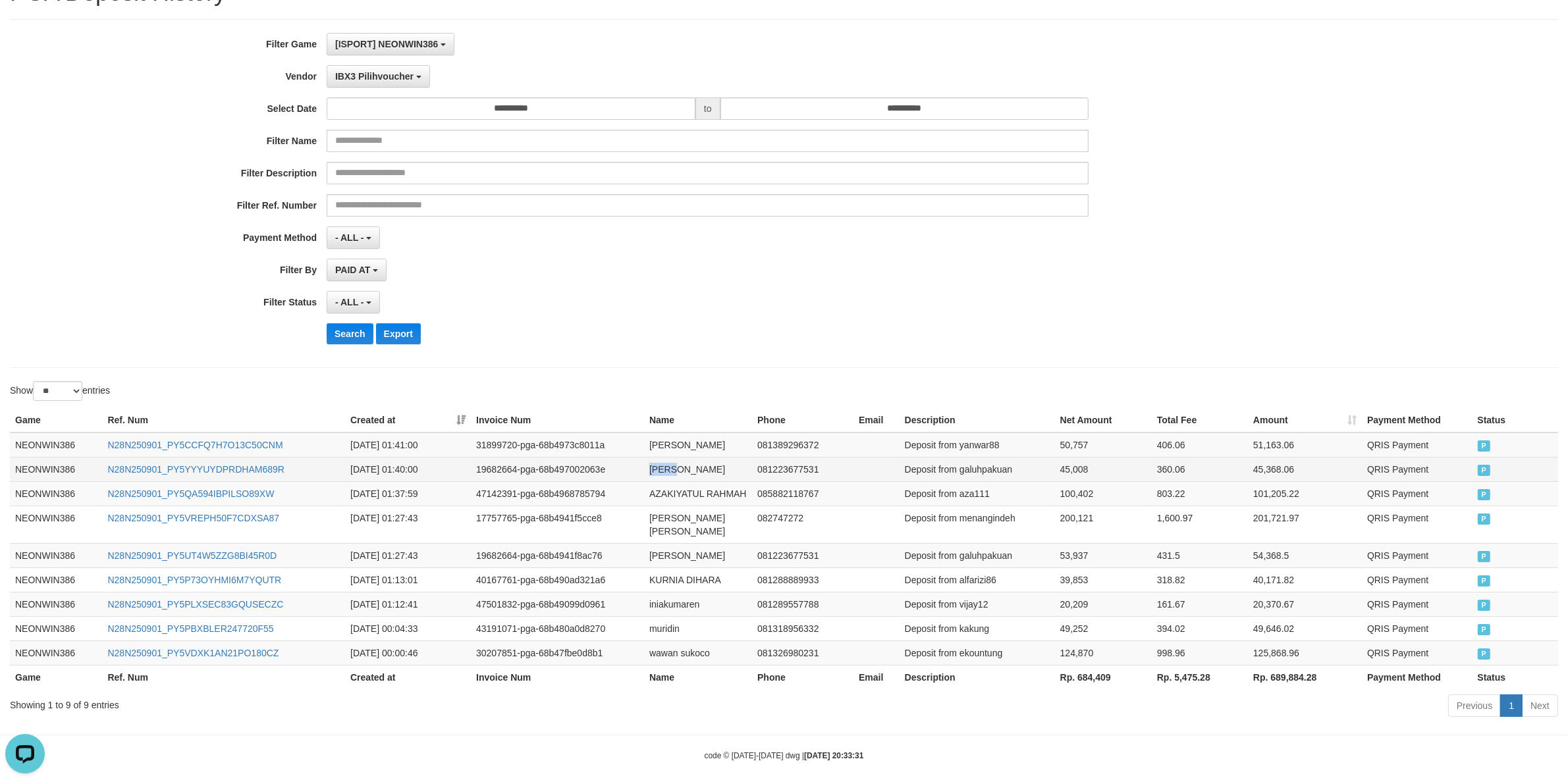
click at [663, 474] on td "[PERSON_NAME]" at bounding box center [698, 469] width 108 height 25
click at [682, 471] on td "[PERSON_NAME]" at bounding box center [698, 469] width 108 height 25
click at [970, 478] on td "Deposit from galuhpakuan" at bounding box center [977, 469] width 155 height 25
click at [1084, 490] on td "100,402" at bounding box center [1103, 494] width 97 height 25
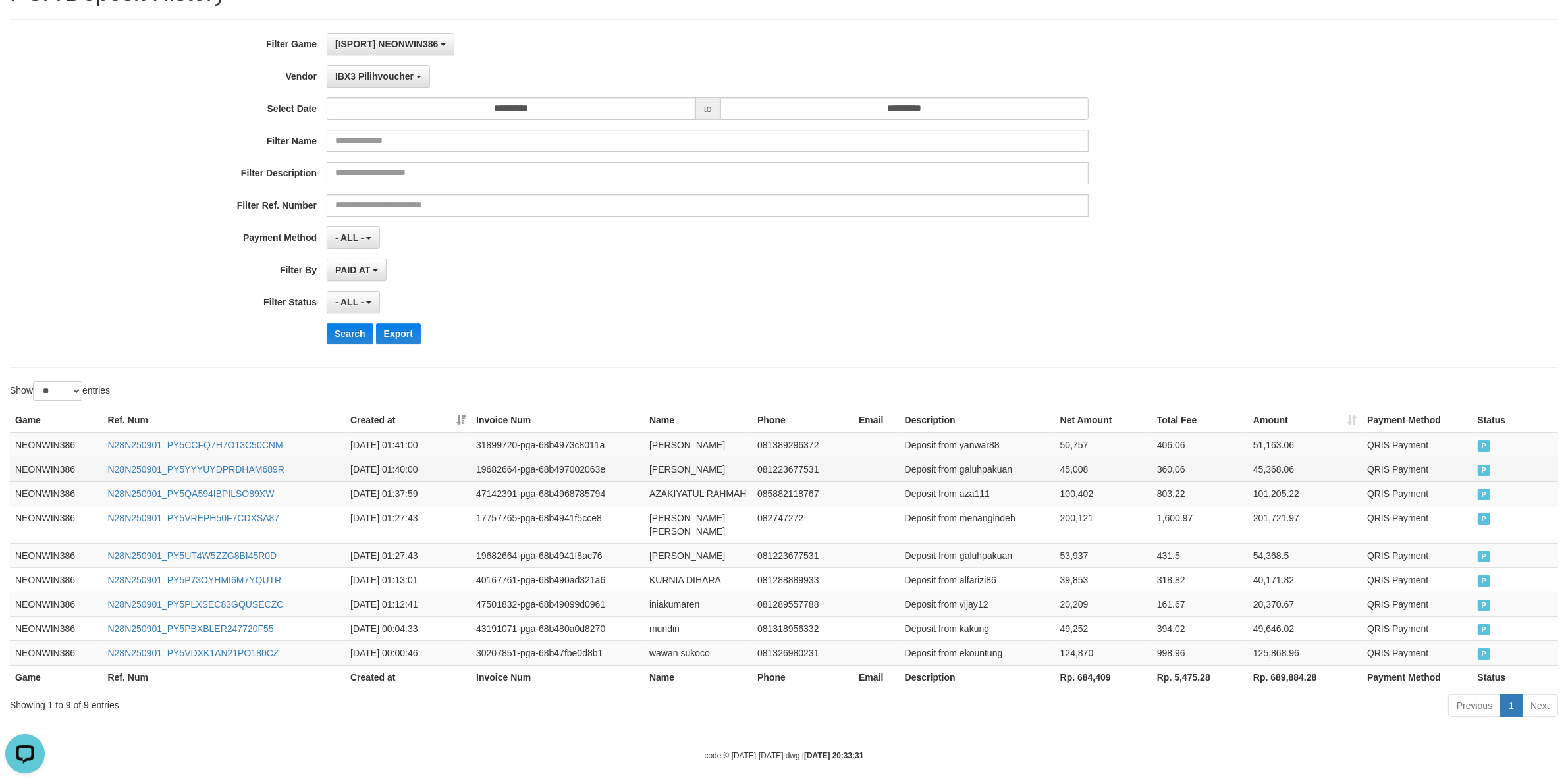
click at [1082, 472] on td "45,008" at bounding box center [1103, 469] width 97 height 25
click at [676, 451] on td "[PERSON_NAME]" at bounding box center [698, 445] width 108 height 25
drag, startPoint x: 676, startPoint y: 451, endPoint x: 718, endPoint y: 451, distance: 42.0
click at [678, 451] on td "[PERSON_NAME]" at bounding box center [698, 445] width 108 height 25
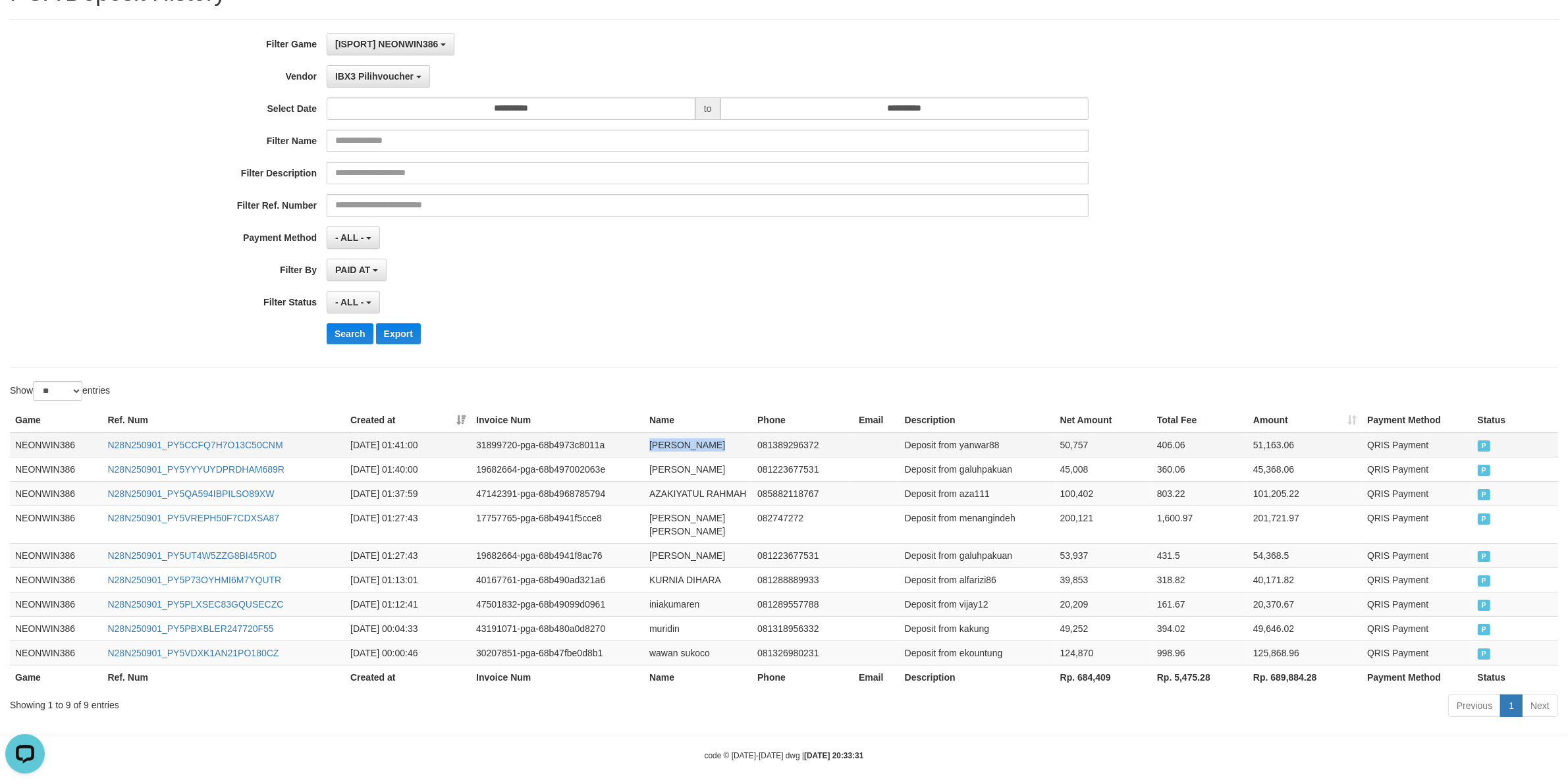
click at [718, 451] on td "[PERSON_NAME]" at bounding box center [698, 445] width 108 height 25
click at [734, 451] on td "[PERSON_NAME]" at bounding box center [698, 445] width 108 height 25
click at [975, 455] on td "Deposit from yanwar88" at bounding box center [977, 445] width 155 height 25
drag, startPoint x: 1067, startPoint y: 428, endPoint x: 1064, endPoint y: 445, distance: 17.3
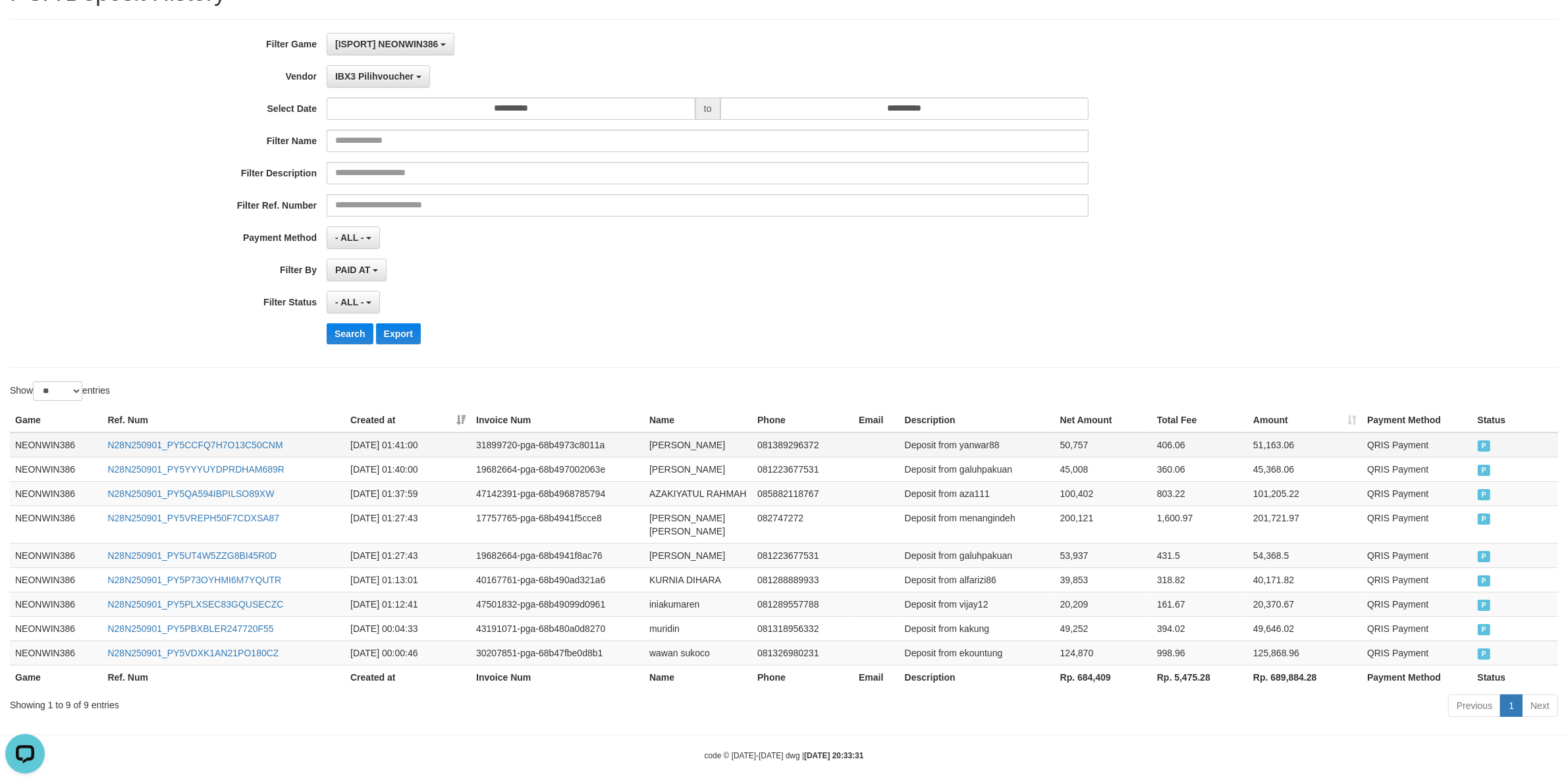
click at [1066, 433] on table "Game Ref. Num Created at Invoice Num Name Phone Email Description Net Amount To…" at bounding box center [783, 549] width 1548 height 282
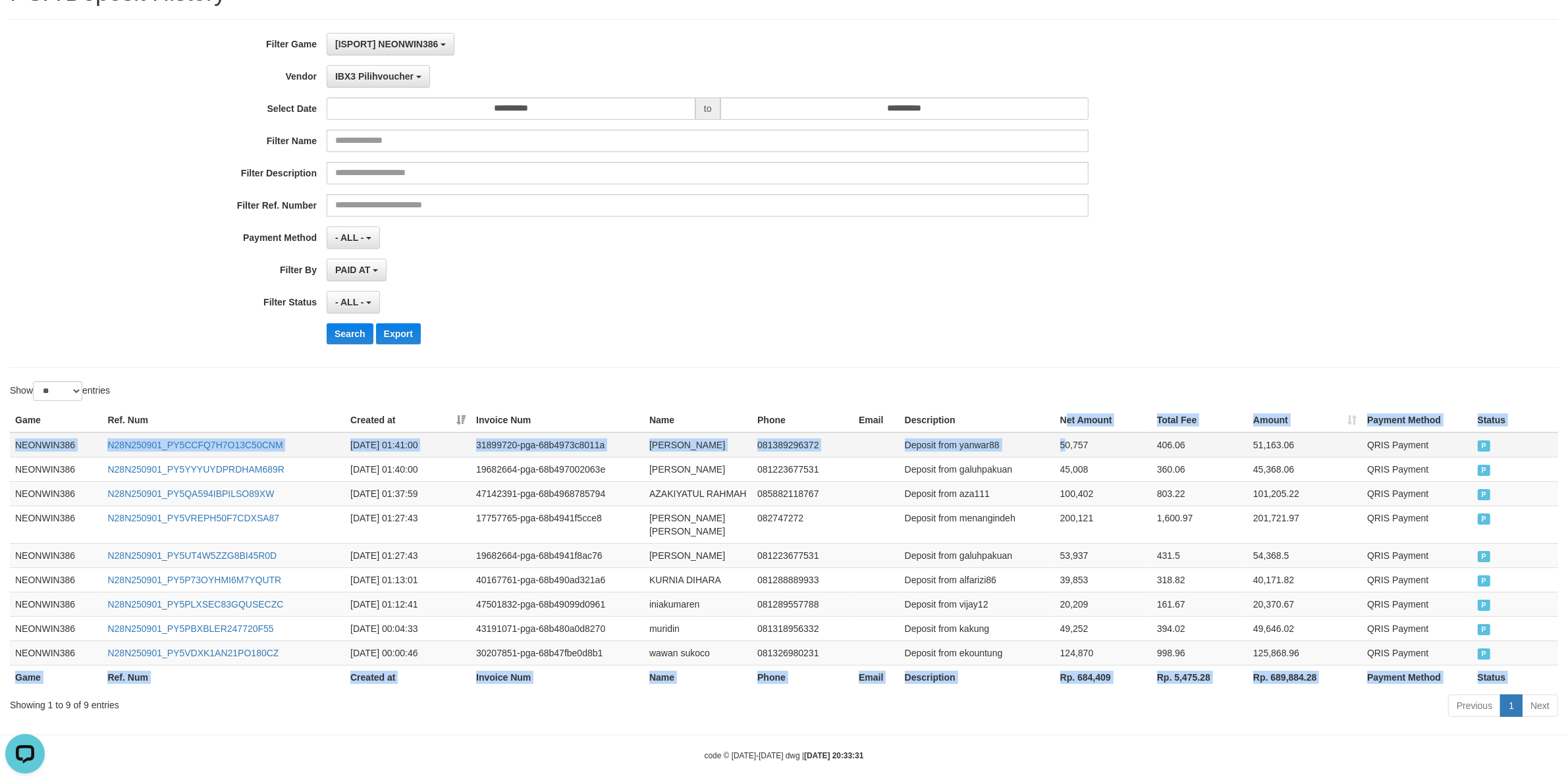
click at [1064, 446] on td "50,757" at bounding box center [1103, 445] width 97 height 25
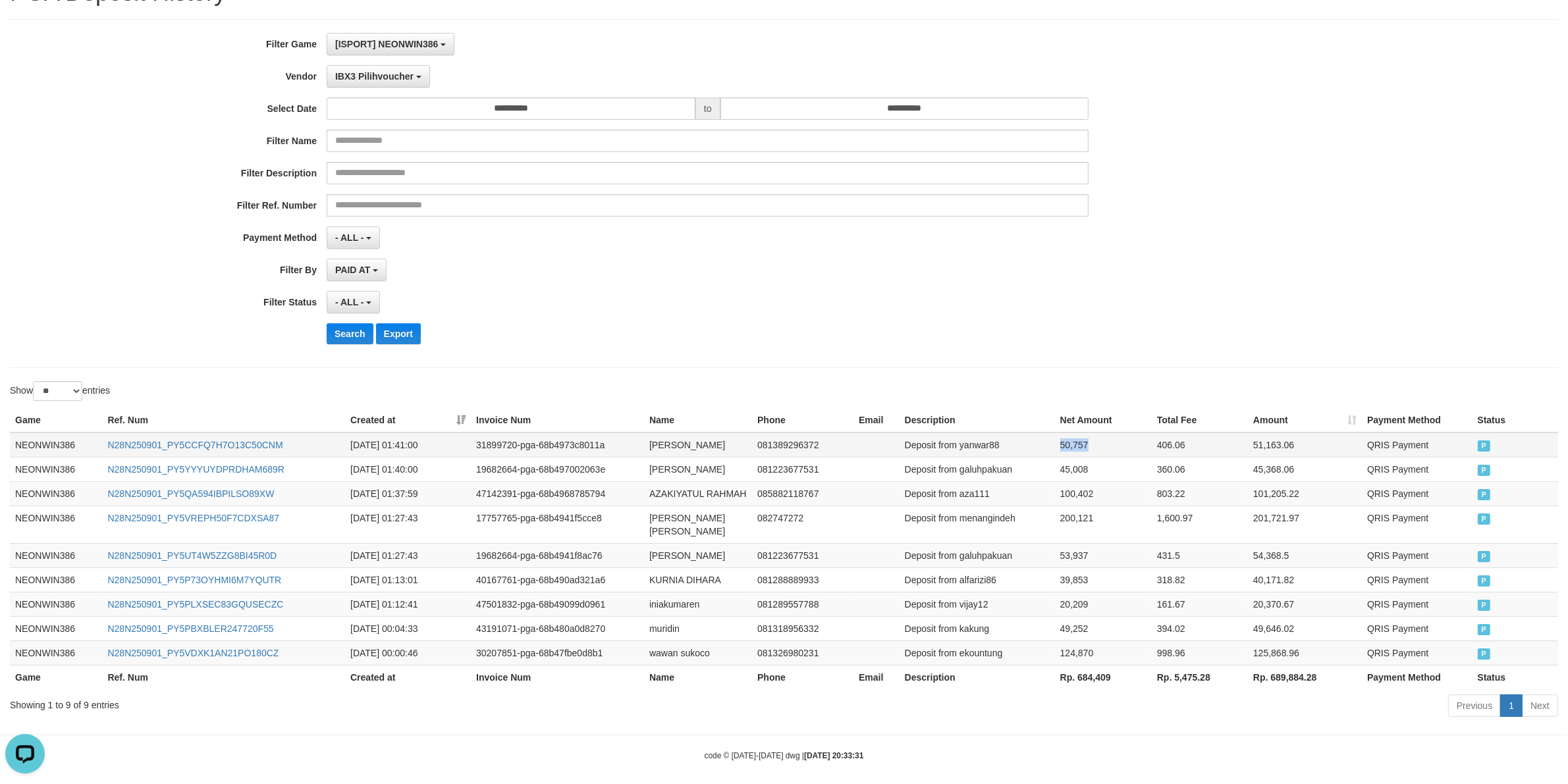
click at [1064, 446] on td "50,757" at bounding box center [1103, 445] width 97 height 25
click at [1087, 674] on th "Rp. 684,409" at bounding box center [1103, 678] width 97 height 25
